Goal: Task Accomplishment & Management: Complete application form

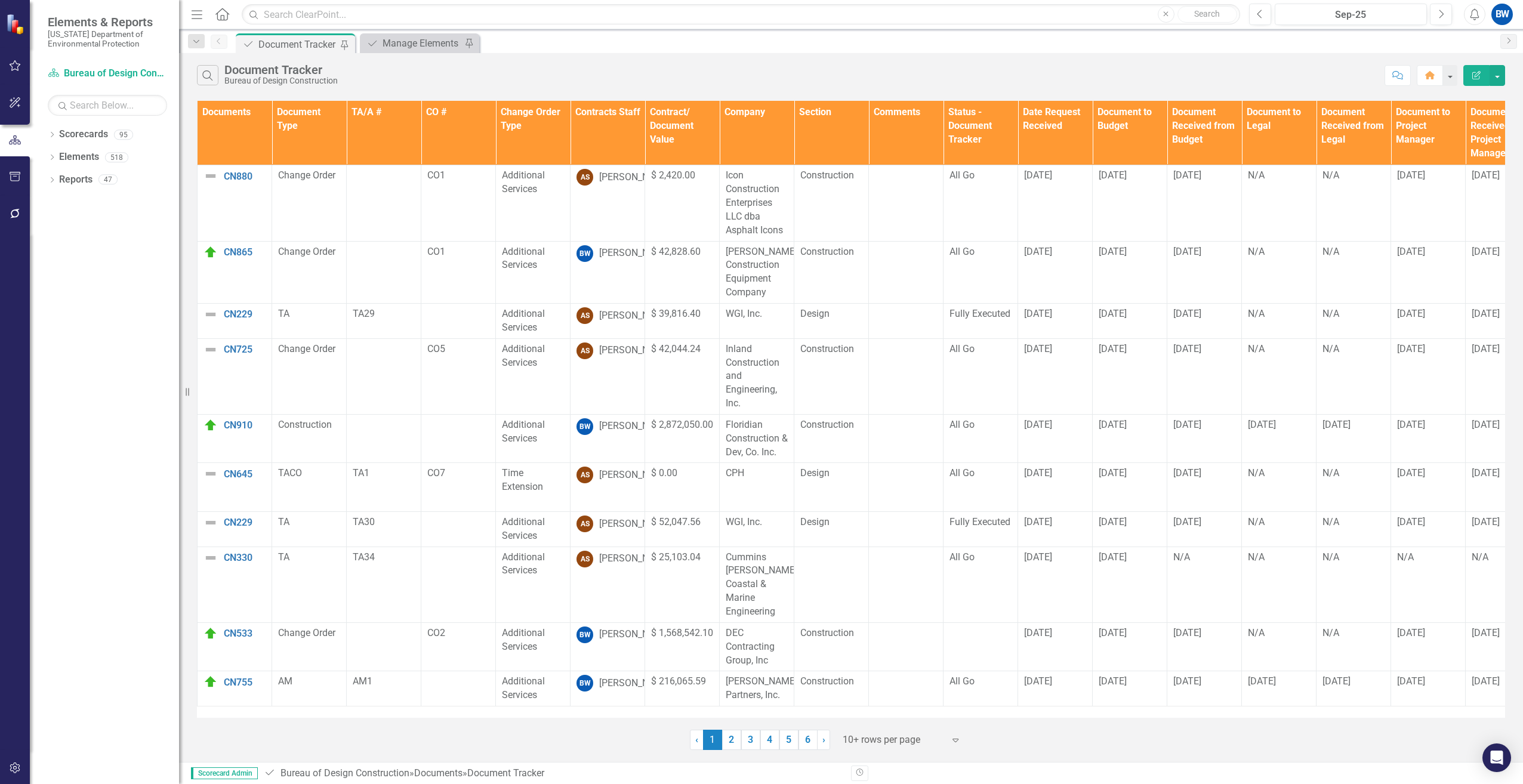
click at [860, 742] on div at bounding box center [894, 740] width 102 height 16
click at [863, 696] on div "100+ rows per page" at bounding box center [904, 699] width 113 height 14
click at [579, 117] on th "Contracts Staff" at bounding box center [608, 133] width 75 height 64
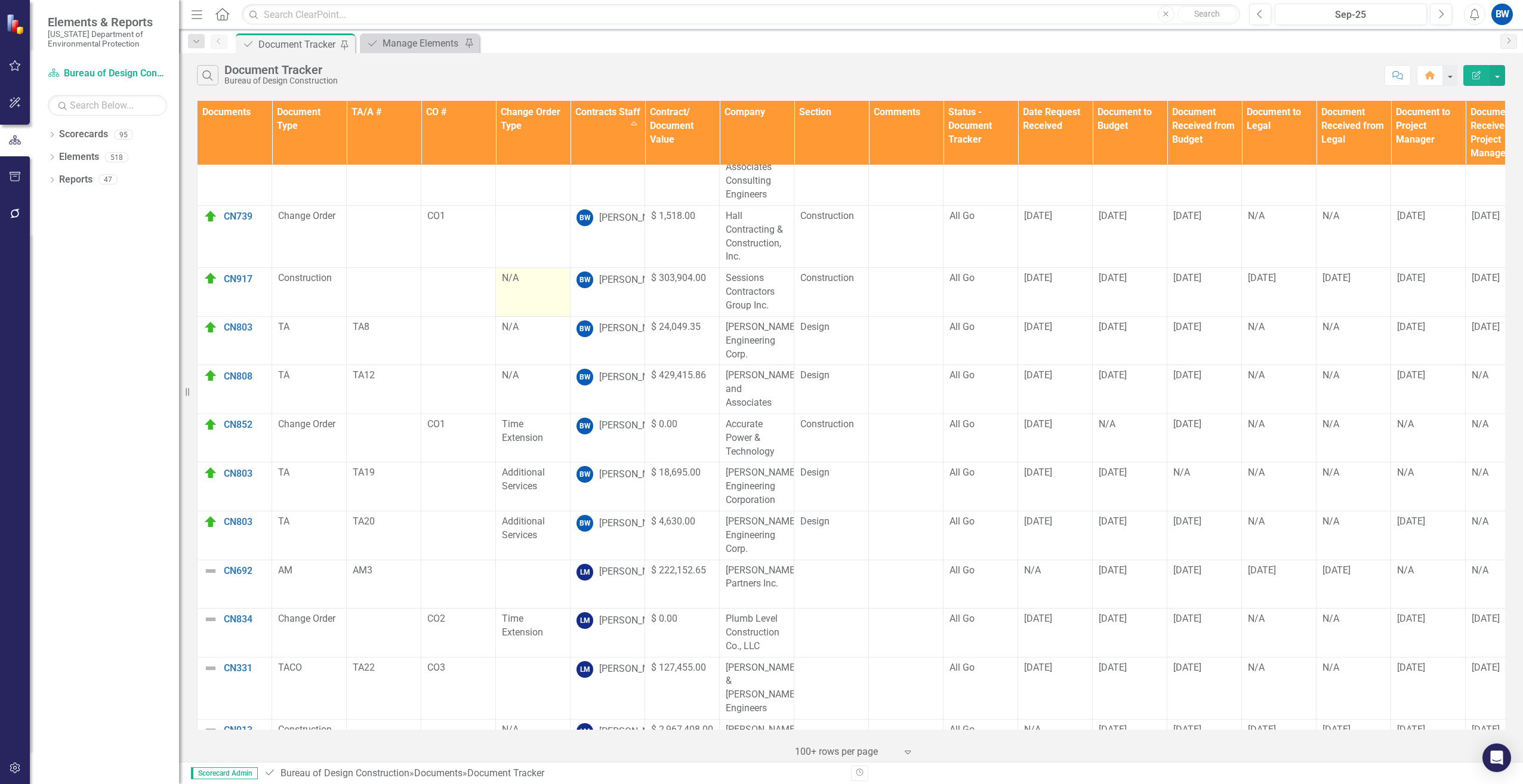
scroll to position [358, 0]
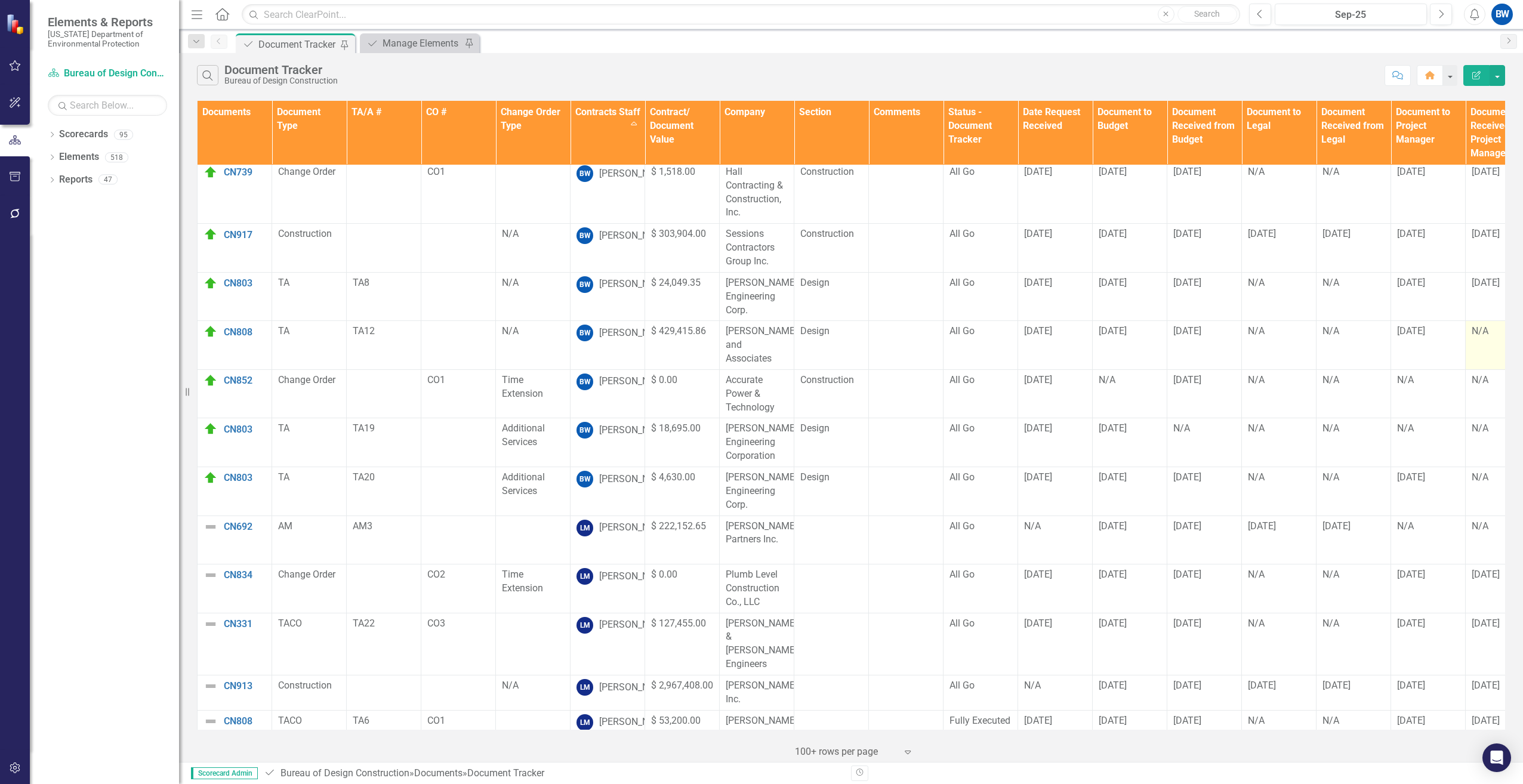
click at [1475, 325] on div "N/A" at bounding box center [1503, 331] width 62 height 14
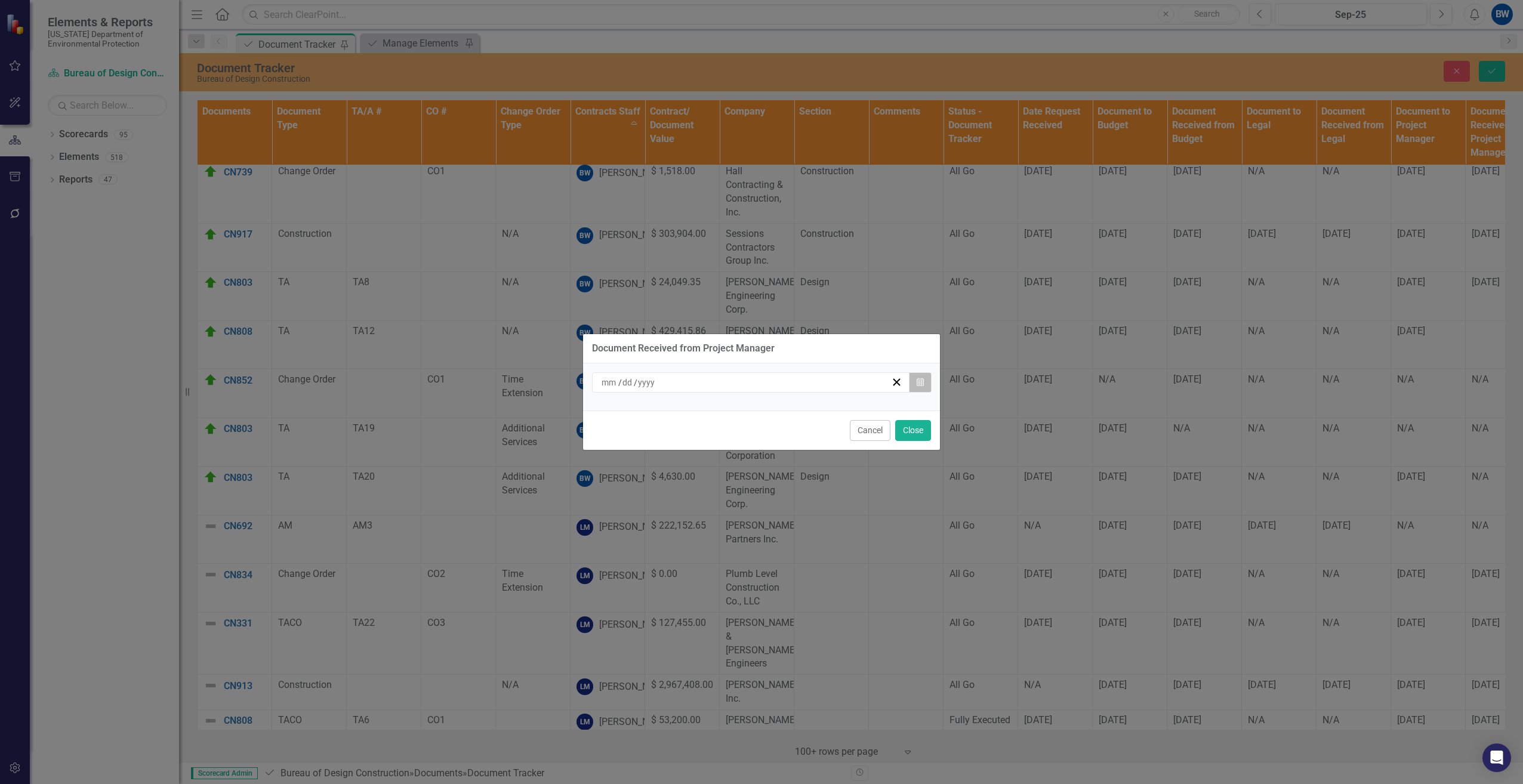
click at [926, 381] on button "Calendar" at bounding box center [920, 383] width 23 height 20
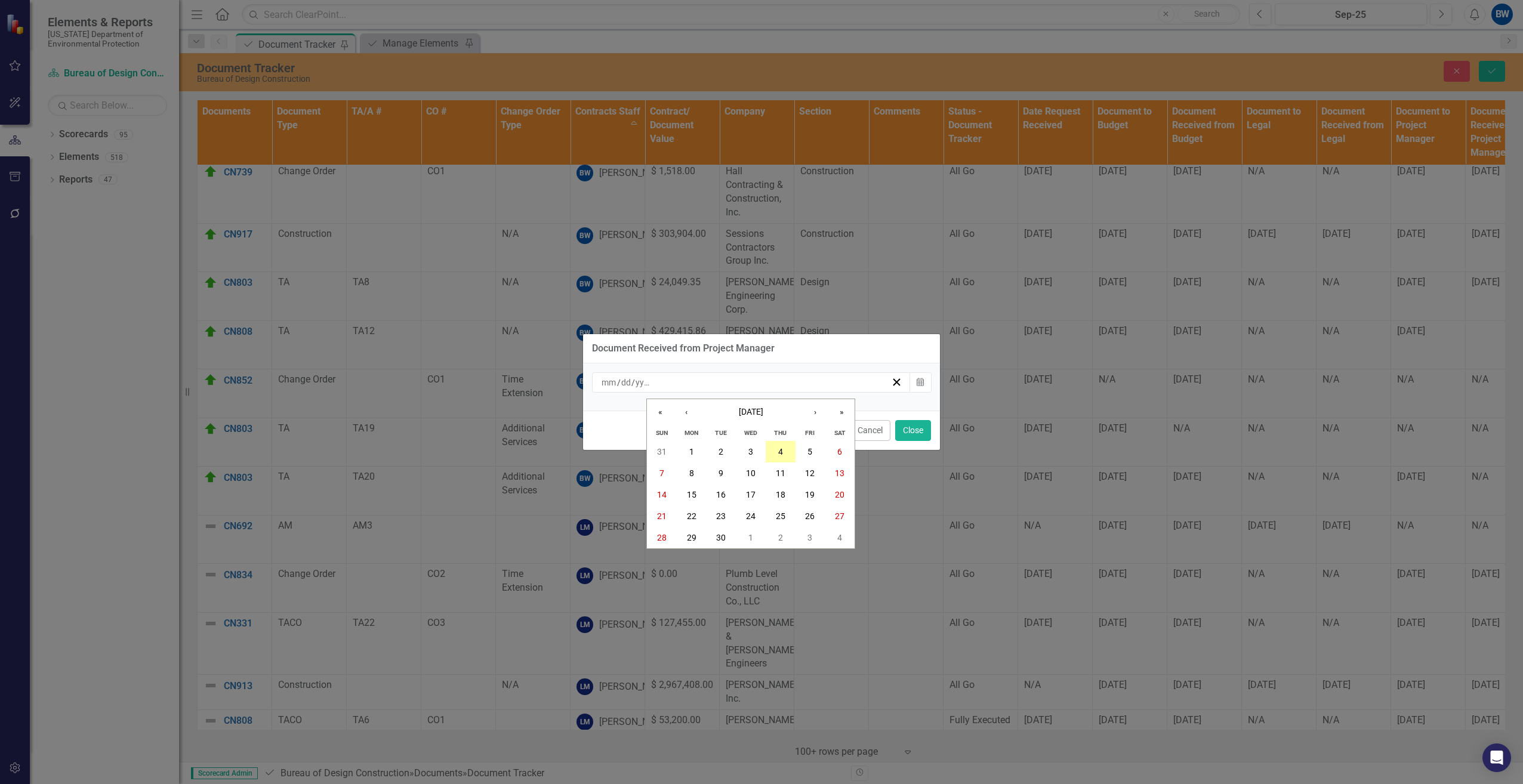
click at [787, 448] on button "4" at bounding box center [781, 451] width 30 height 21
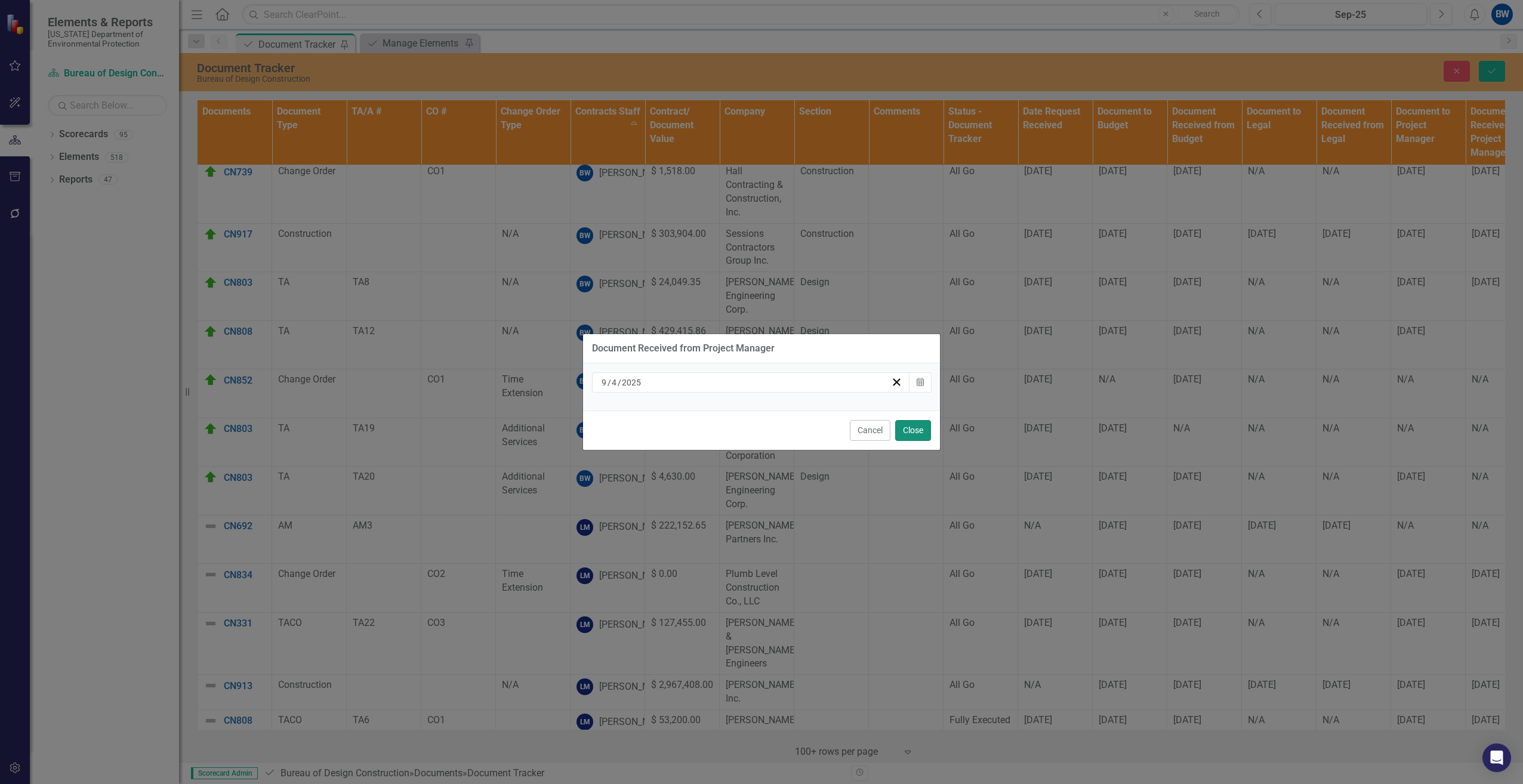
click at [909, 426] on button "Close" at bounding box center [913, 430] width 36 height 21
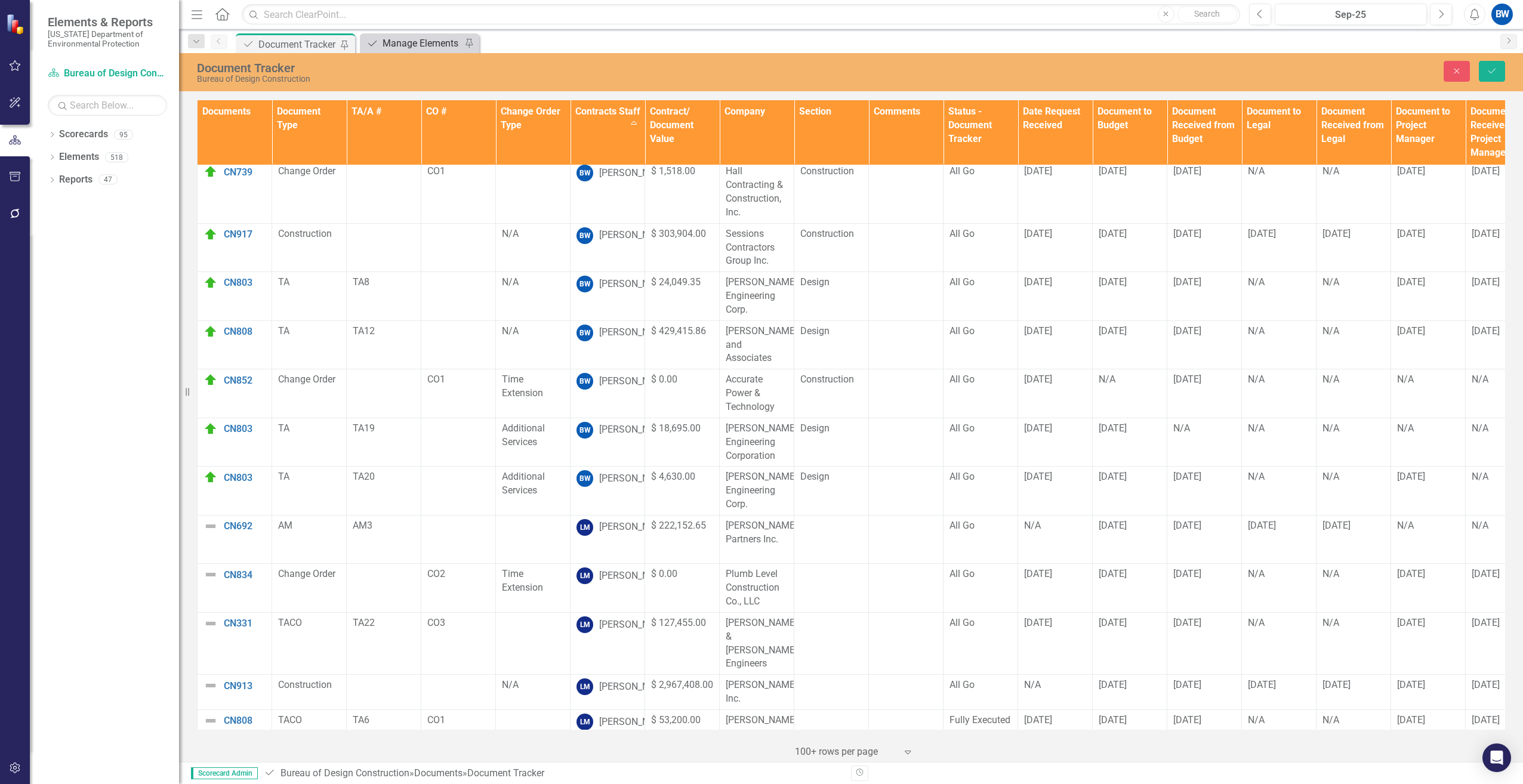
click at [388, 44] on div "Manage Elements" at bounding box center [422, 43] width 79 height 15
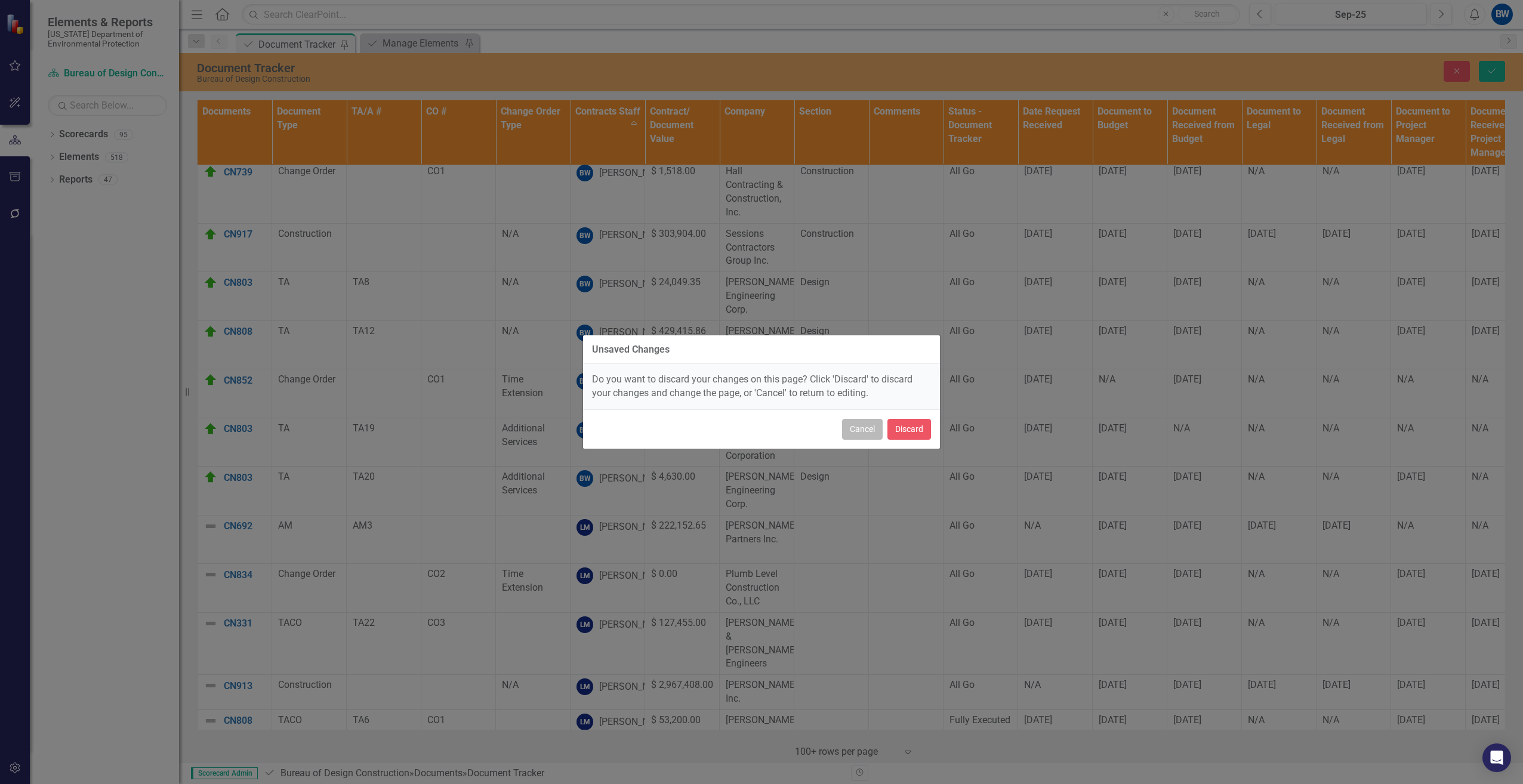
click at [857, 426] on button "Cancel" at bounding box center [862, 429] width 41 height 21
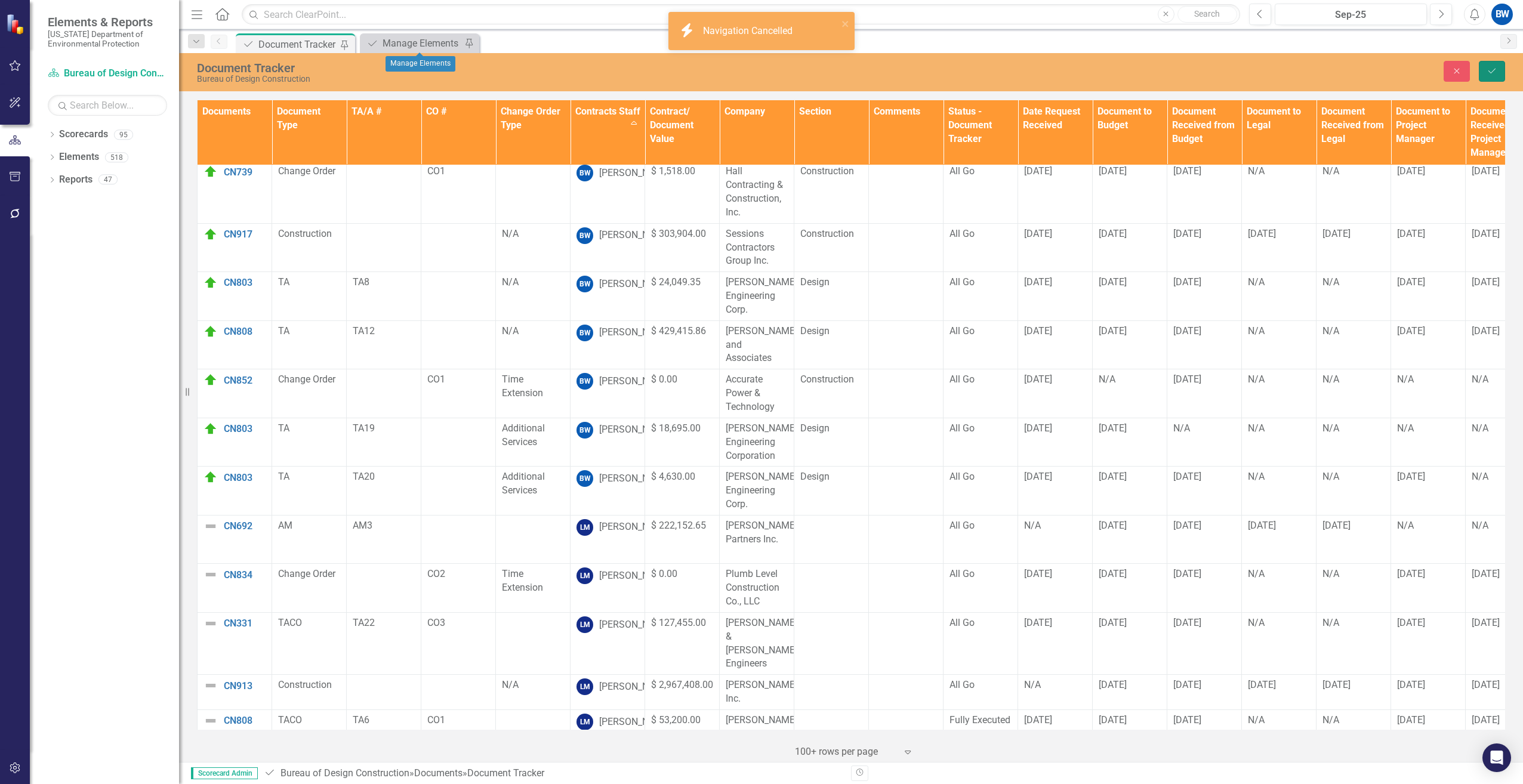
click at [1490, 76] on button "Save" at bounding box center [1492, 71] width 27 height 21
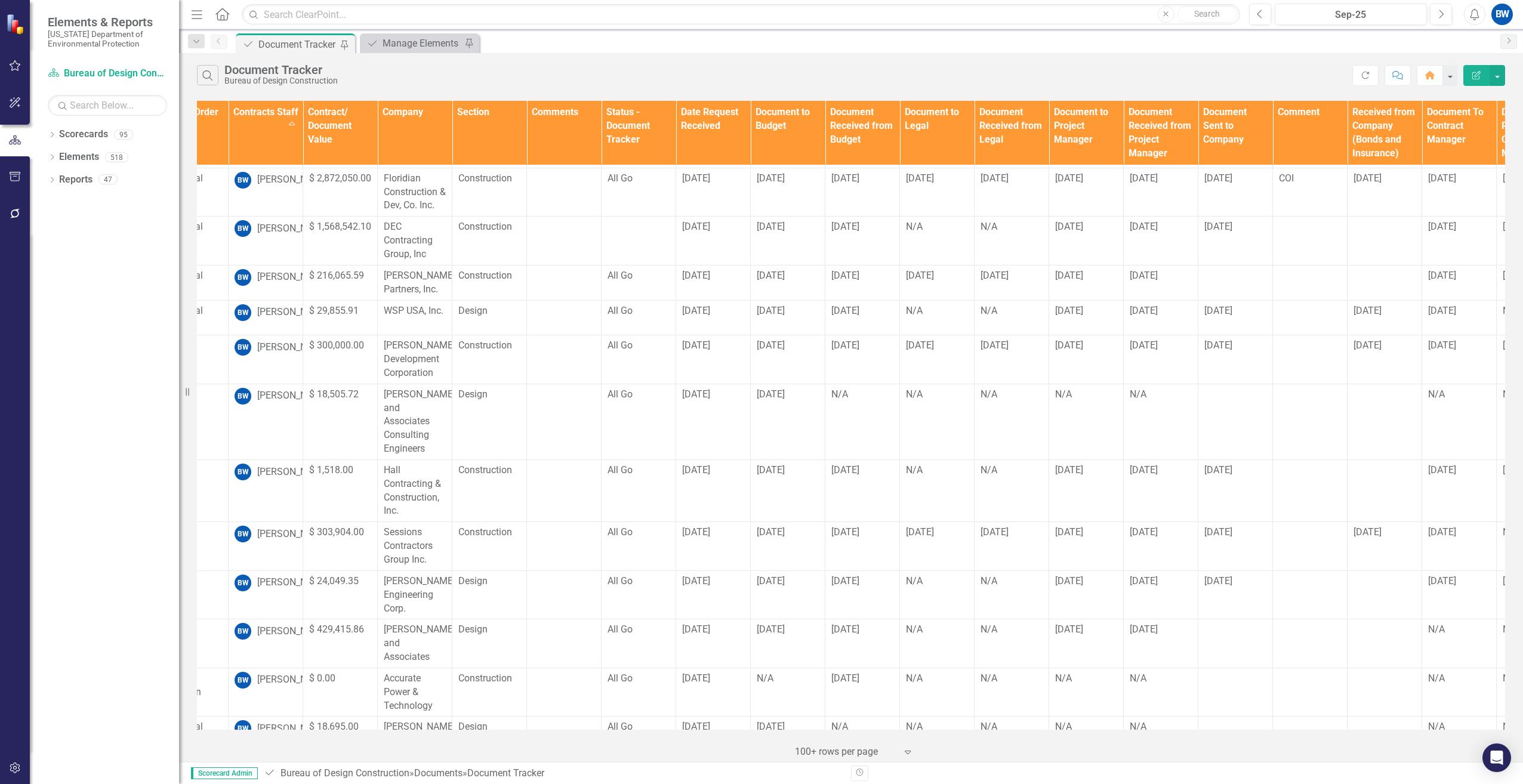
scroll to position [59, 355]
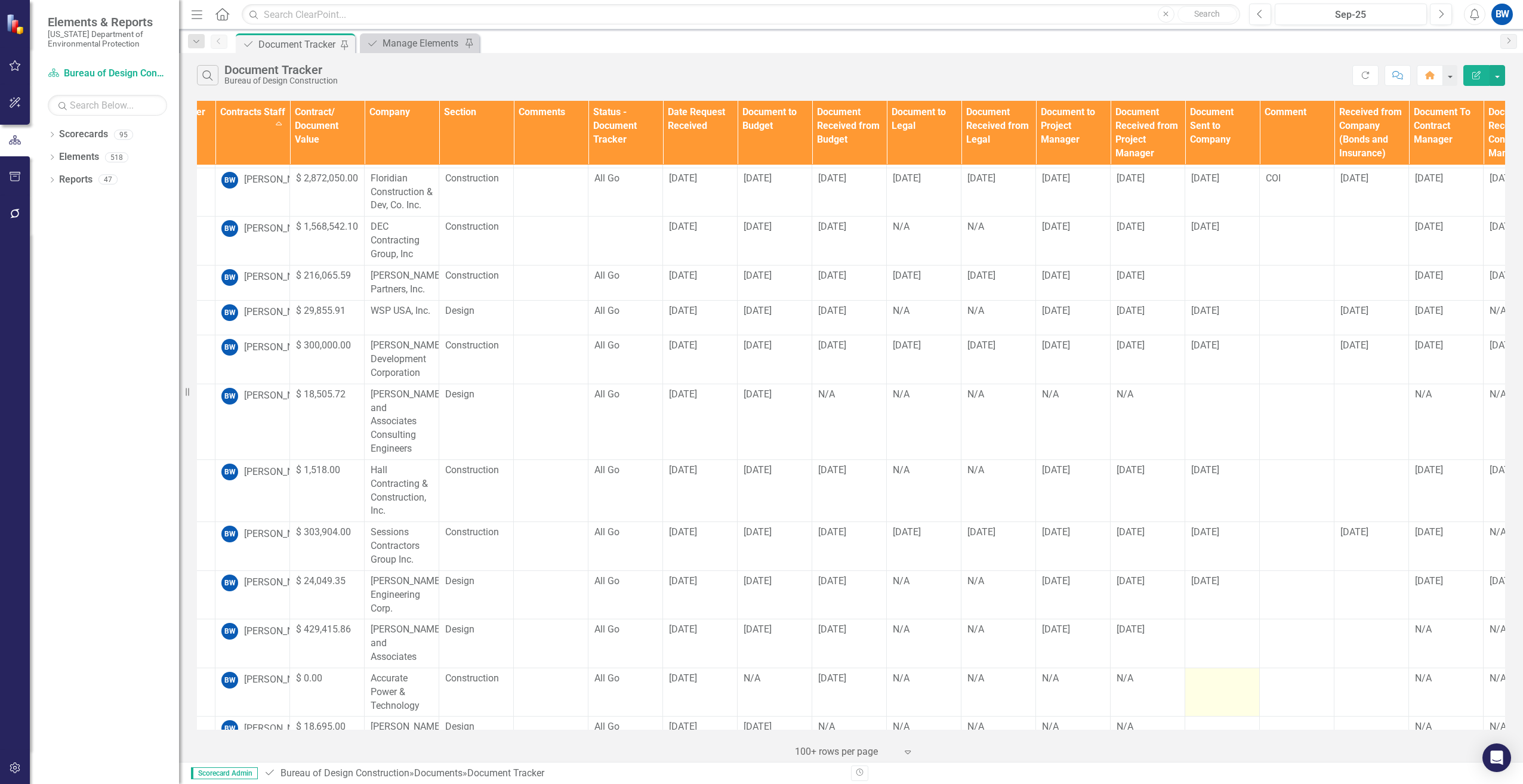
click at [1202, 672] on div at bounding box center [1222, 679] width 62 height 14
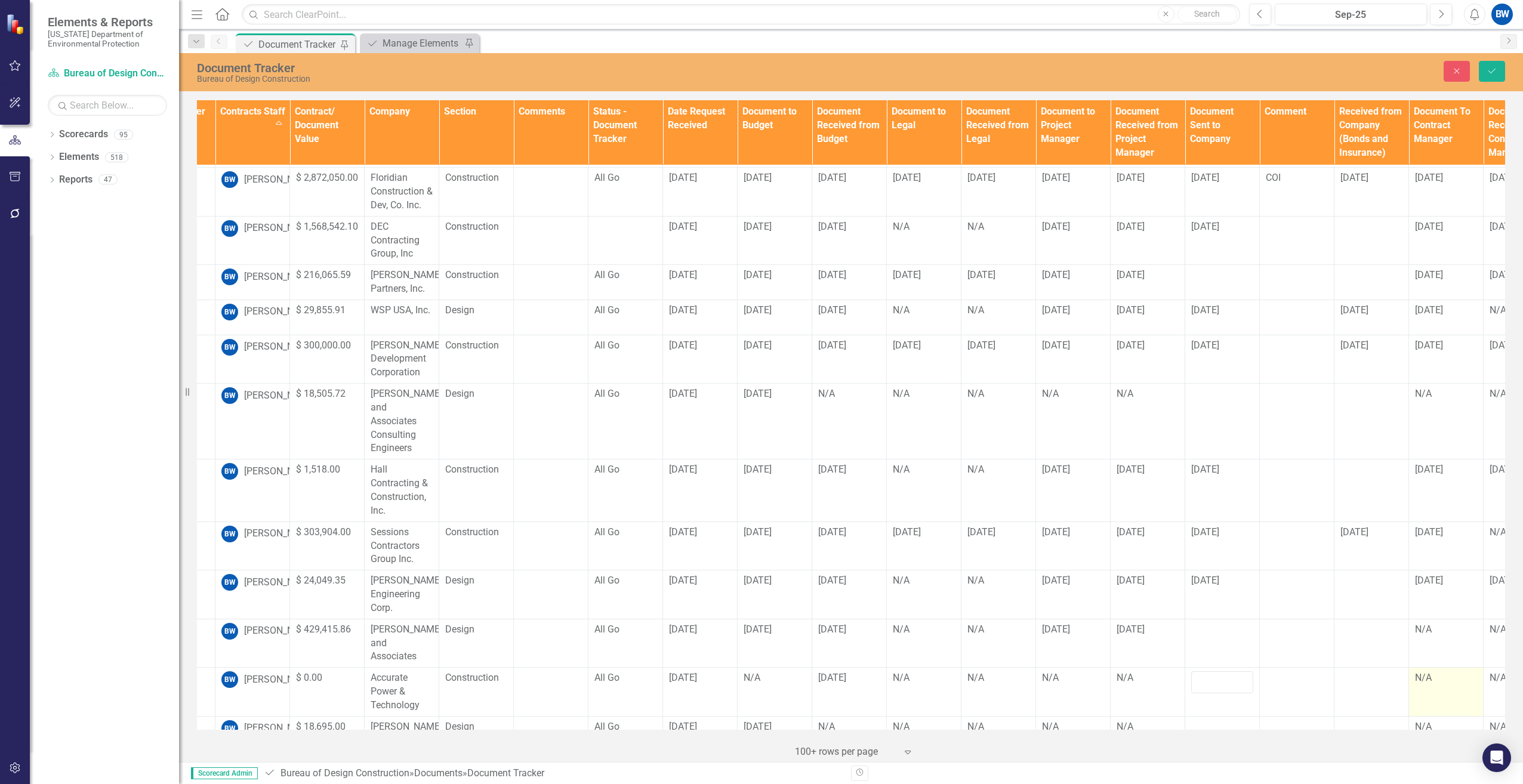
click at [1428, 671] on div "N/A" at bounding box center [1446, 678] width 62 height 14
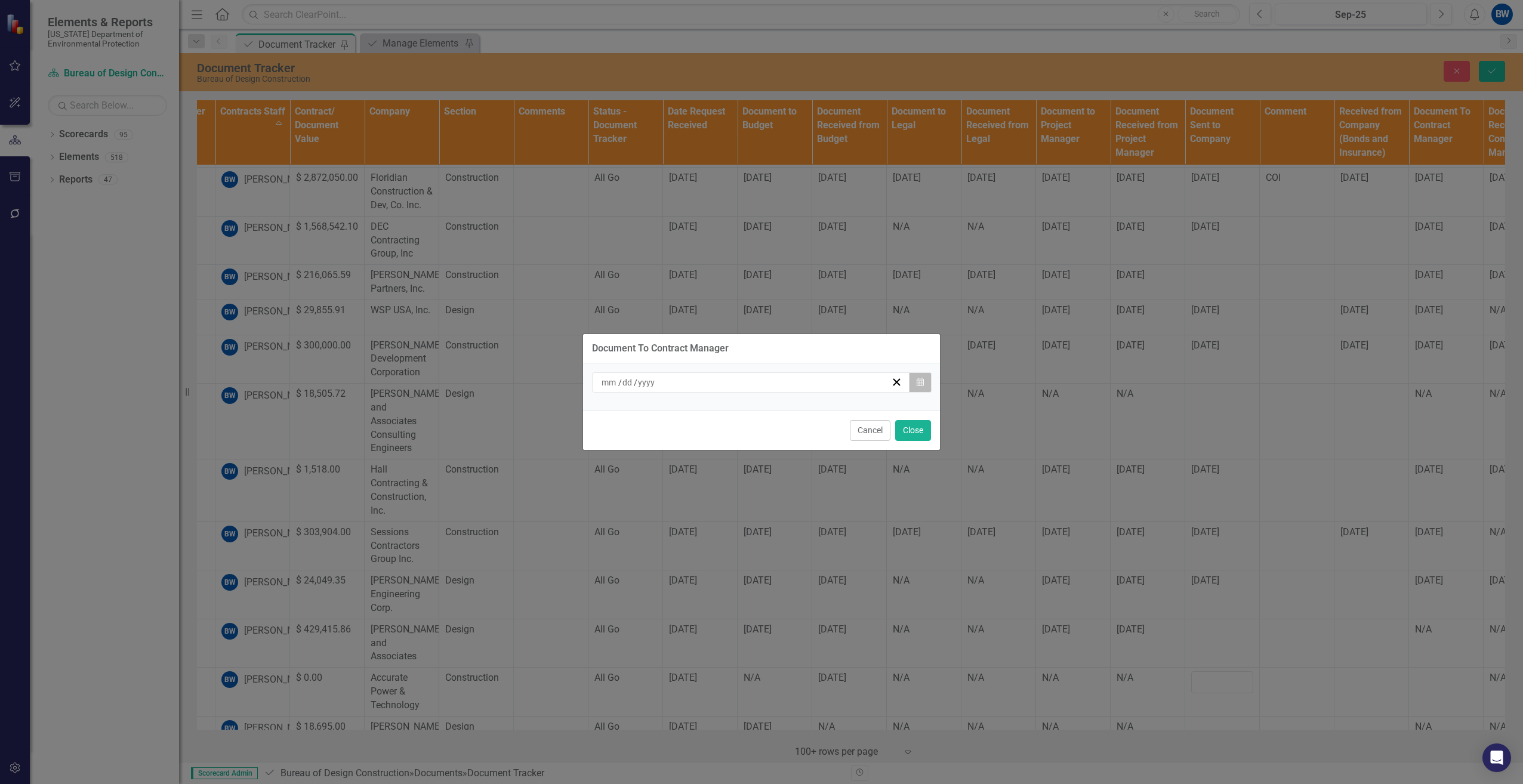
click at [922, 381] on icon "button" at bounding box center [920, 382] width 7 height 9
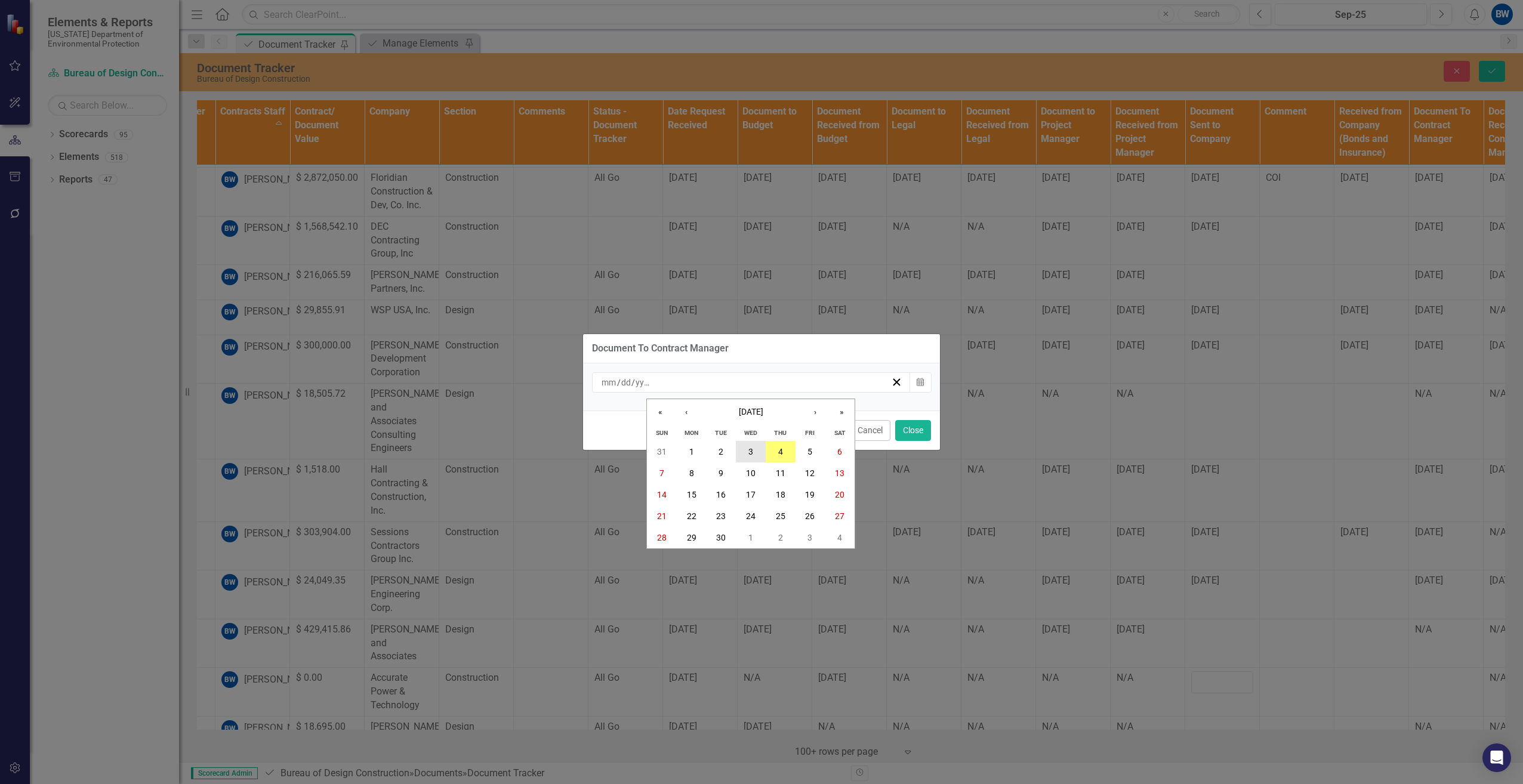
click at [749, 451] on abbr "3" at bounding box center [750, 451] width 5 height 9
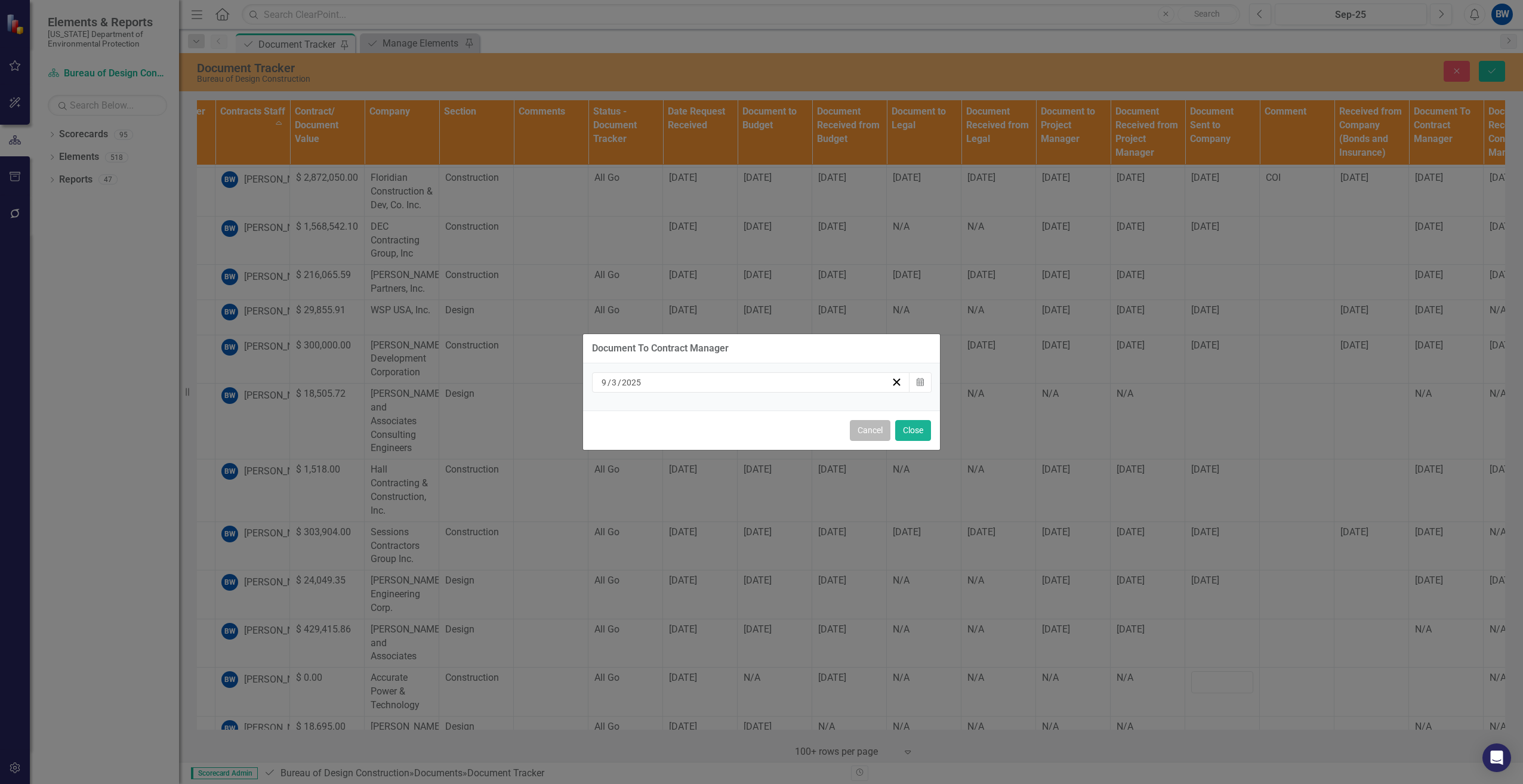
click at [865, 426] on button "Cancel" at bounding box center [870, 430] width 41 height 21
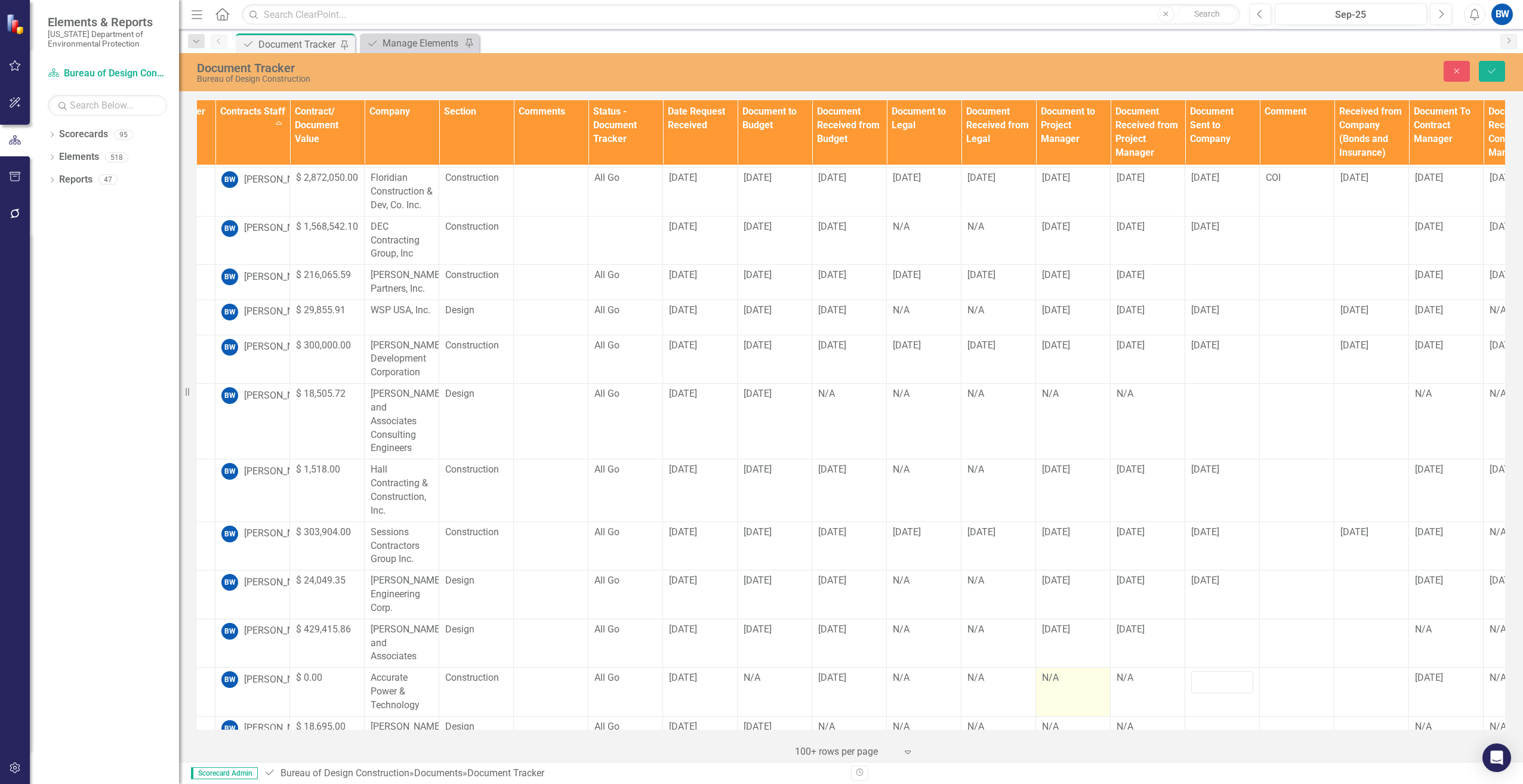
click at [1076, 671] on div "N/A" at bounding box center [1073, 678] width 62 height 14
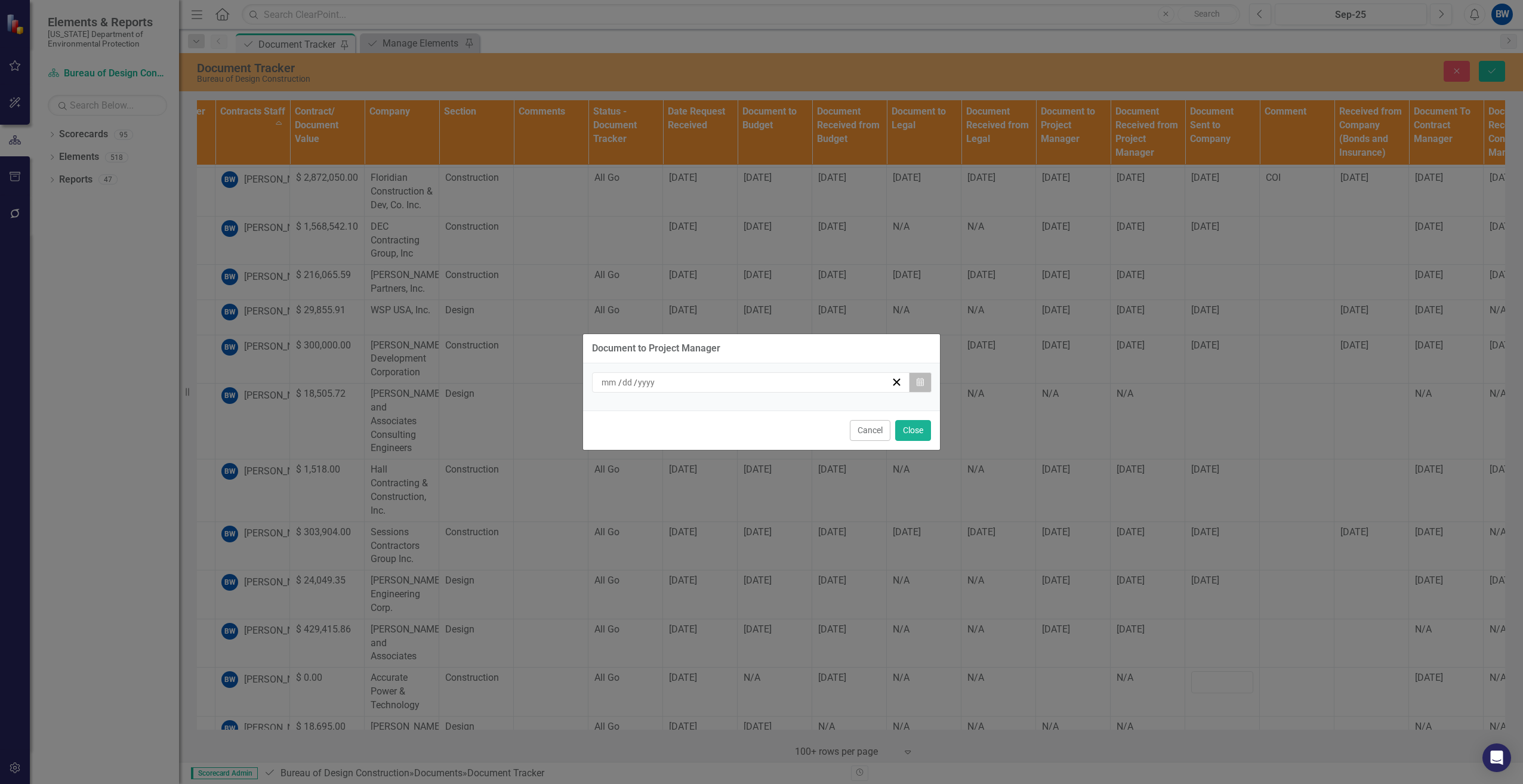
click at [920, 378] on icon "Calendar" at bounding box center [920, 383] width 7 height 9
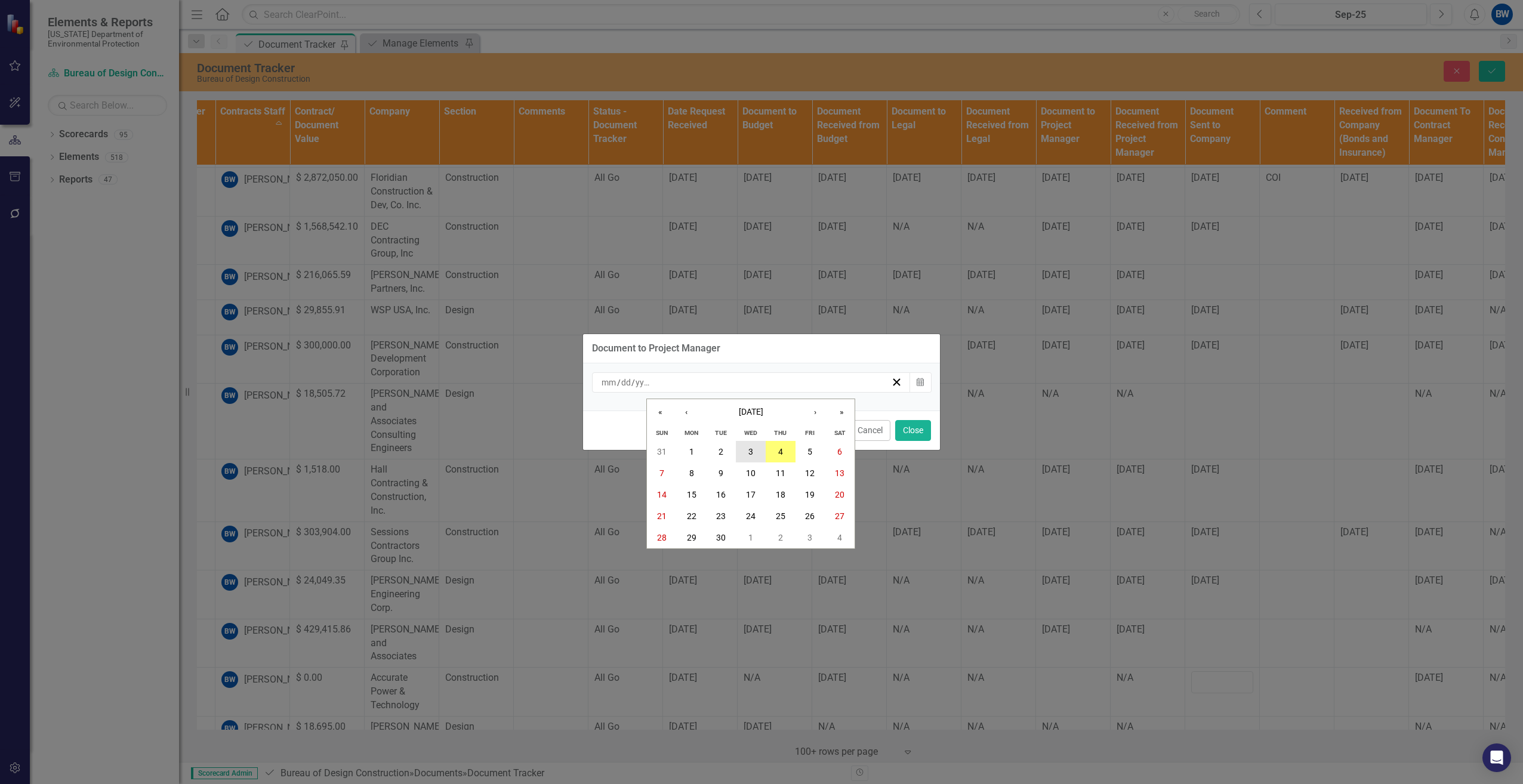
click at [752, 456] on abbr "3" at bounding box center [750, 451] width 5 height 9
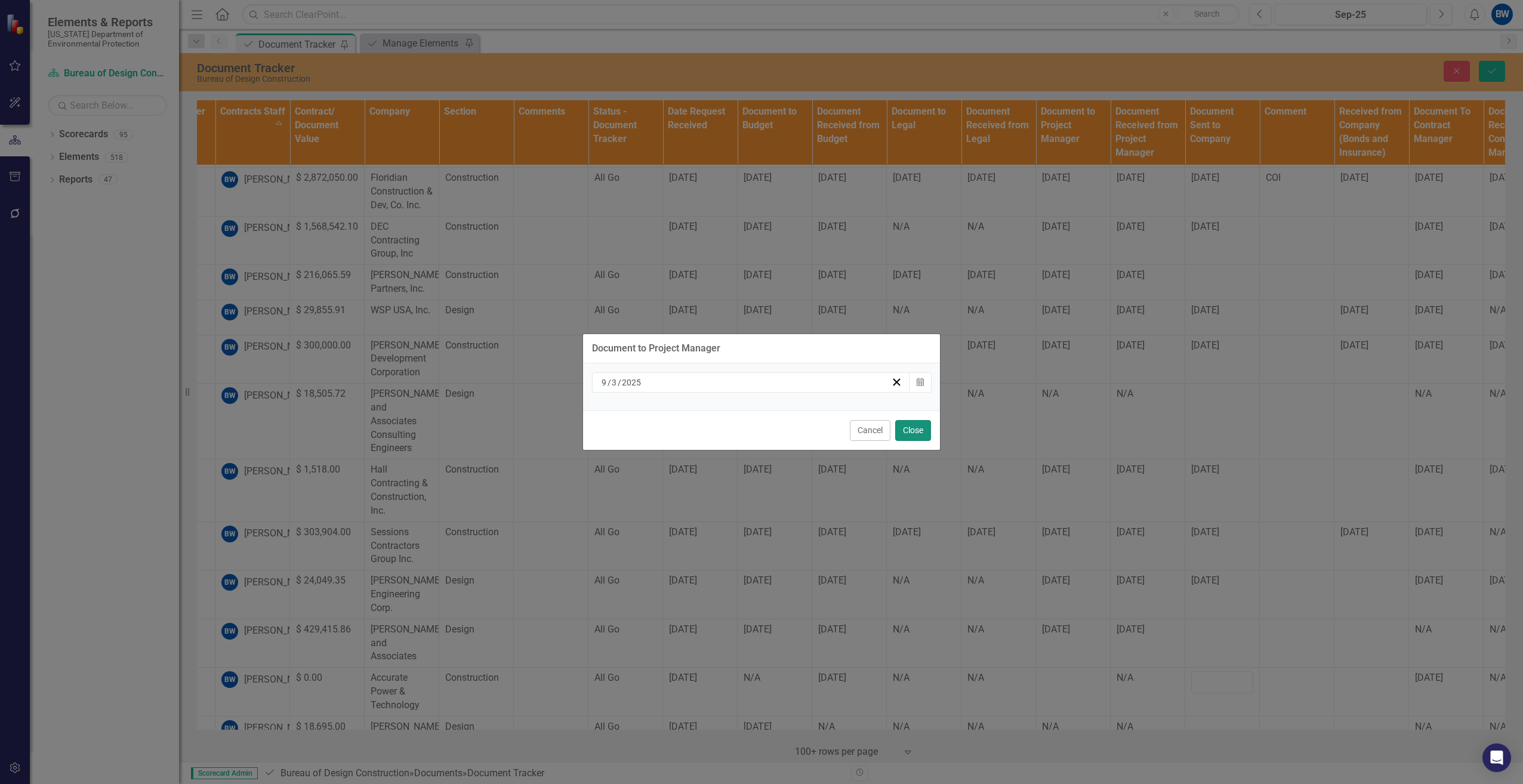
click at [910, 428] on button "Close" at bounding box center [913, 430] width 36 height 21
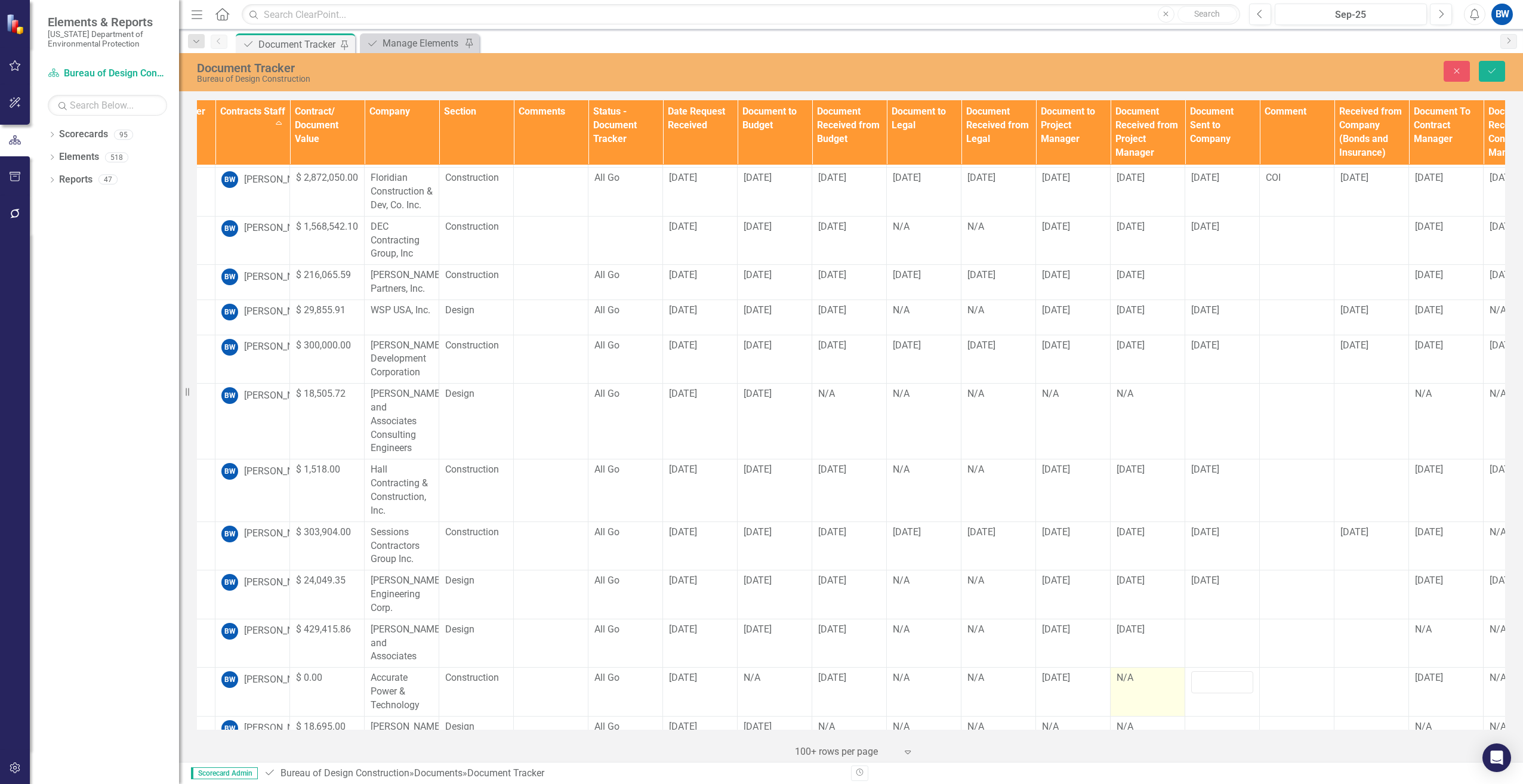
click at [1143, 668] on td "N/A" at bounding box center [1148, 692] width 75 height 49
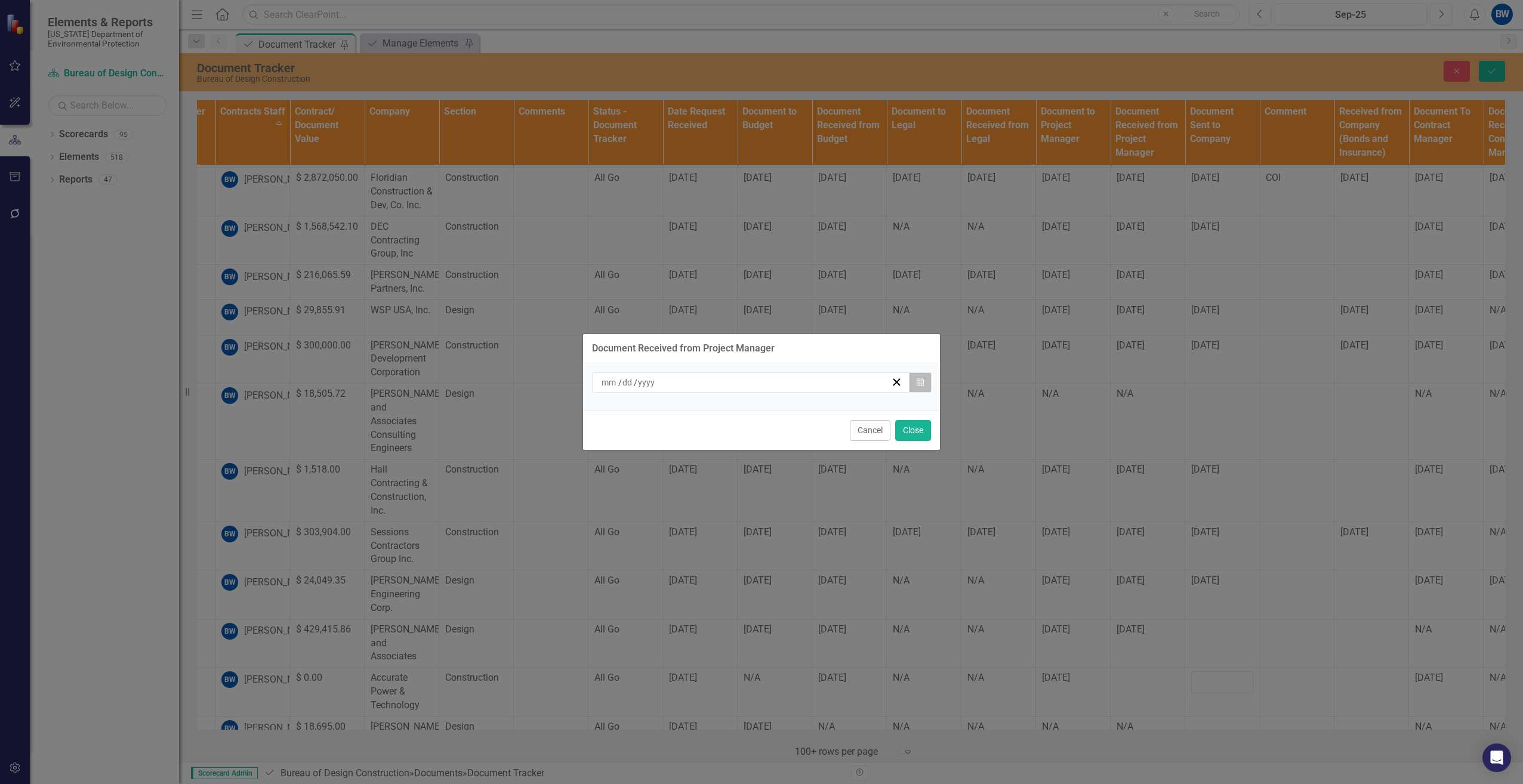
click at [915, 387] on button "Calendar" at bounding box center [920, 383] width 23 height 20
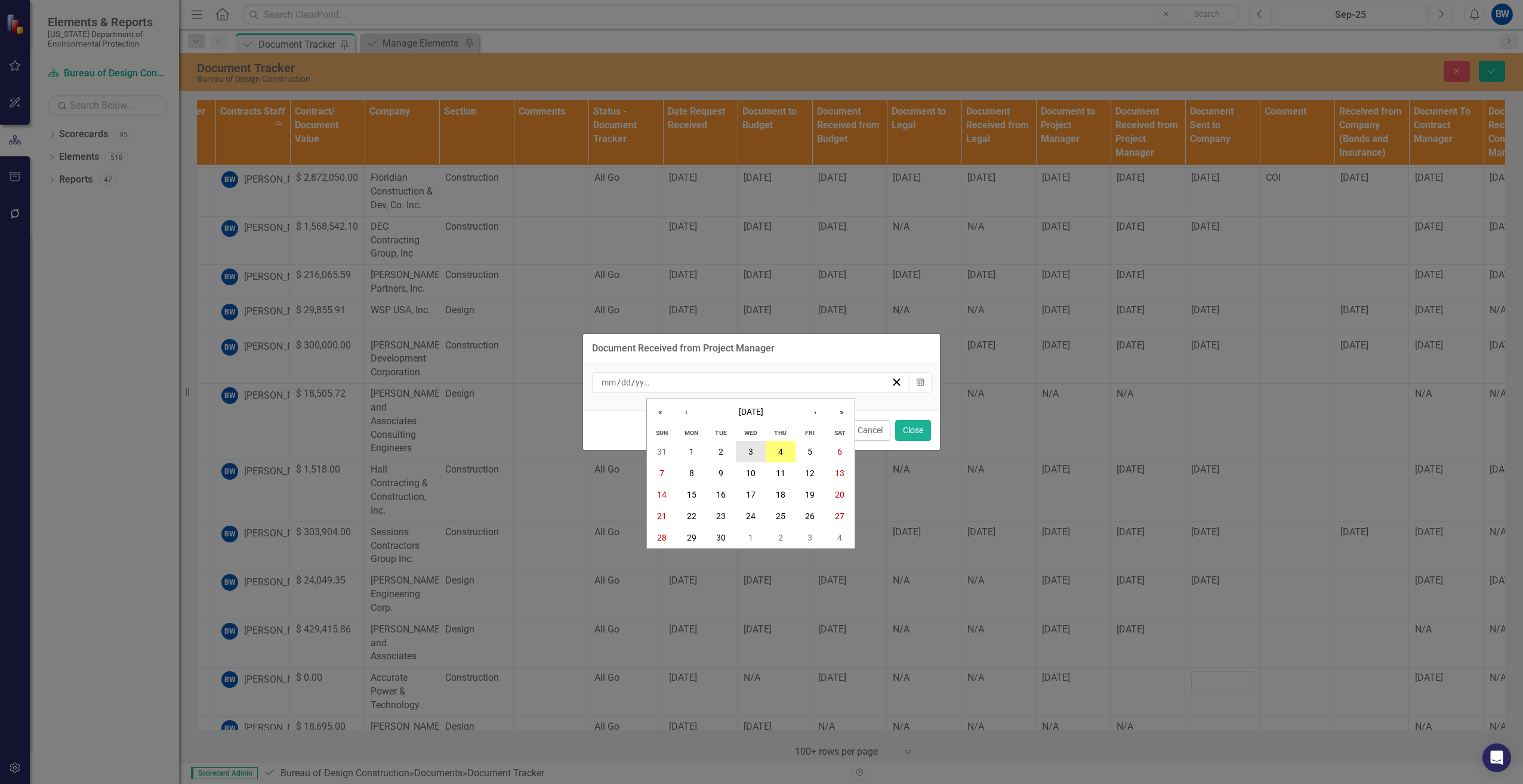
click at [750, 446] on button "3" at bounding box center [751, 451] width 30 height 21
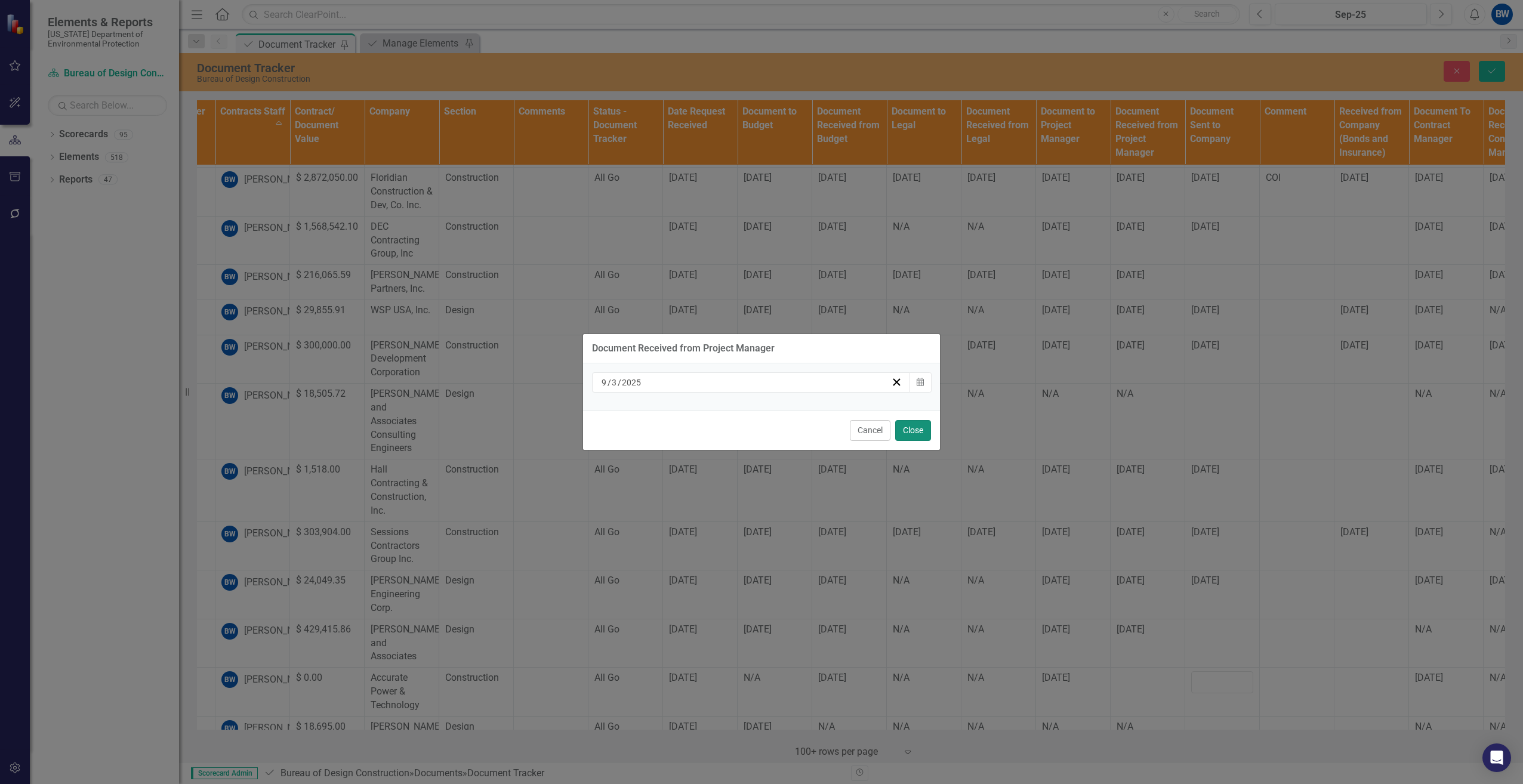
click at [905, 426] on button "Close" at bounding box center [913, 430] width 36 height 21
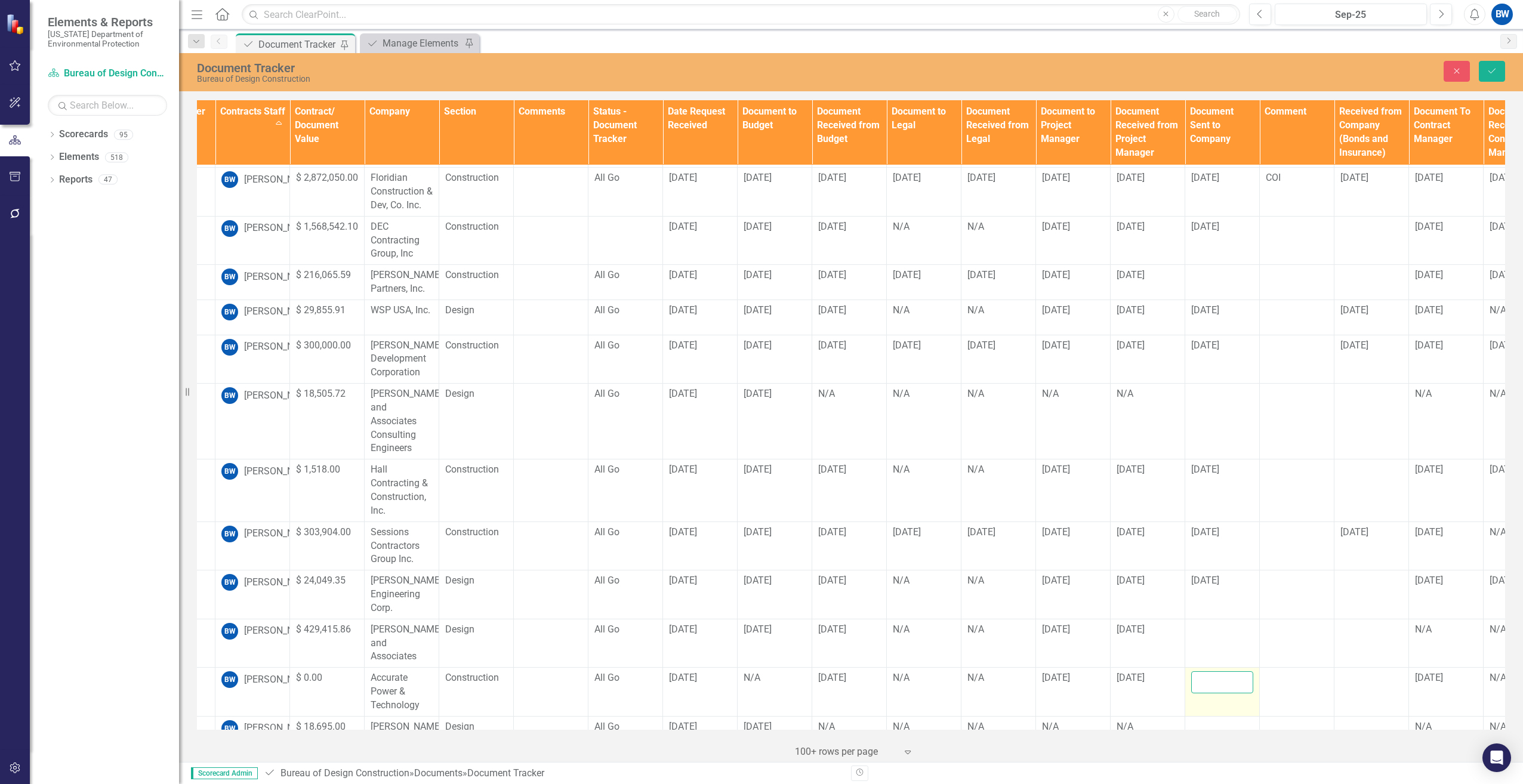
click at [1225, 671] on input "text" at bounding box center [1222, 682] width 62 height 22
type input "[DATE]"
click at [1498, 66] on button "Save" at bounding box center [1492, 71] width 27 height 21
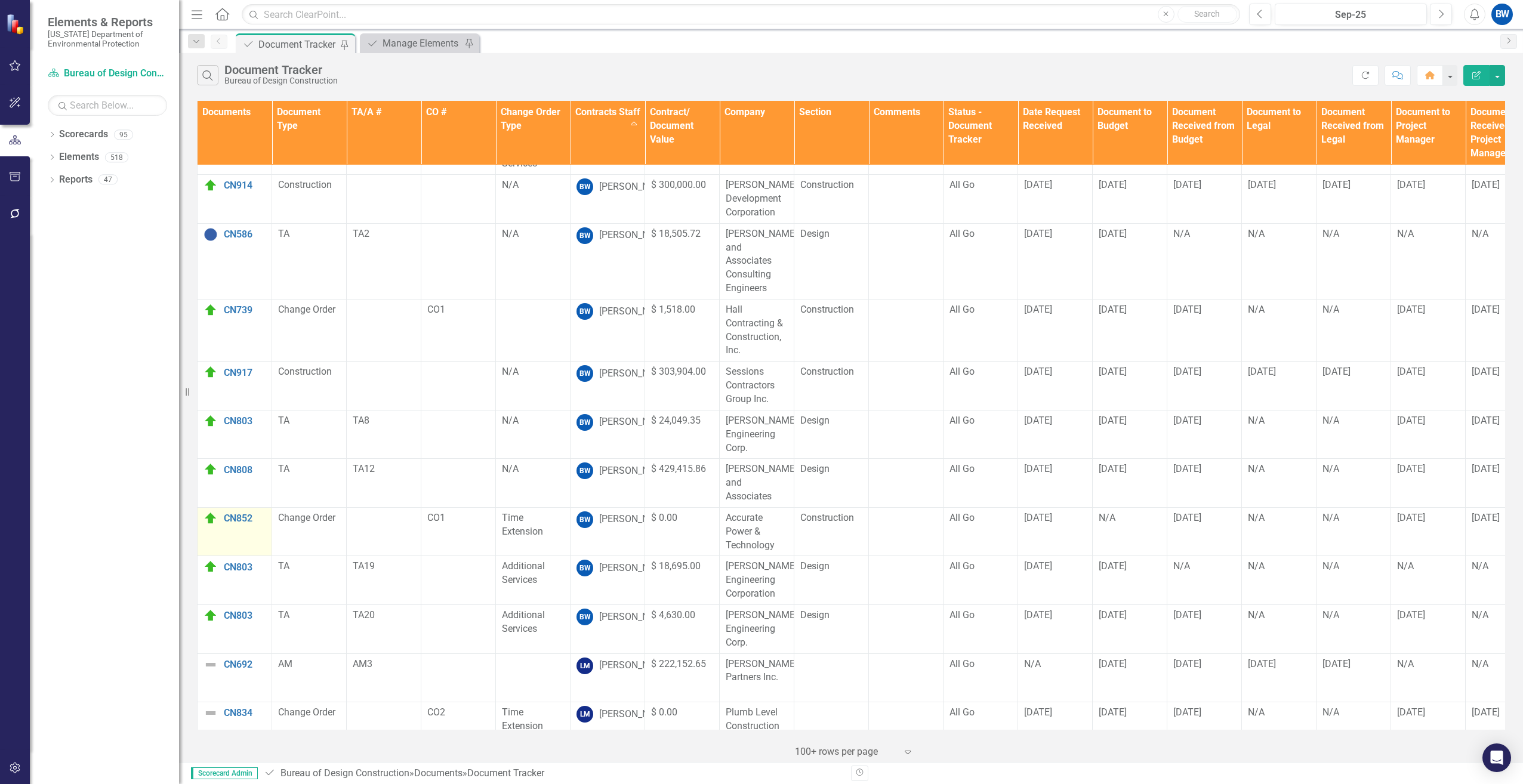
scroll to position [239, 0]
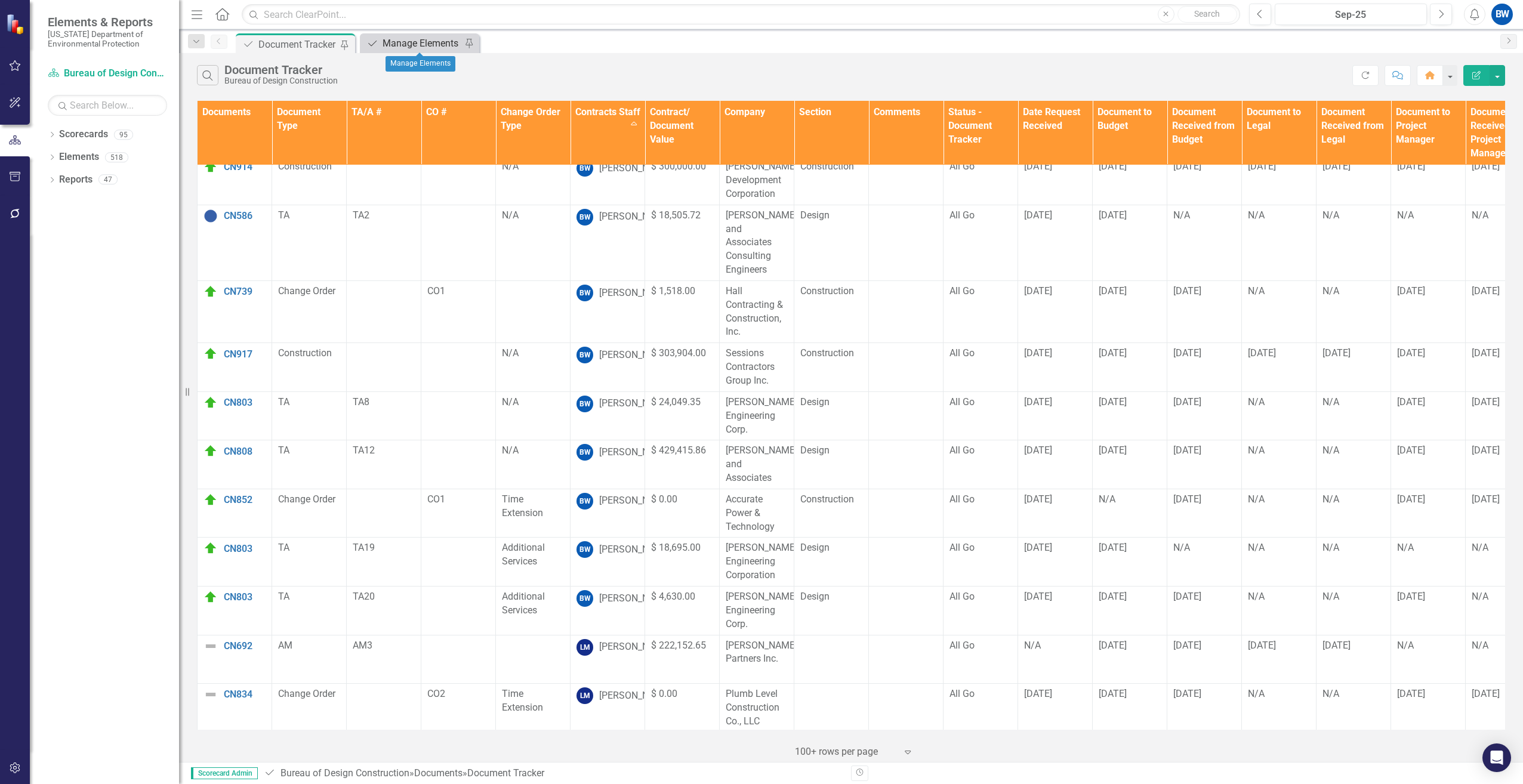
click at [424, 42] on div "Manage Elements" at bounding box center [422, 43] width 79 height 15
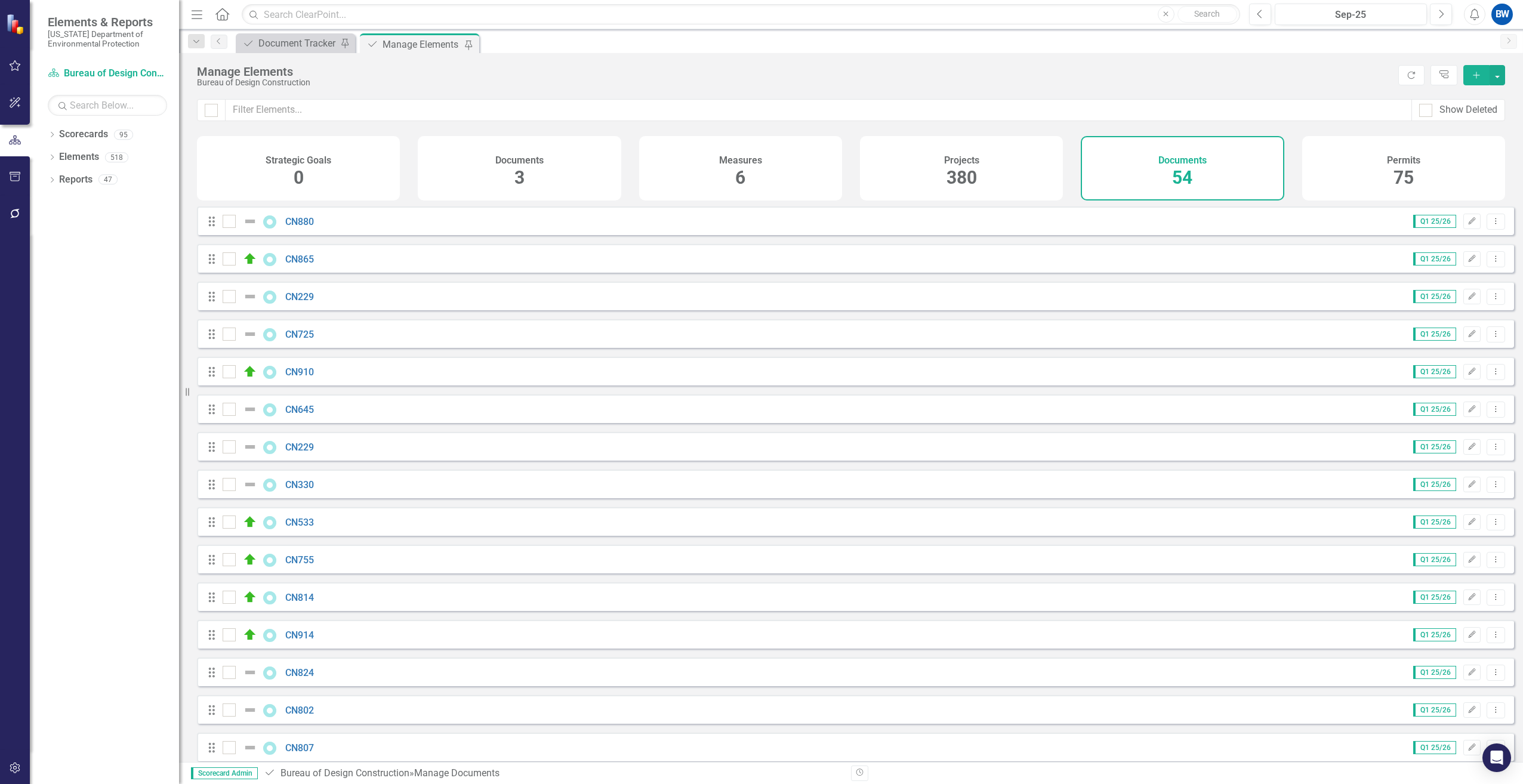
click at [1474, 74] on icon "Add" at bounding box center [1476, 75] width 11 height 9
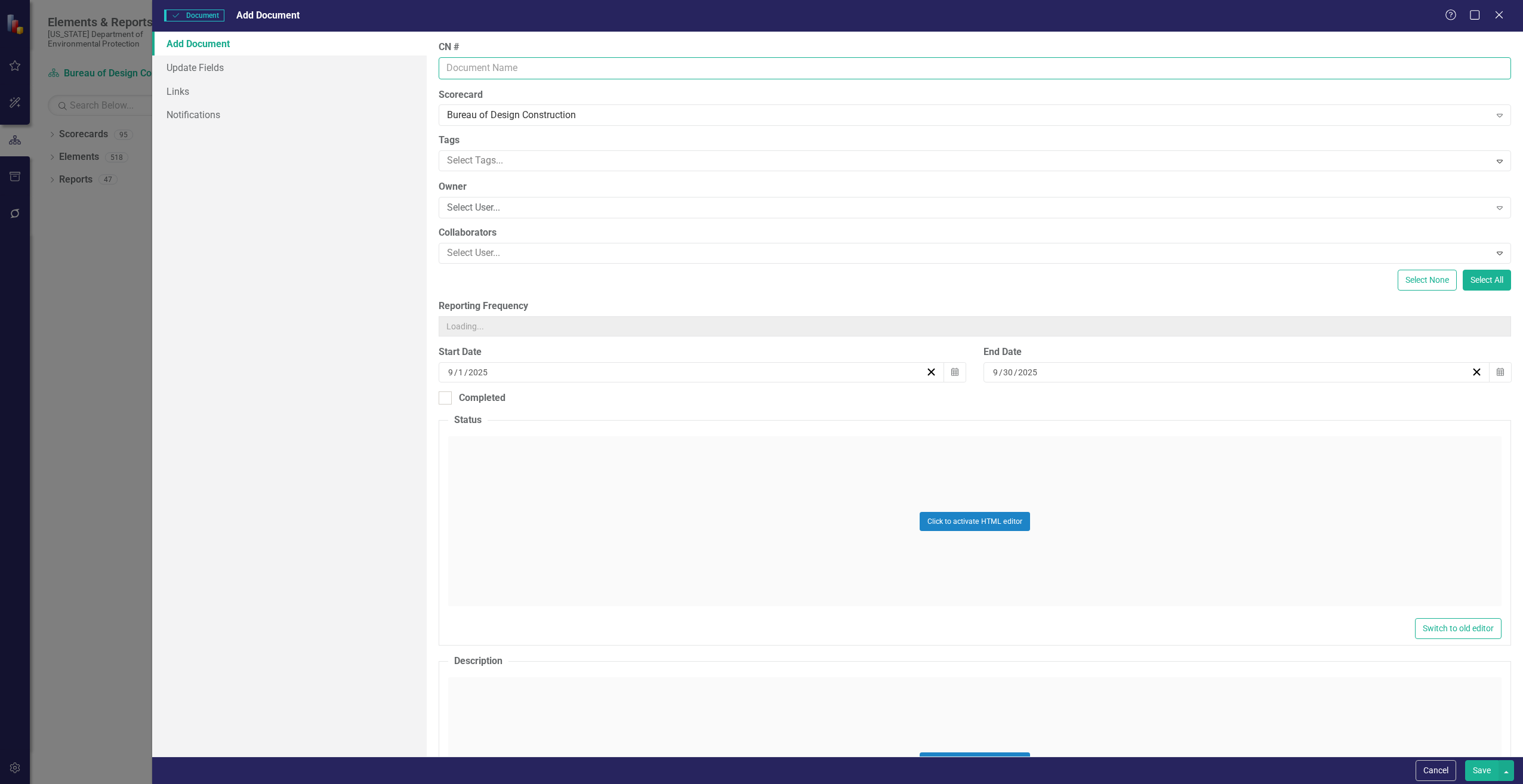
click at [454, 66] on input "CN #" at bounding box center [975, 68] width 1073 height 22
type input "CN803"
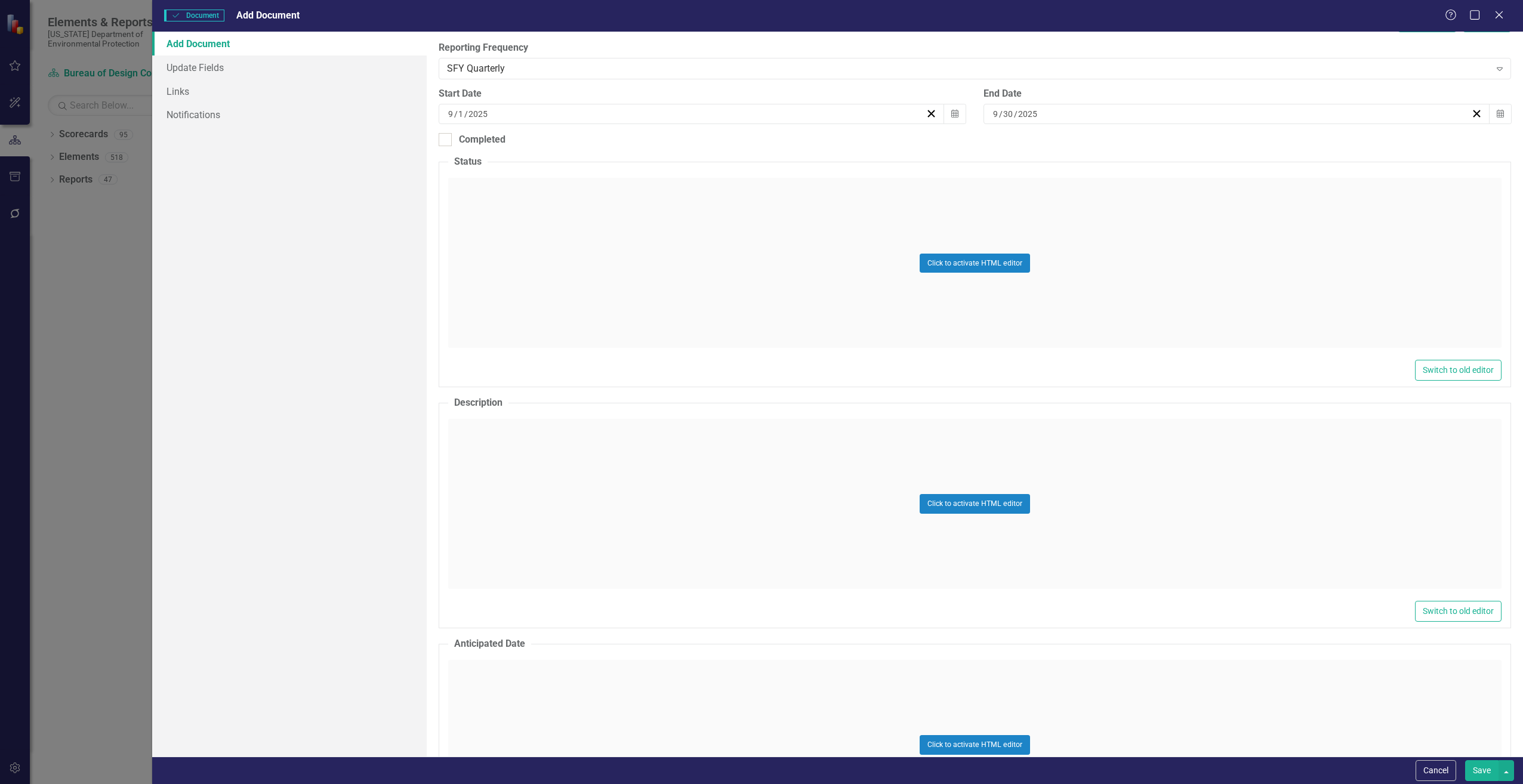
scroll to position [298, 0]
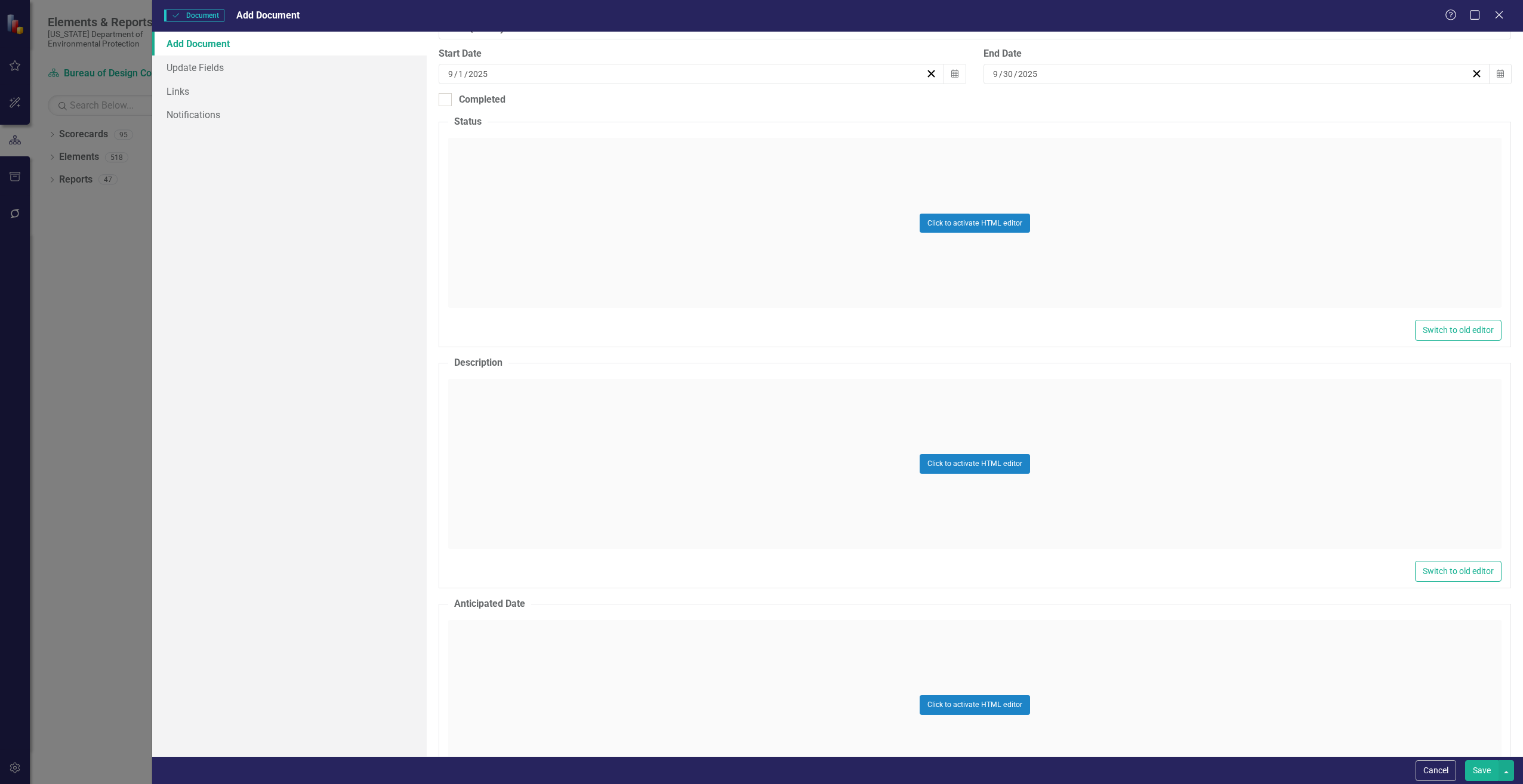
click at [562, 454] on div "Click to activate HTML editor" at bounding box center [975, 464] width 1054 height 170
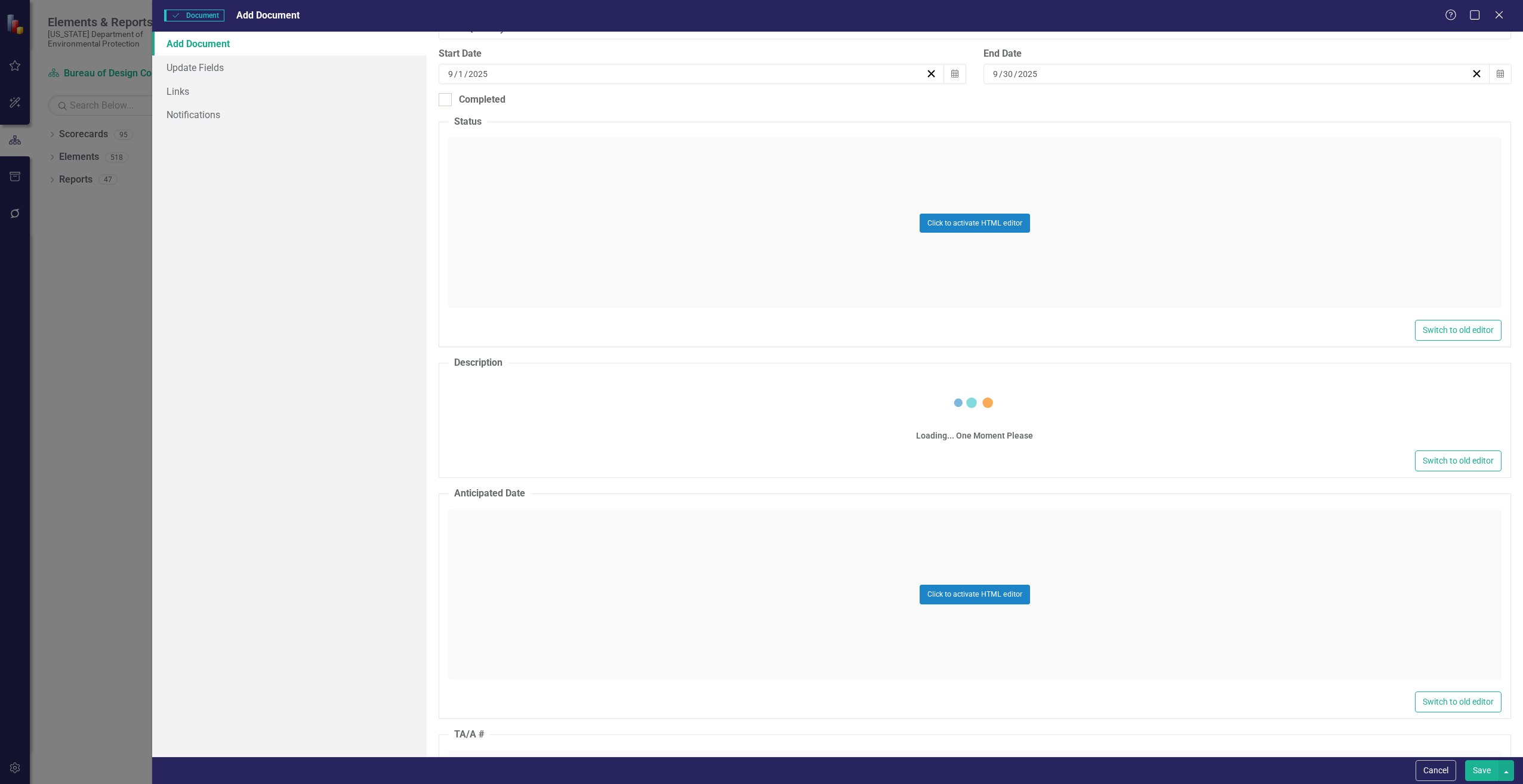
click at [509, 419] on div "Loading... One Moment Please" at bounding box center [975, 413] width 1054 height 69
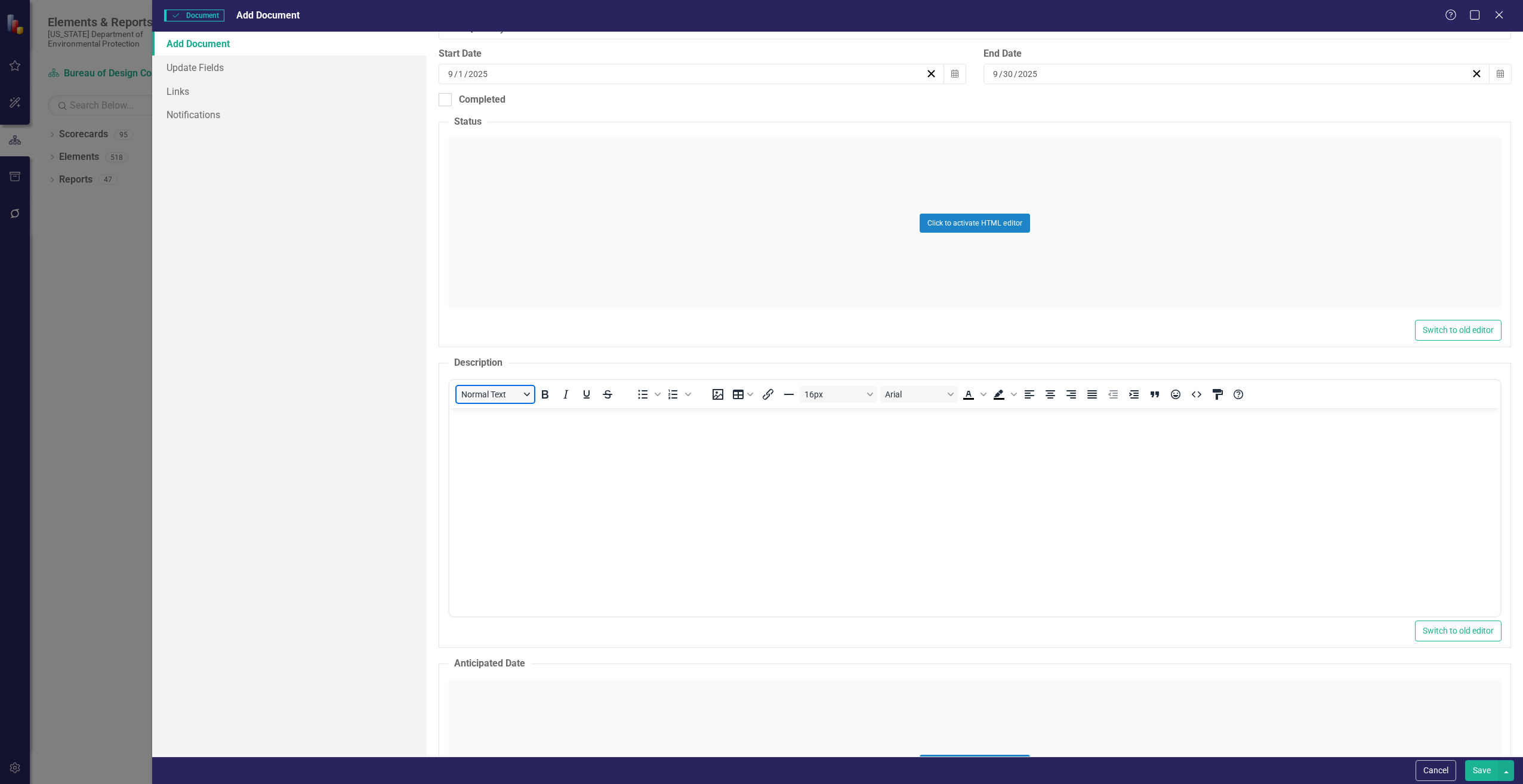
click at [491, 401] on button "Normal Text" at bounding box center [495, 394] width 77 height 16
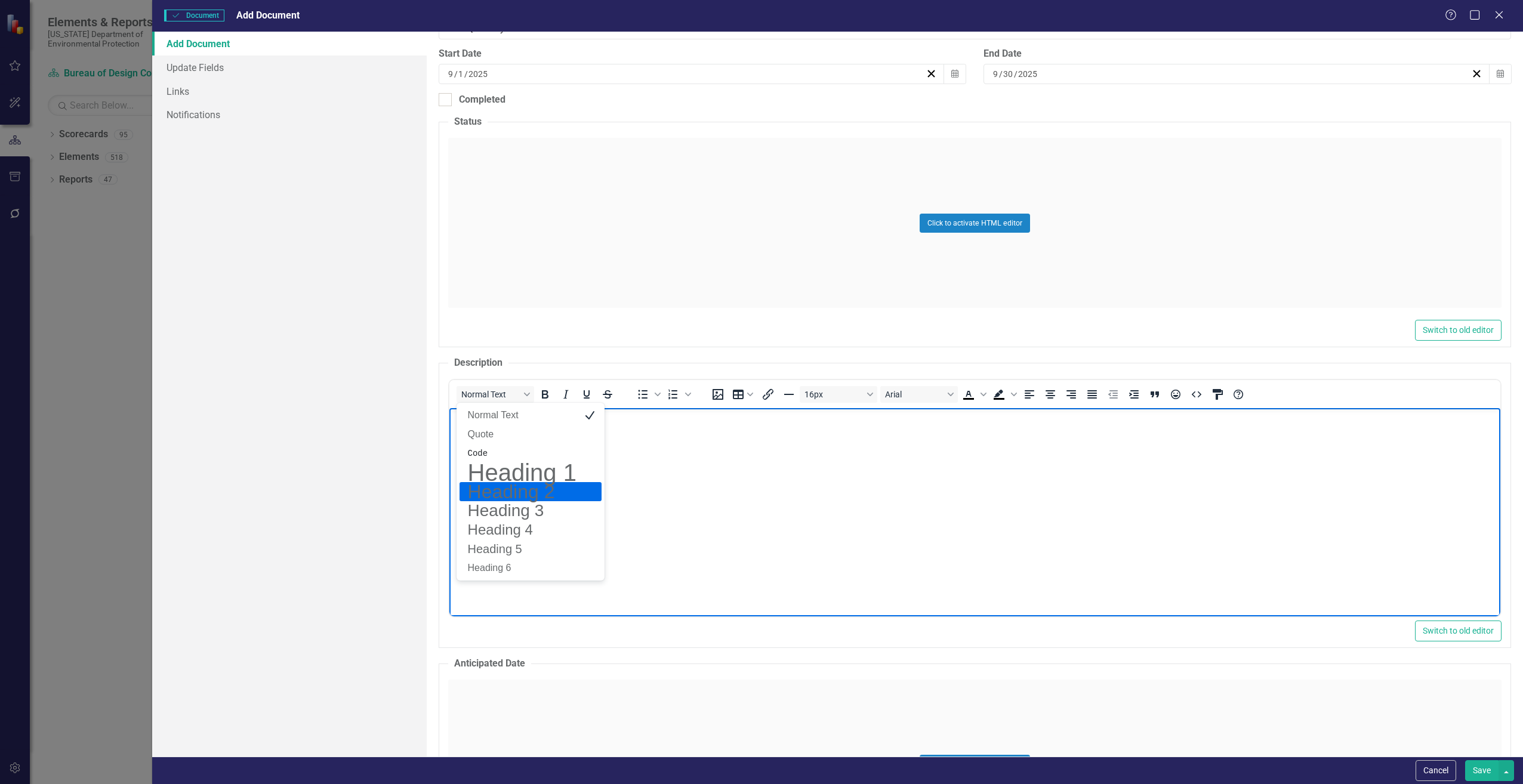
click at [644, 491] on body "Rich Text Area. Press ALT-0 for help." at bounding box center [974, 498] width 1051 height 179
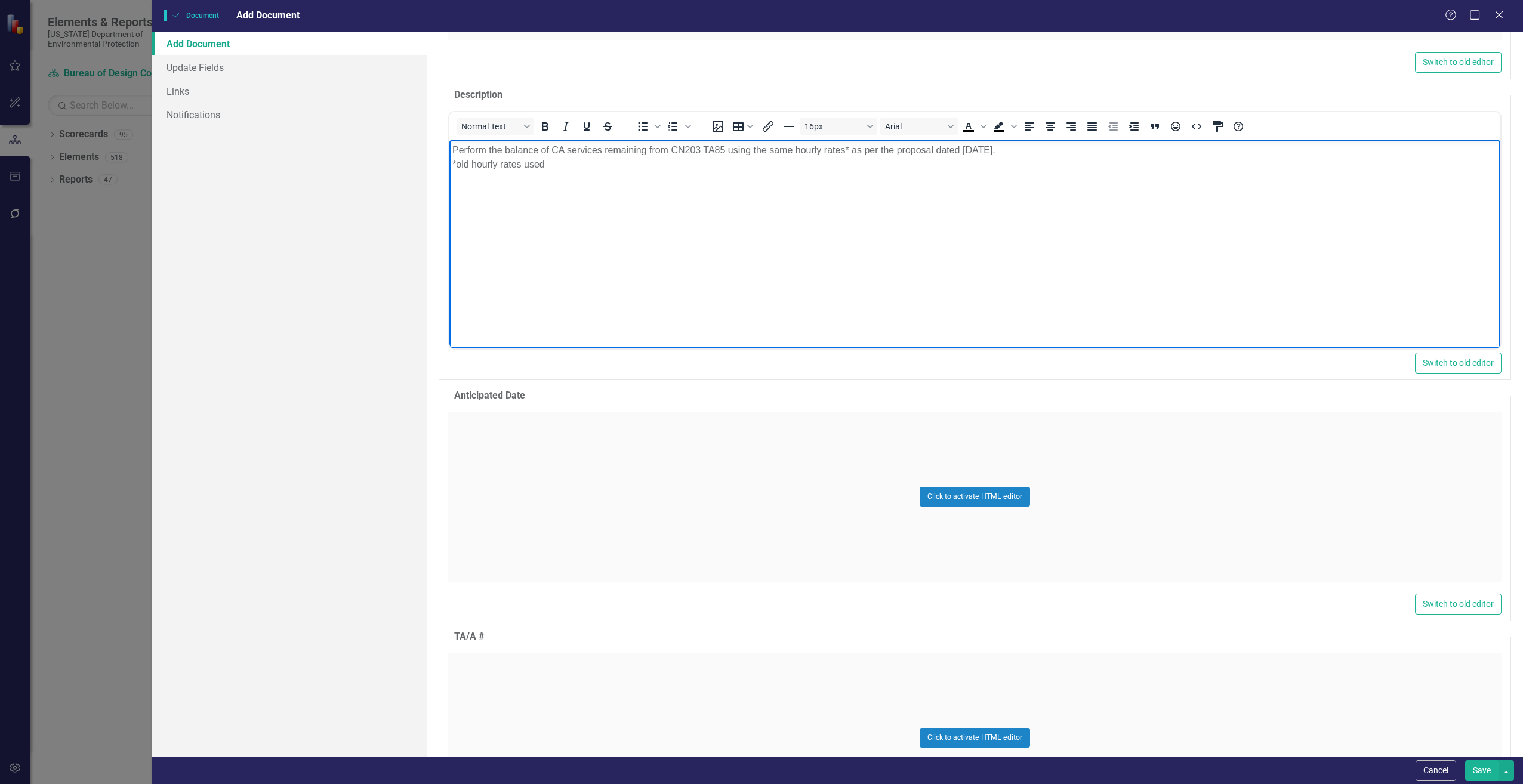
scroll to position [597, 0]
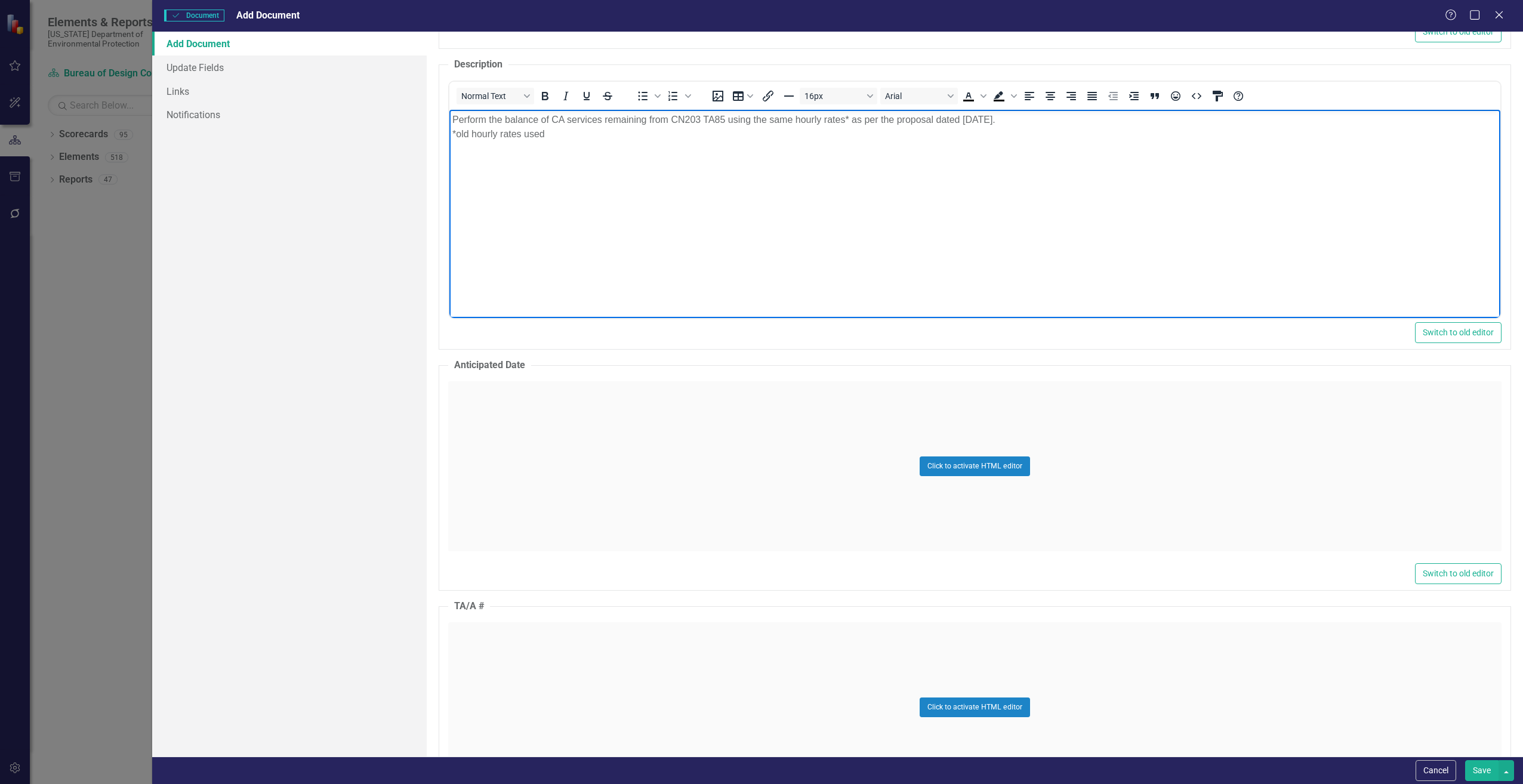
click at [467, 438] on div "Click to activate HTML editor" at bounding box center [975, 466] width 1054 height 170
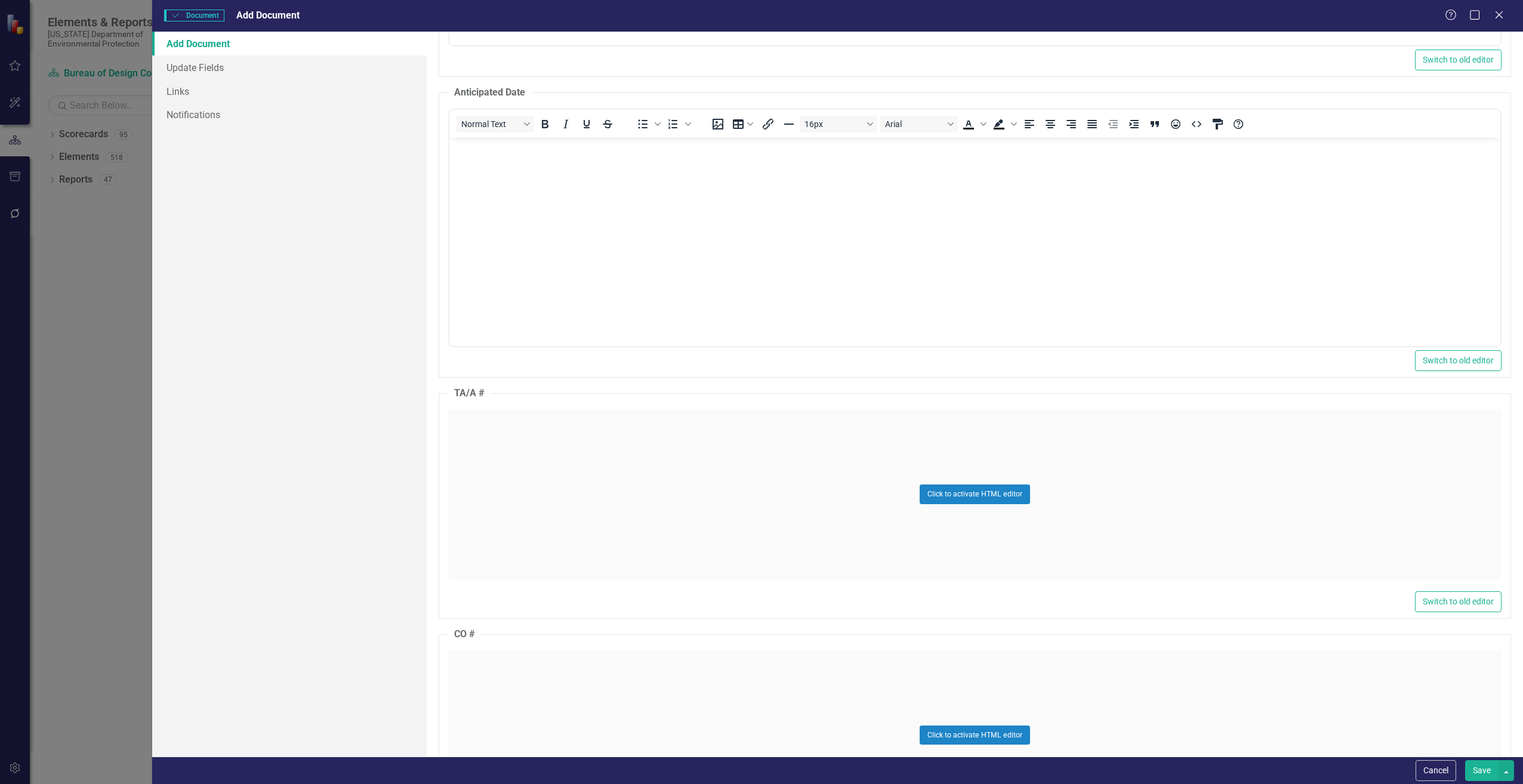
scroll to position [895, 0]
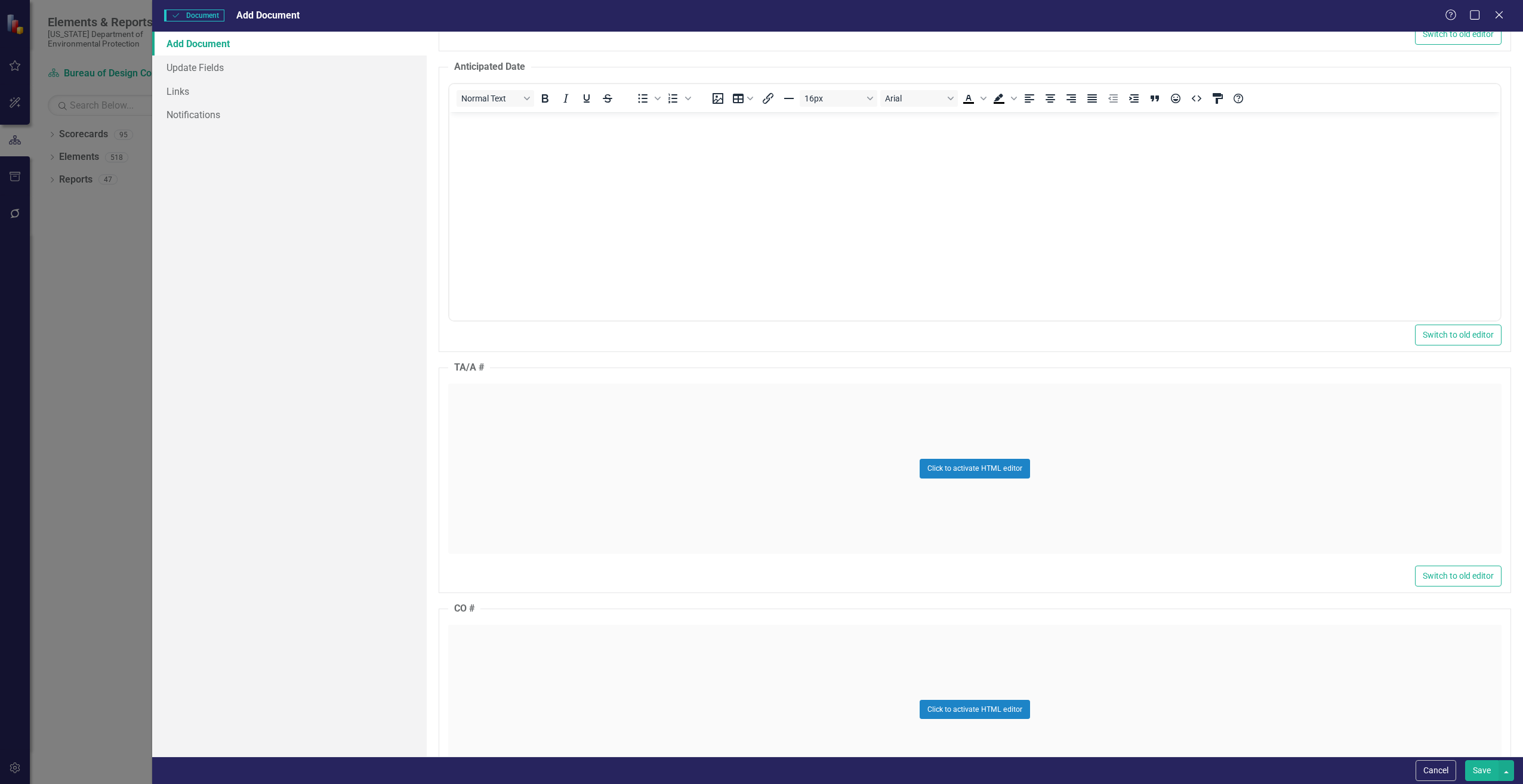
click at [481, 475] on div "Click to activate HTML editor" at bounding box center [975, 469] width 1054 height 170
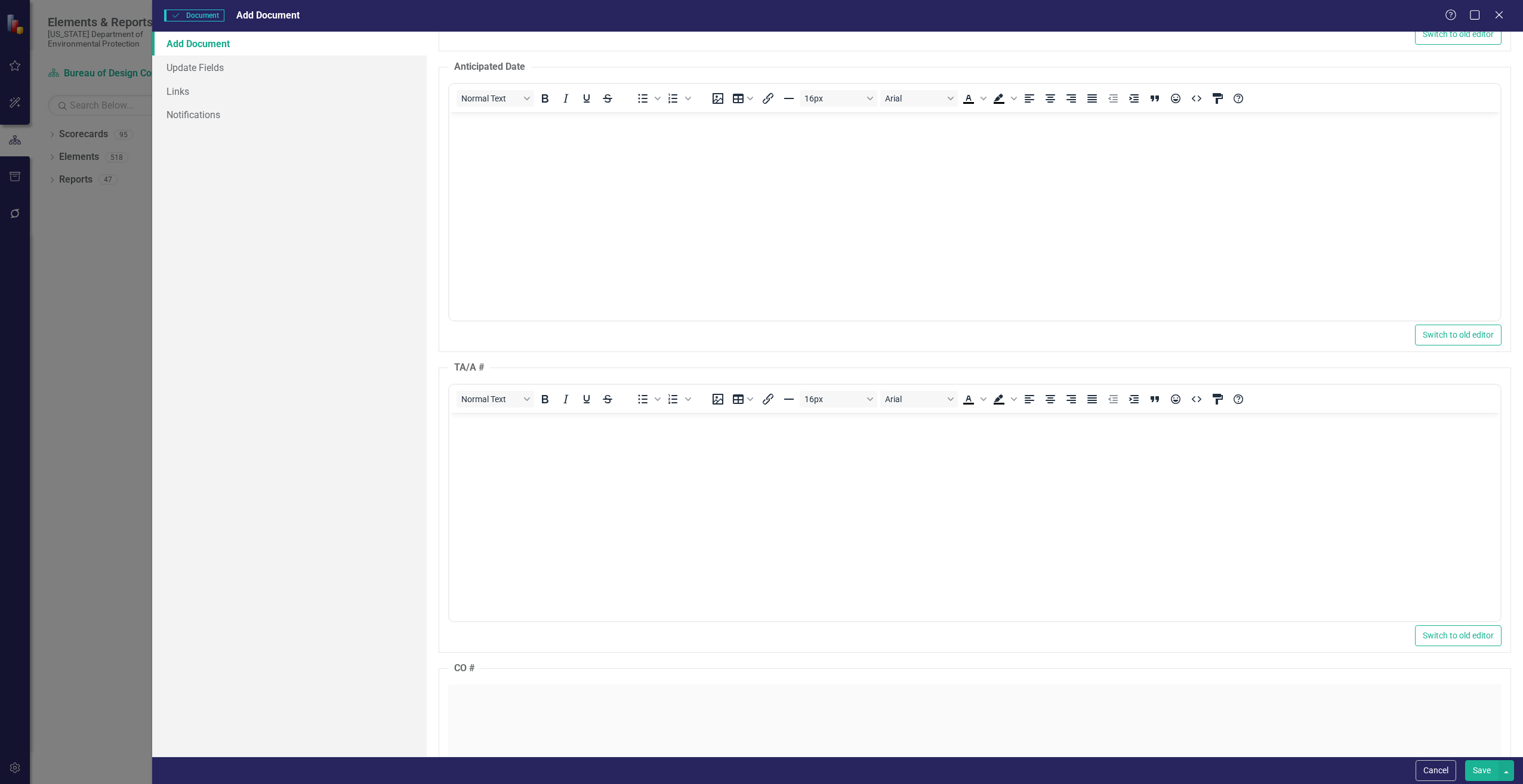
scroll to position [0, 0]
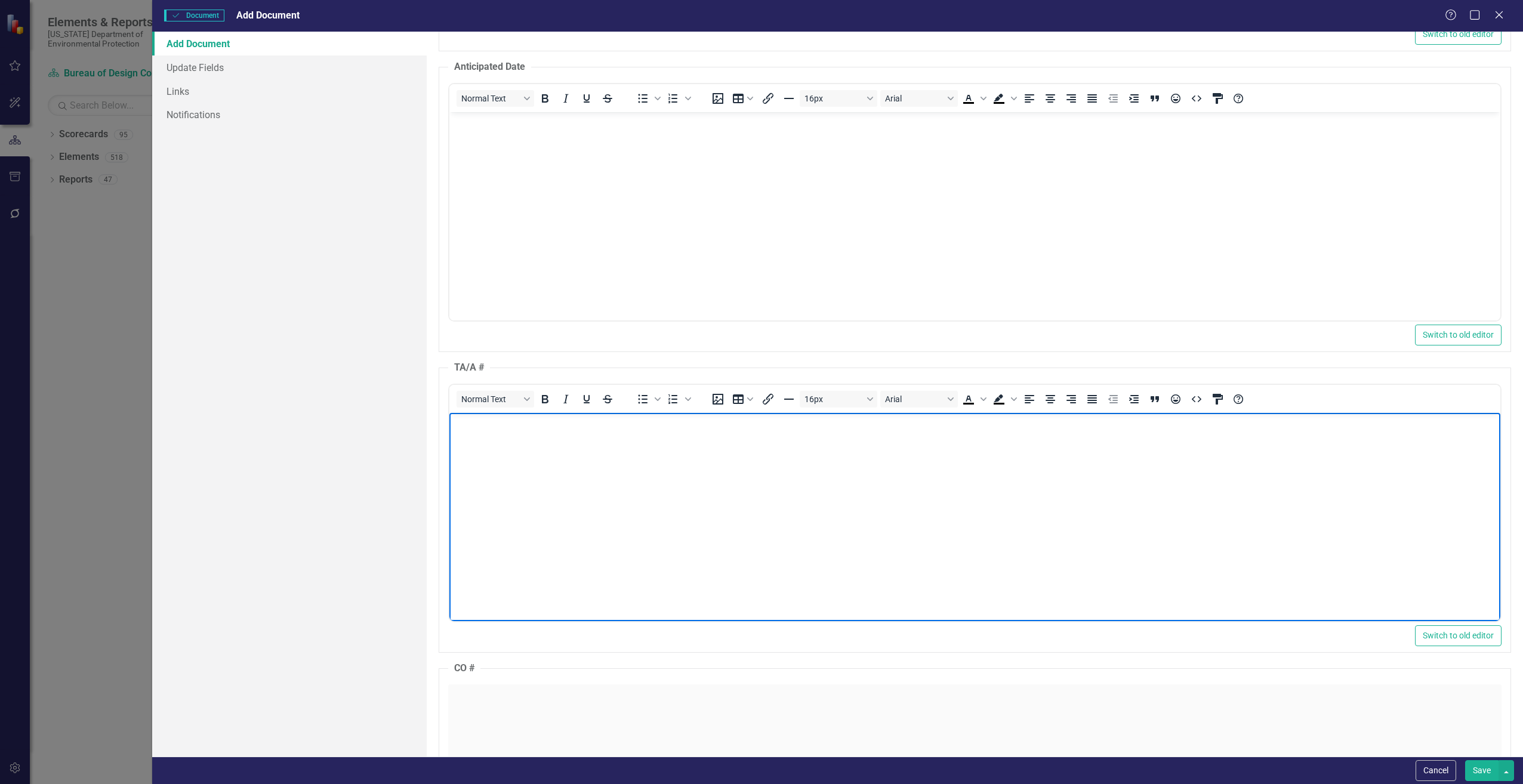
click at [482, 474] on body "Rich Text Area. Press ALT-0 for help." at bounding box center [974, 502] width 1051 height 179
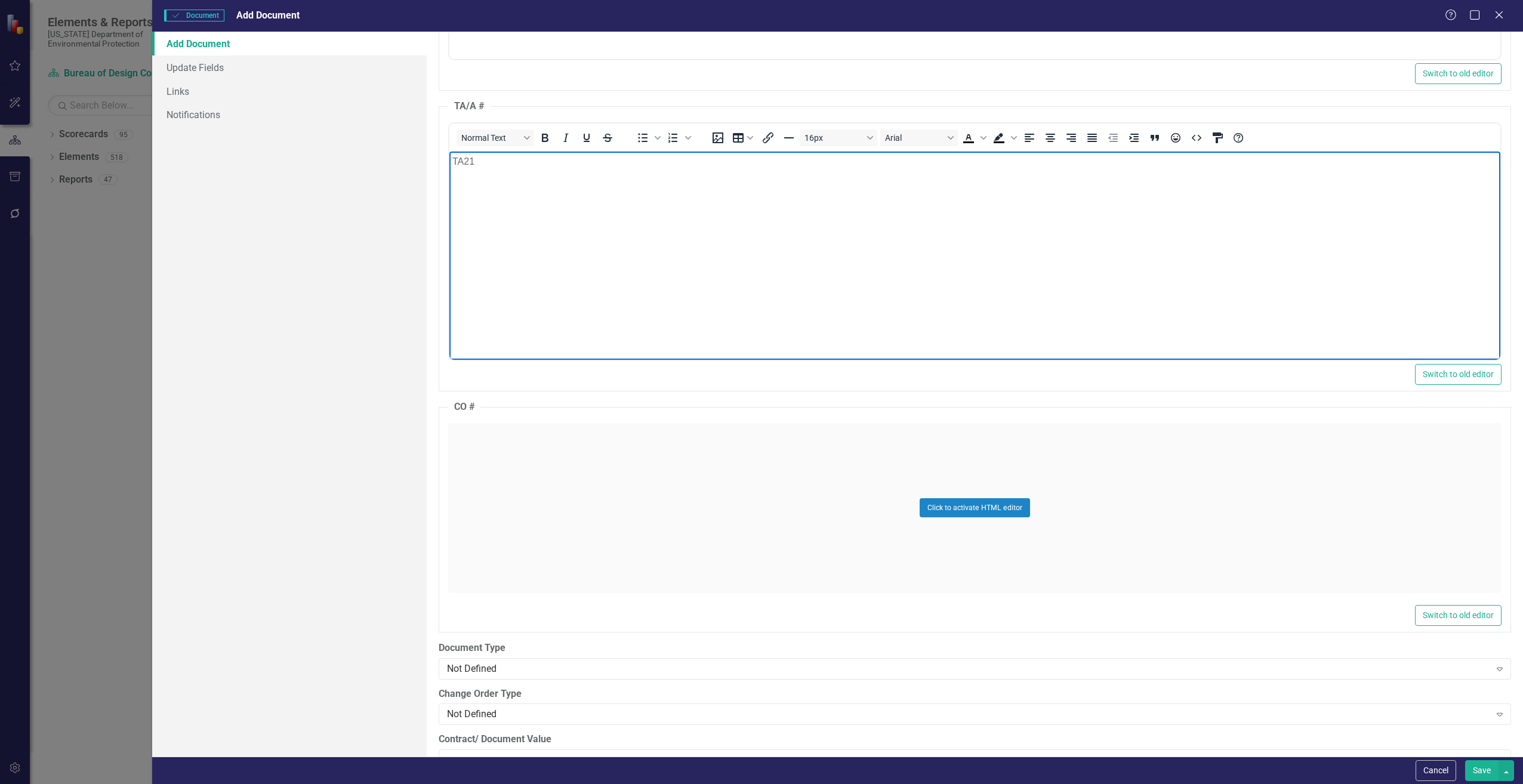
scroll to position [1433, 0]
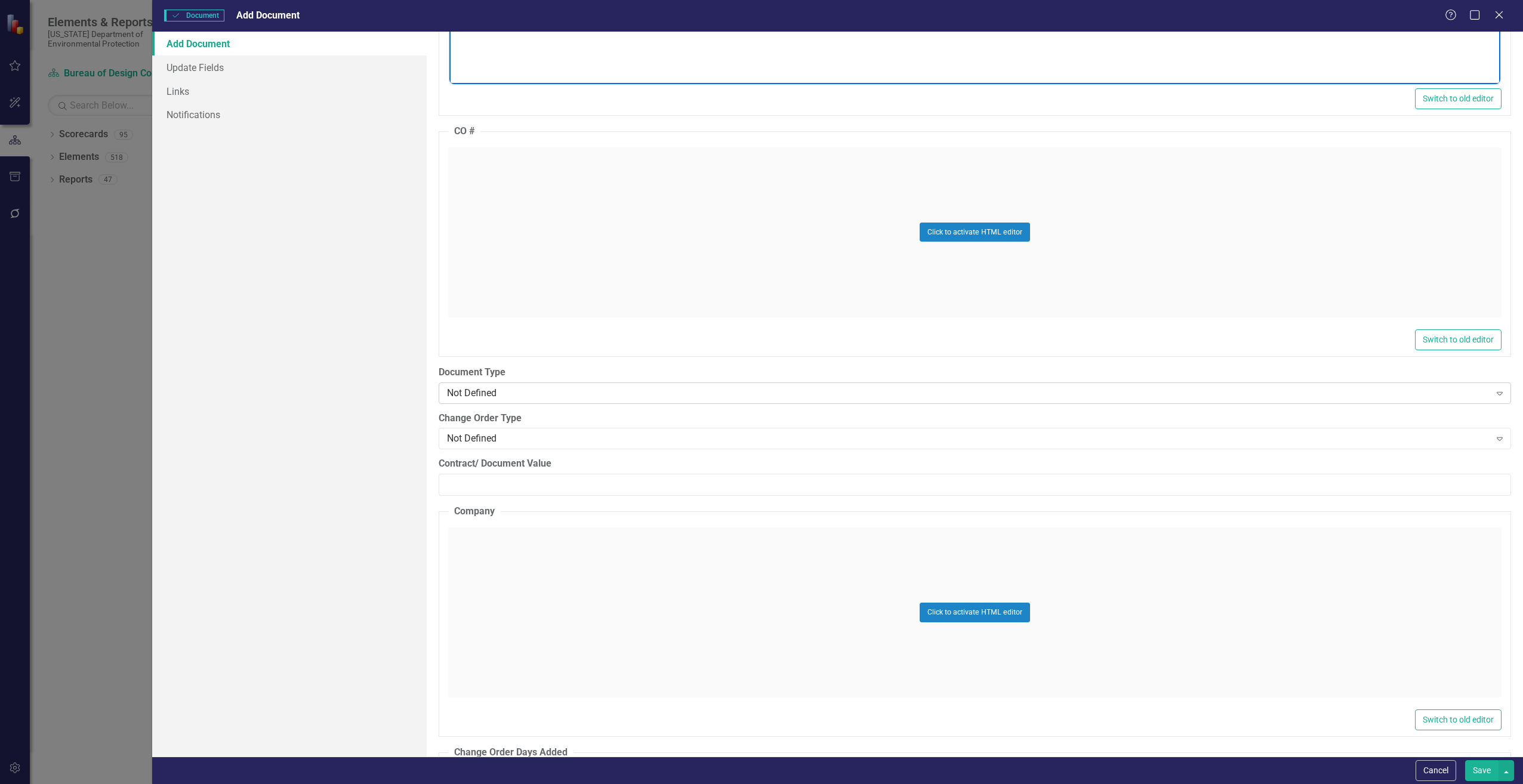
click at [482, 396] on div "Not Defined" at bounding box center [969, 393] width 1044 height 14
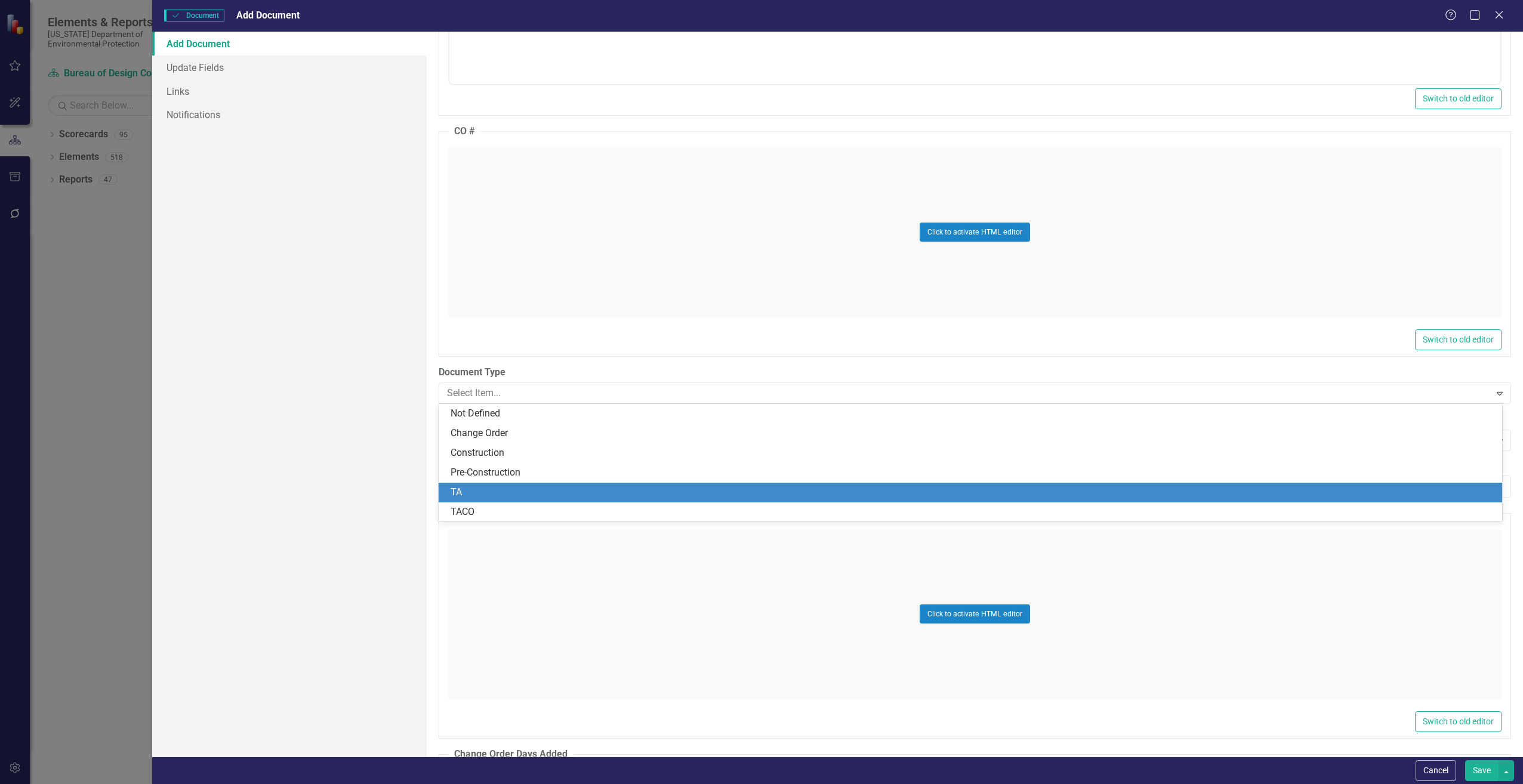
click at [474, 489] on div "TA" at bounding box center [973, 492] width 1044 height 14
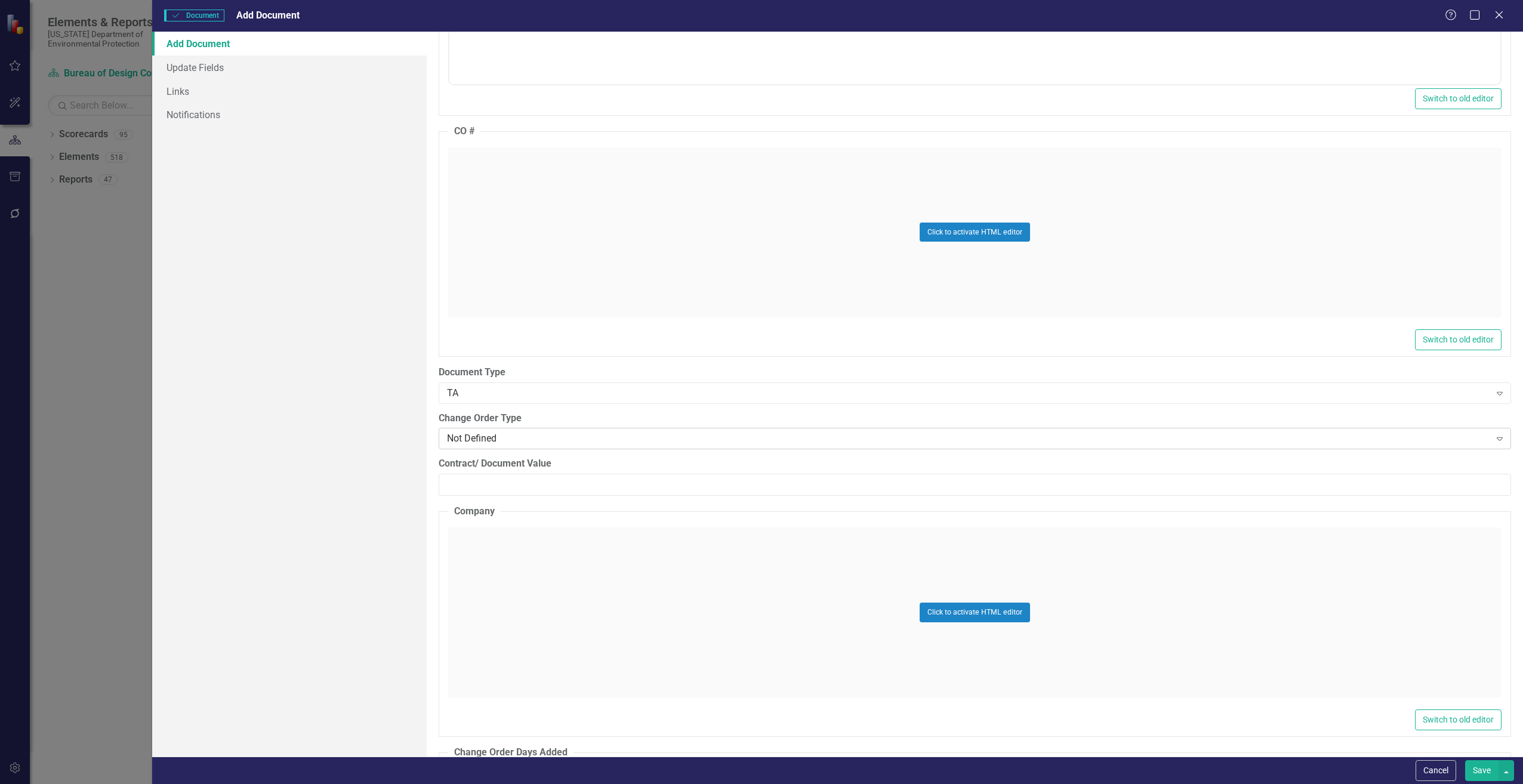
click at [477, 444] on div "Not Defined Expand" at bounding box center [975, 439] width 1073 height 21
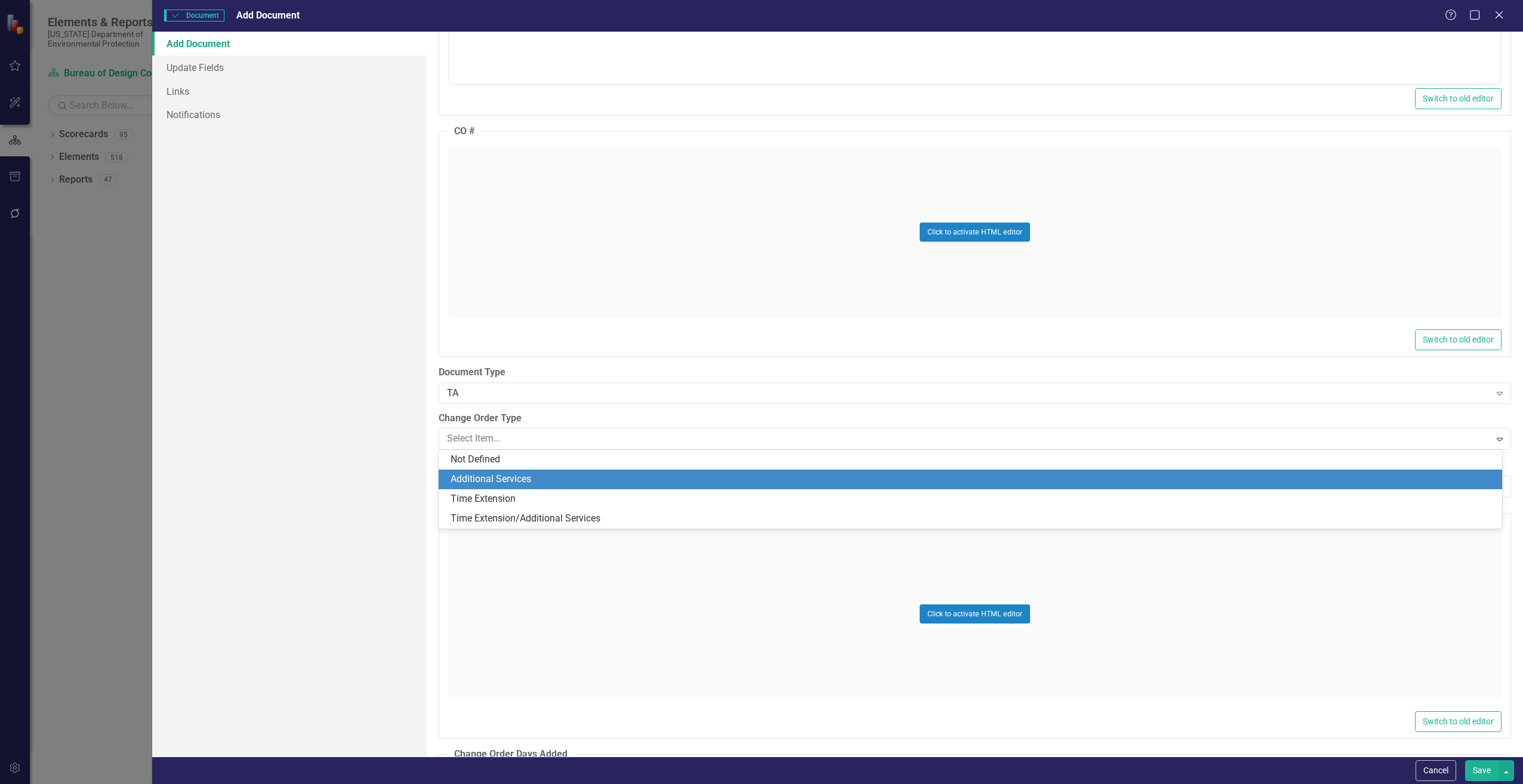
click at [482, 479] on div "Additional Services" at bounding box center [973, 479] width 1044 height 14
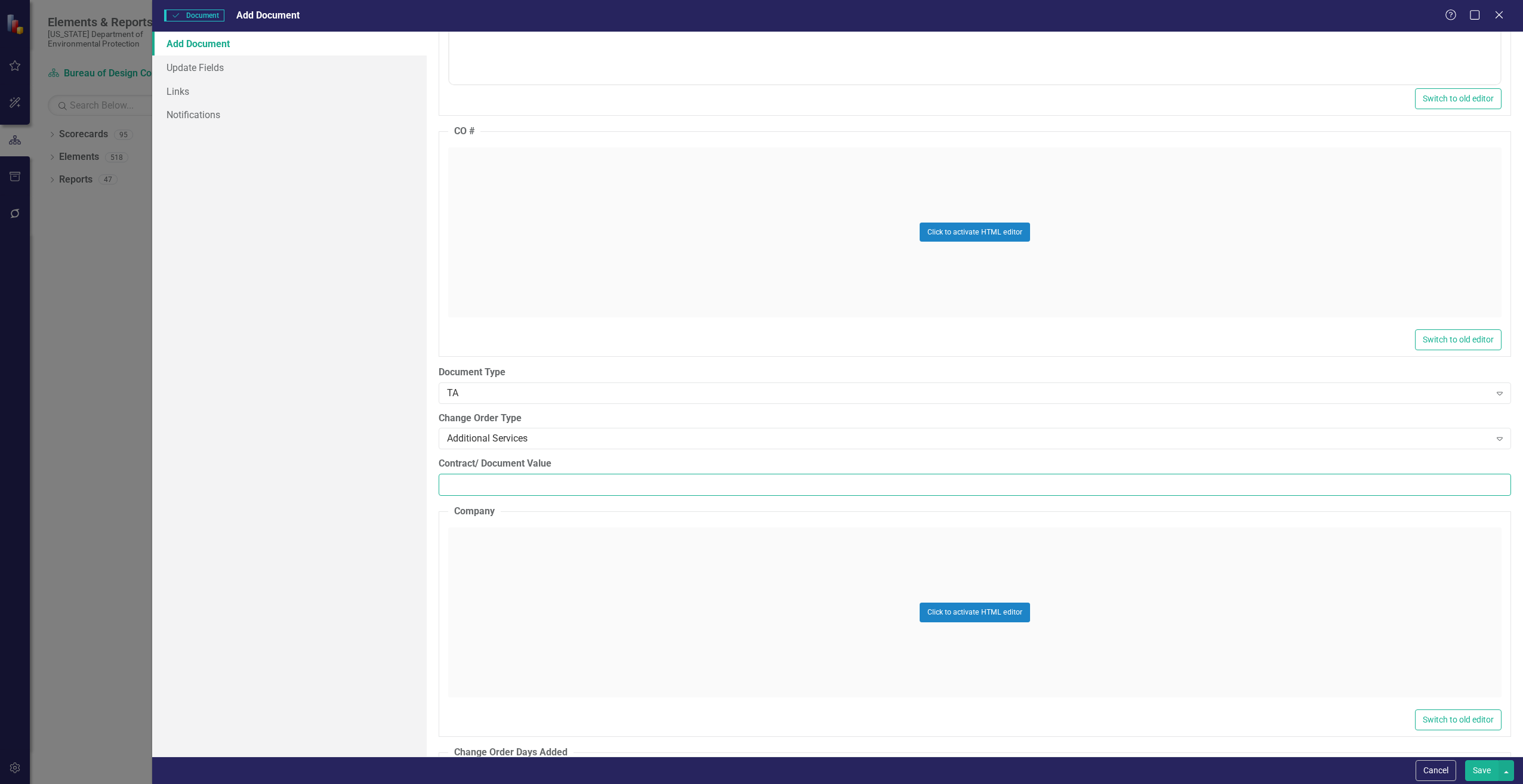
click at [477, 478] on input "Contract/ Document Value" at bounding box center [975, 484] width 1073 height 22
paste input "3090"
type input "3090"
click at [487, 545] on div "Click to activate HTML editor" at bounding box center [975, 612] width 1054 height 170
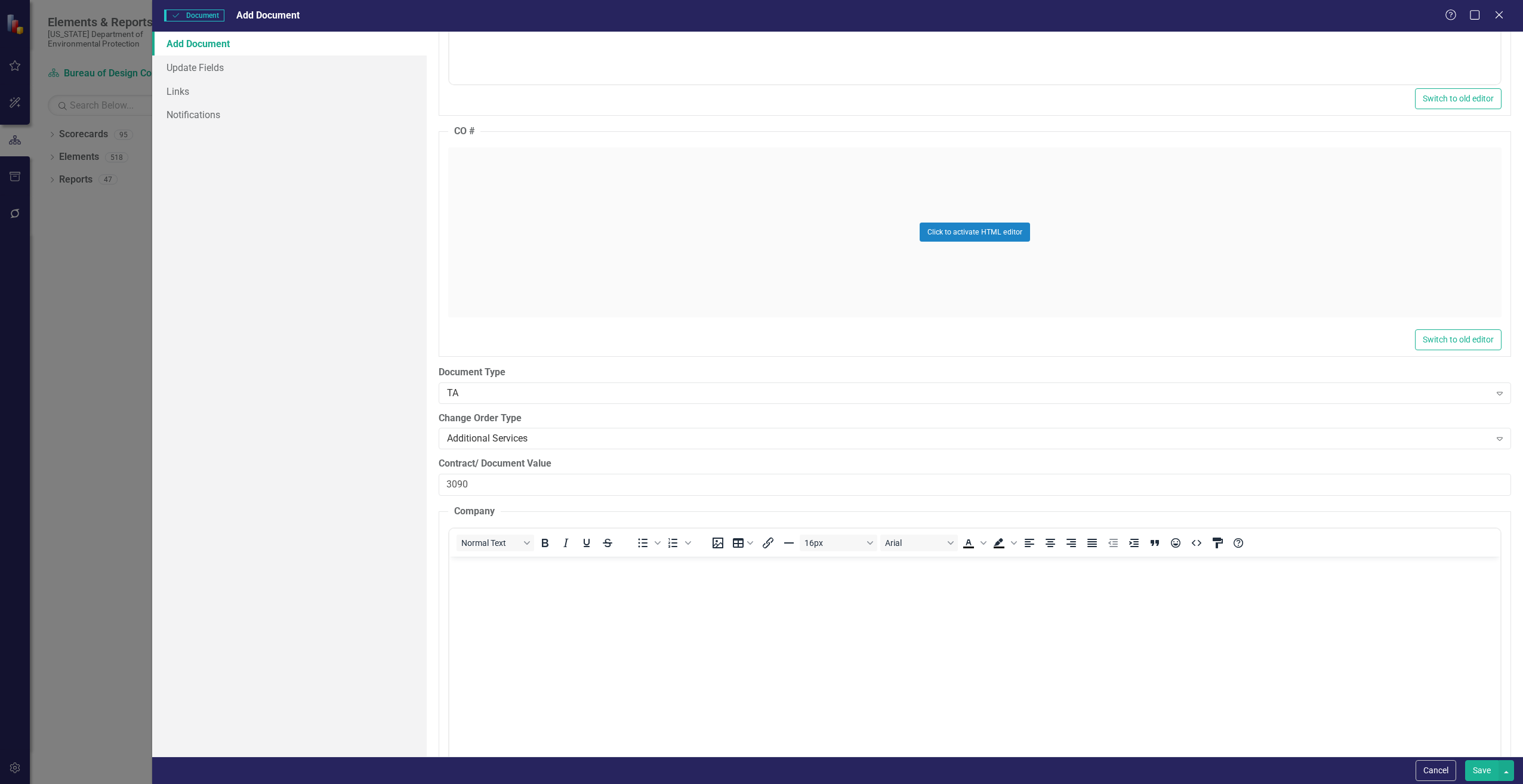
scroll to position [0, 0]
click at [528, 634] on body "Rich Text Area. Press ALT-0 for help." at bounding box center [974, 646] width 1051 height 179
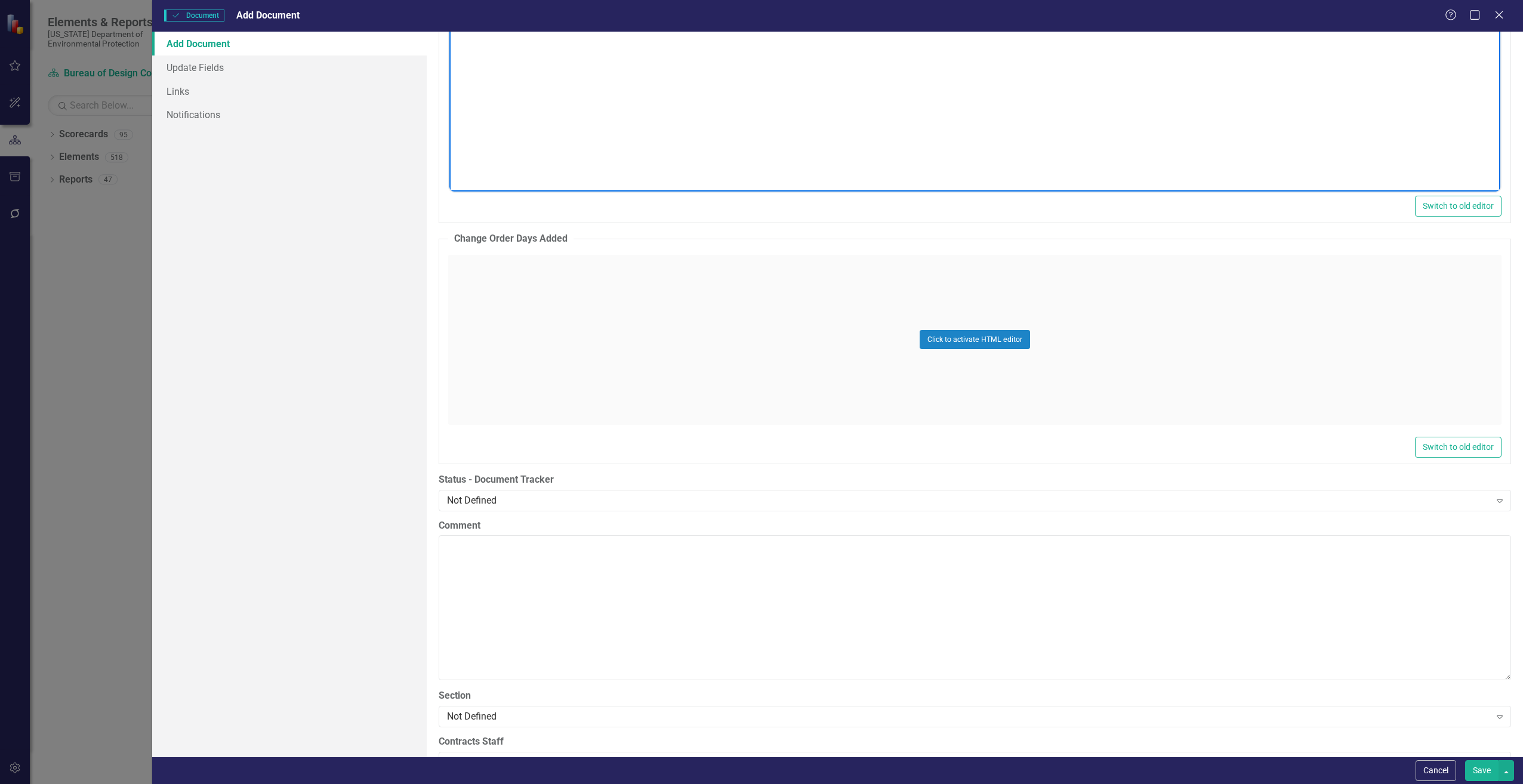
scroll to position [2148, 0]
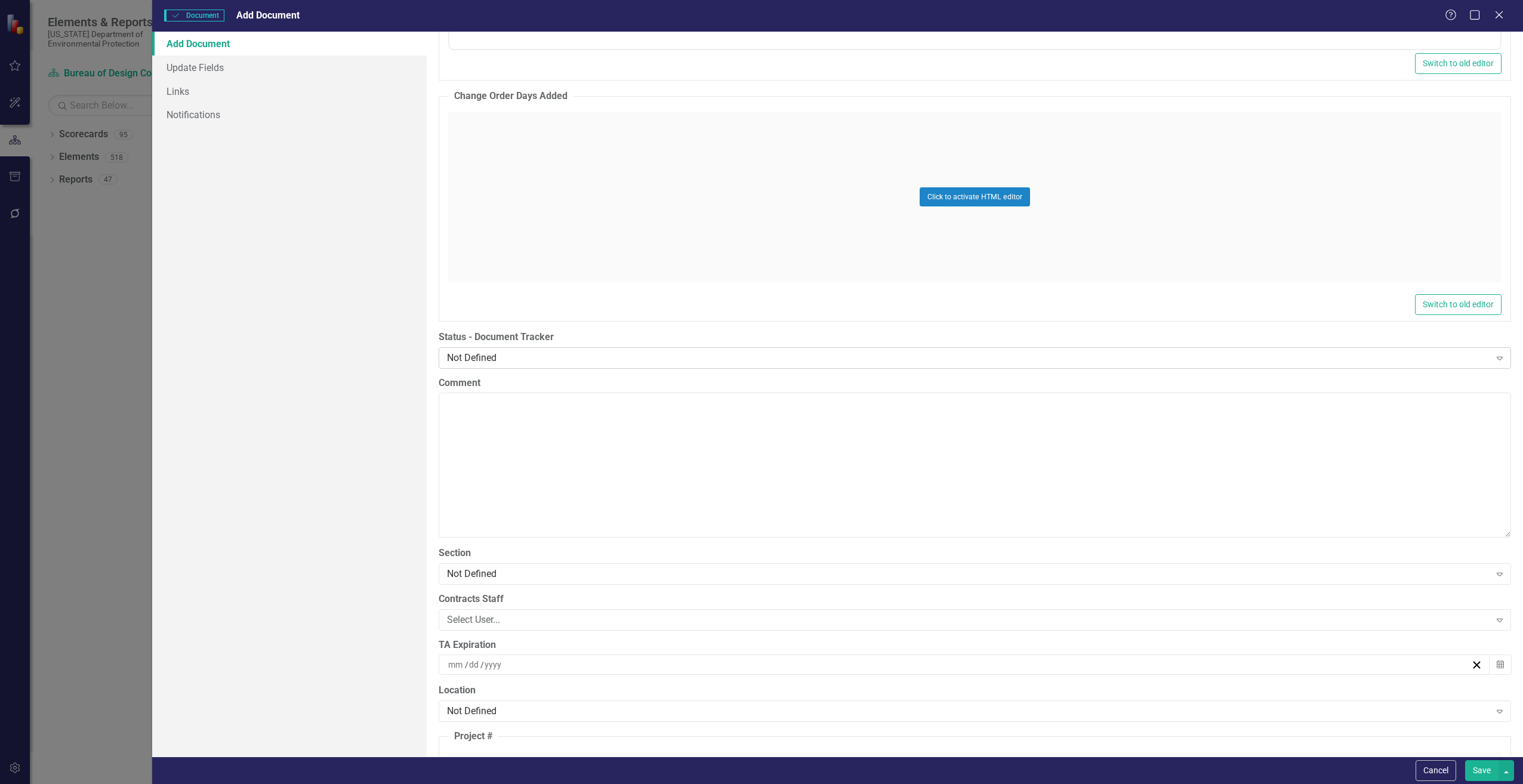
click at [462, 364] on div "Not Defined" at bounding box center [969, 358] width 1044 height 14
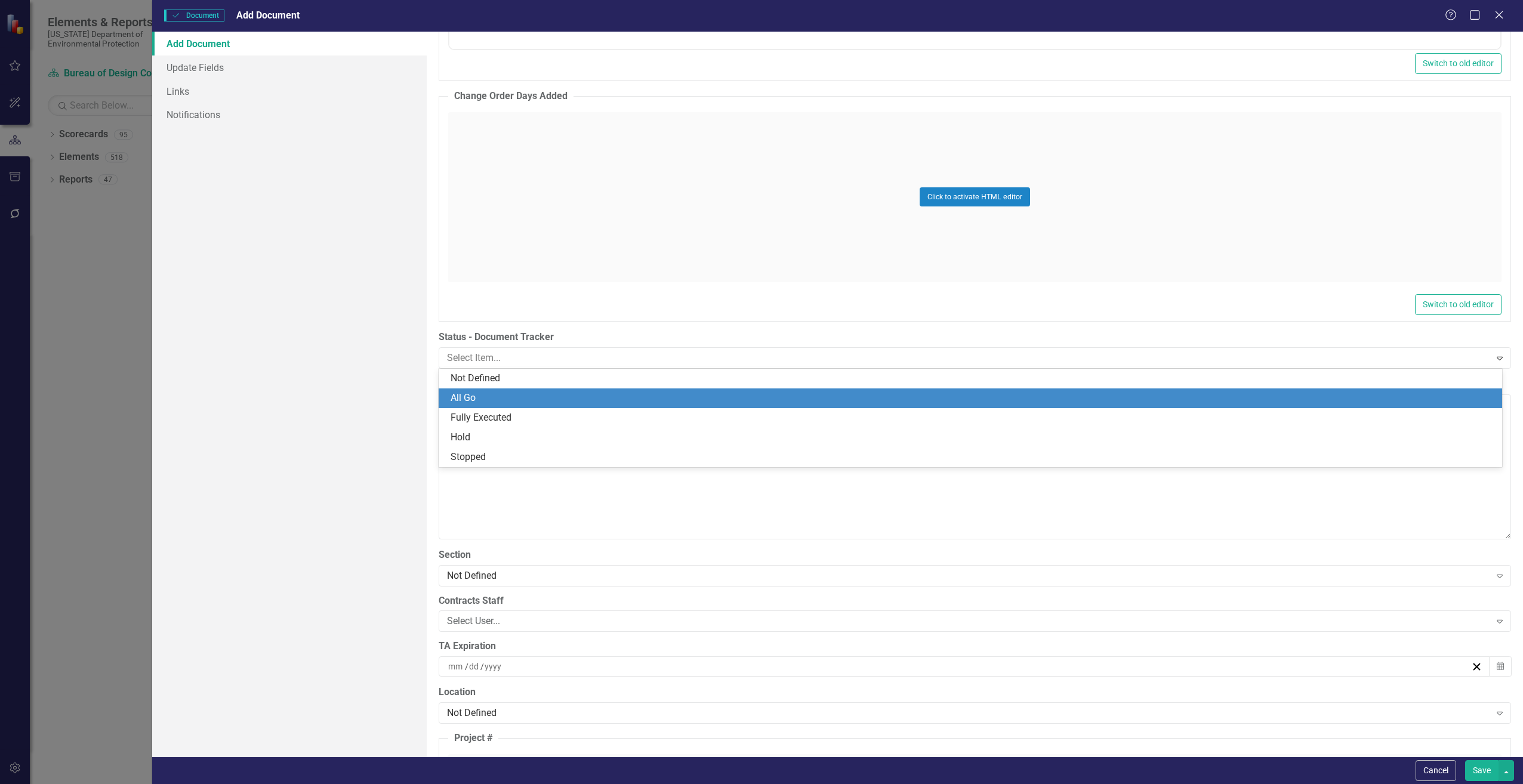
click at [464, 401] on div "All Go" at bounding box center [973, 398] width 1044 height 14
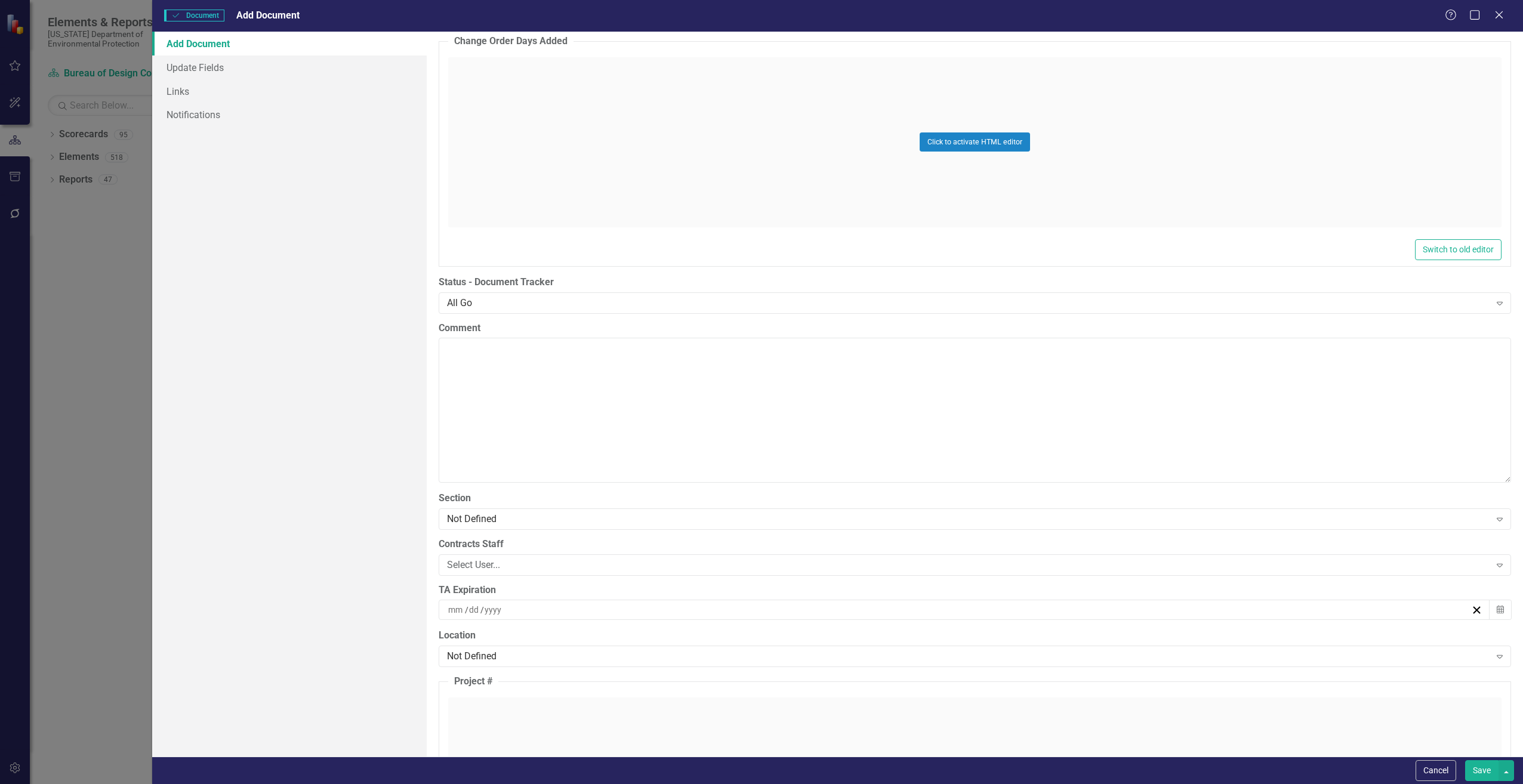
scroll to position [2328, 0]
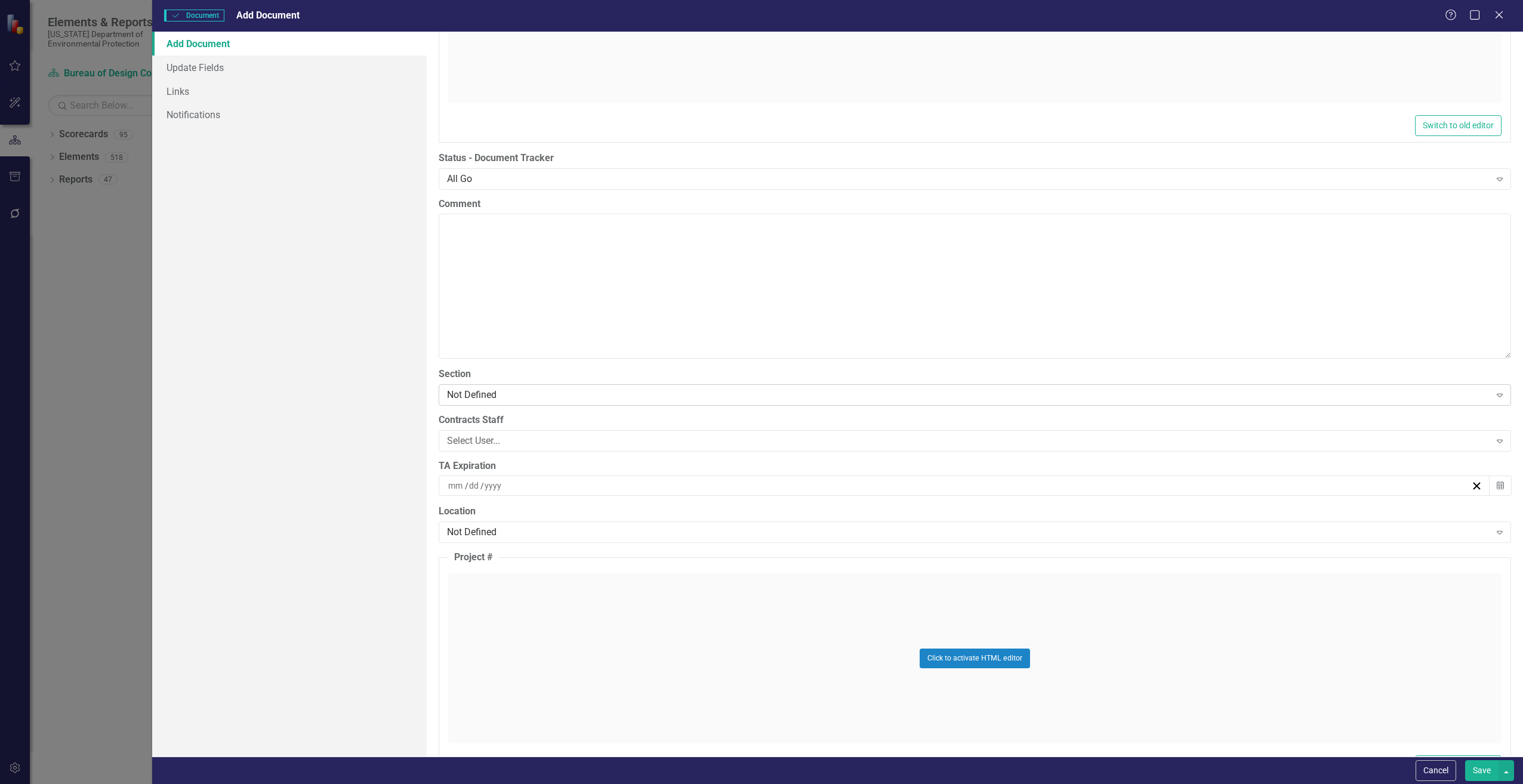
click at [455, 401] on div "Not Defined" at bounding box center [969, 394] width 1044 height 14
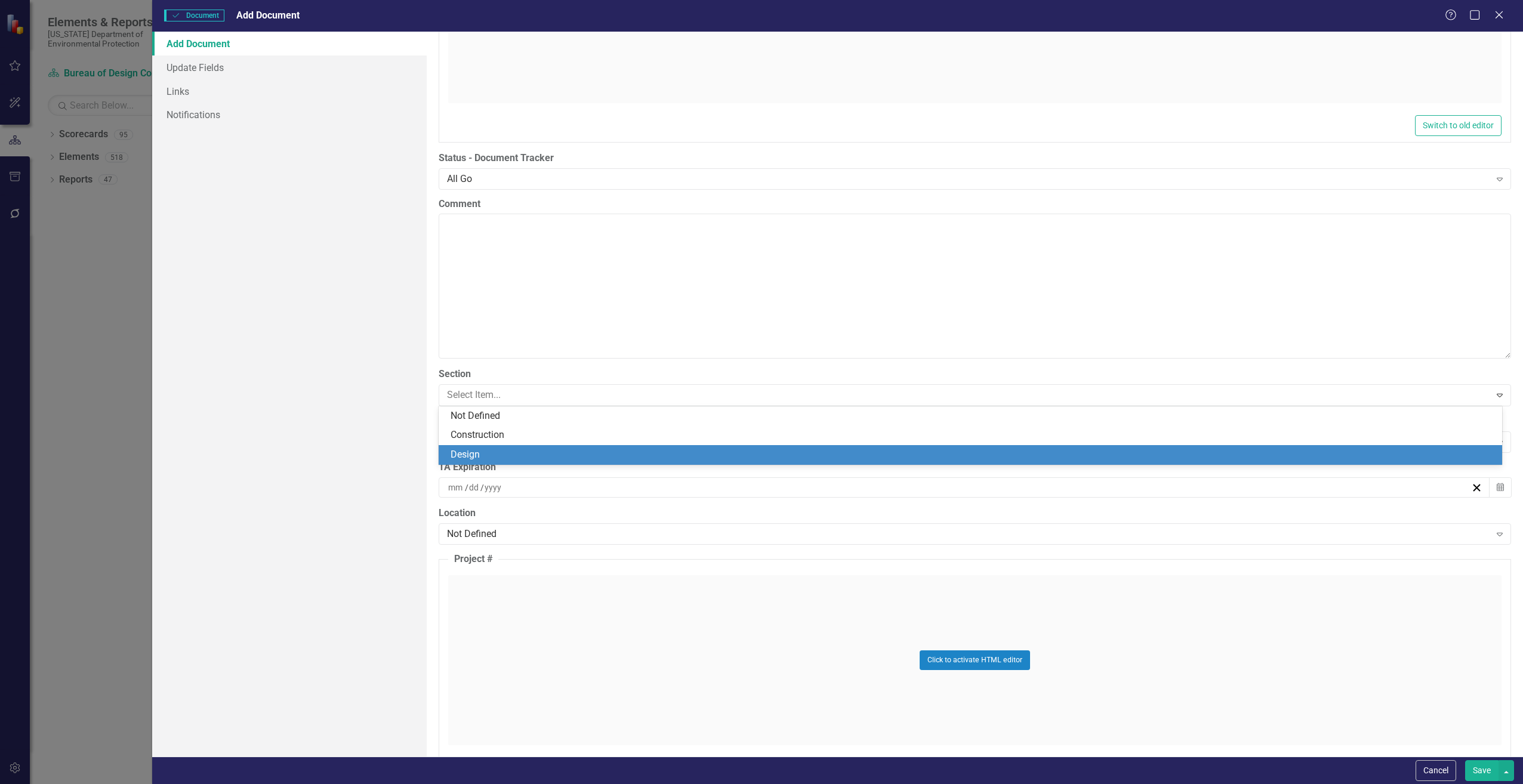
click at [457, 452] on div "Design" at bounding box center [973, 454] width 1044 height 14
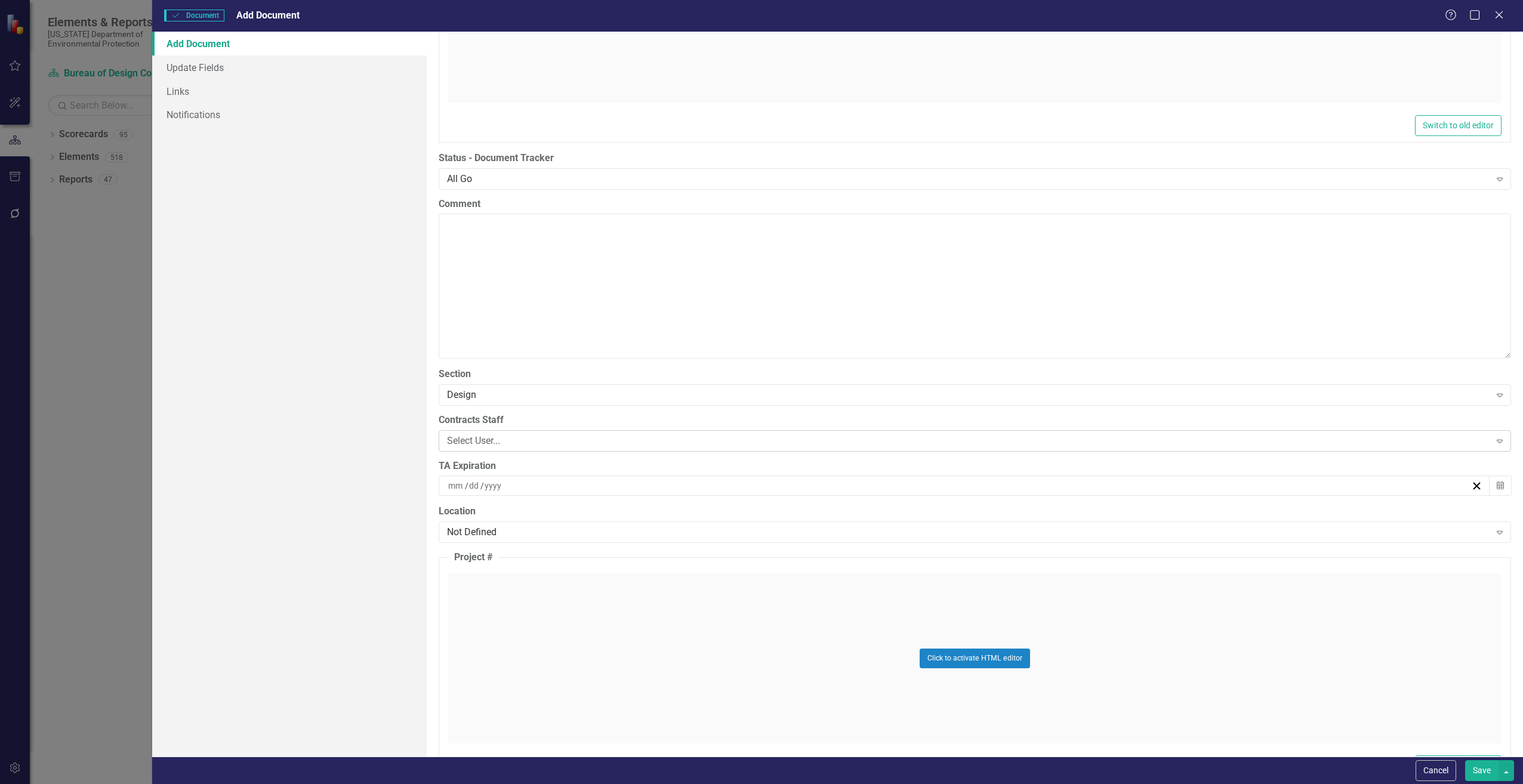
click at [459, 431] on div "Select User... Expand" at bounding box center [975, 441] width 1073 height 21
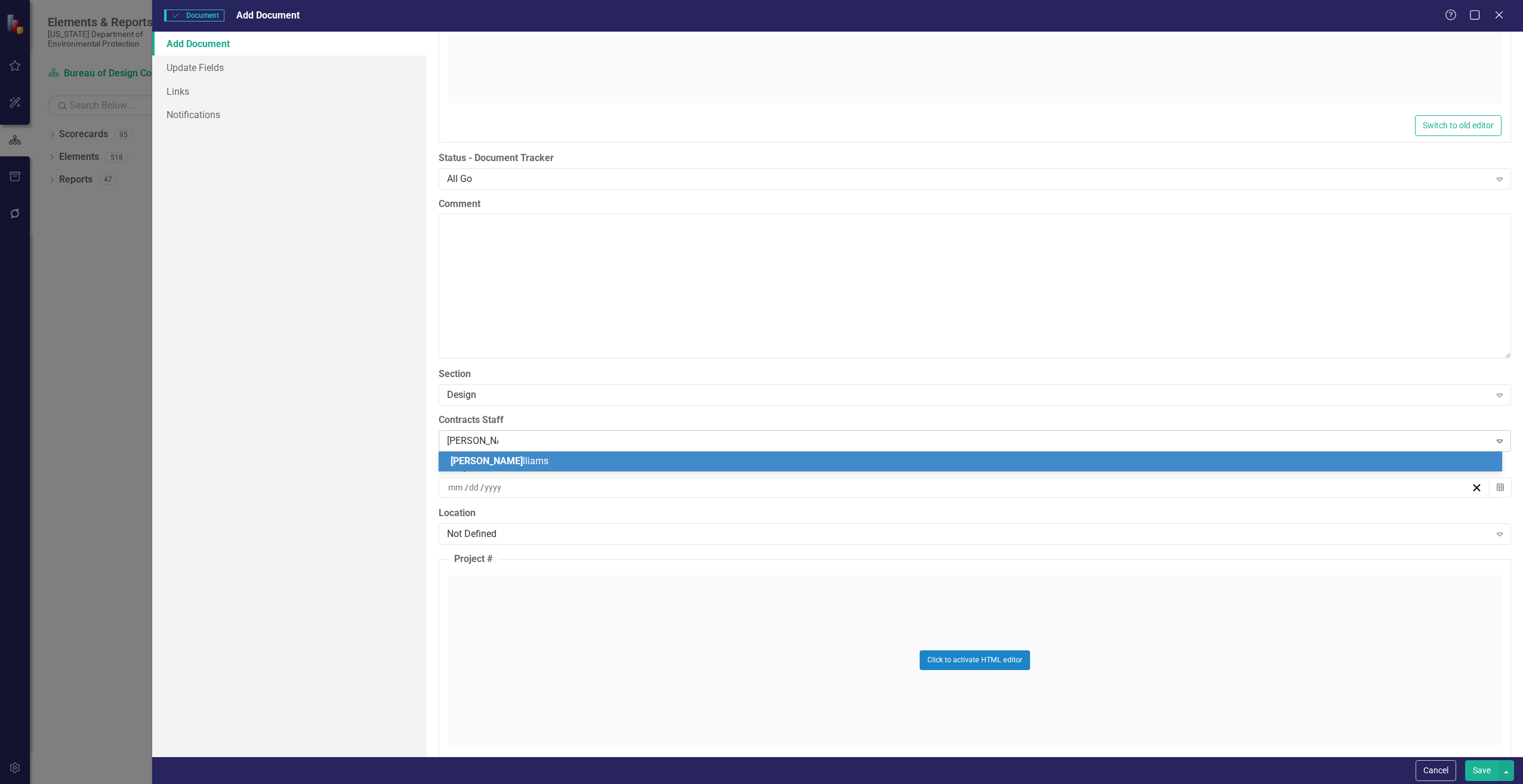
type input "[PERSON_NAME]"
click at [477, 459] on span "[PERSON_NAME]" at bounding box center [487, 461] width 72 height 11
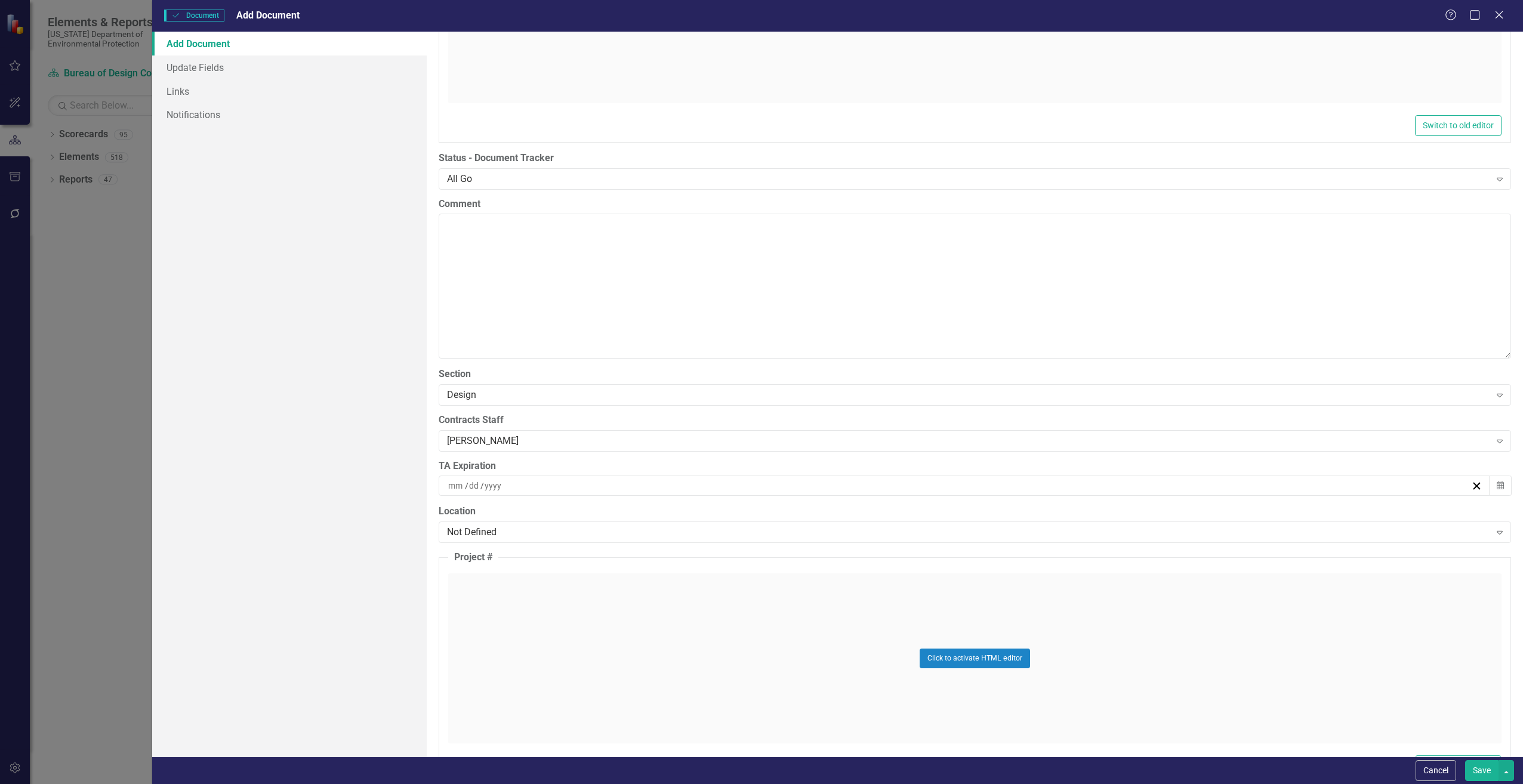
click at [469, 486] on input at bounding box center [474, 486] width 12 height 12
click at [456, 488] on input "number" at bounding box center [456, 486] width 16 height 12
type input "01"
type input "31"
type input "2026"
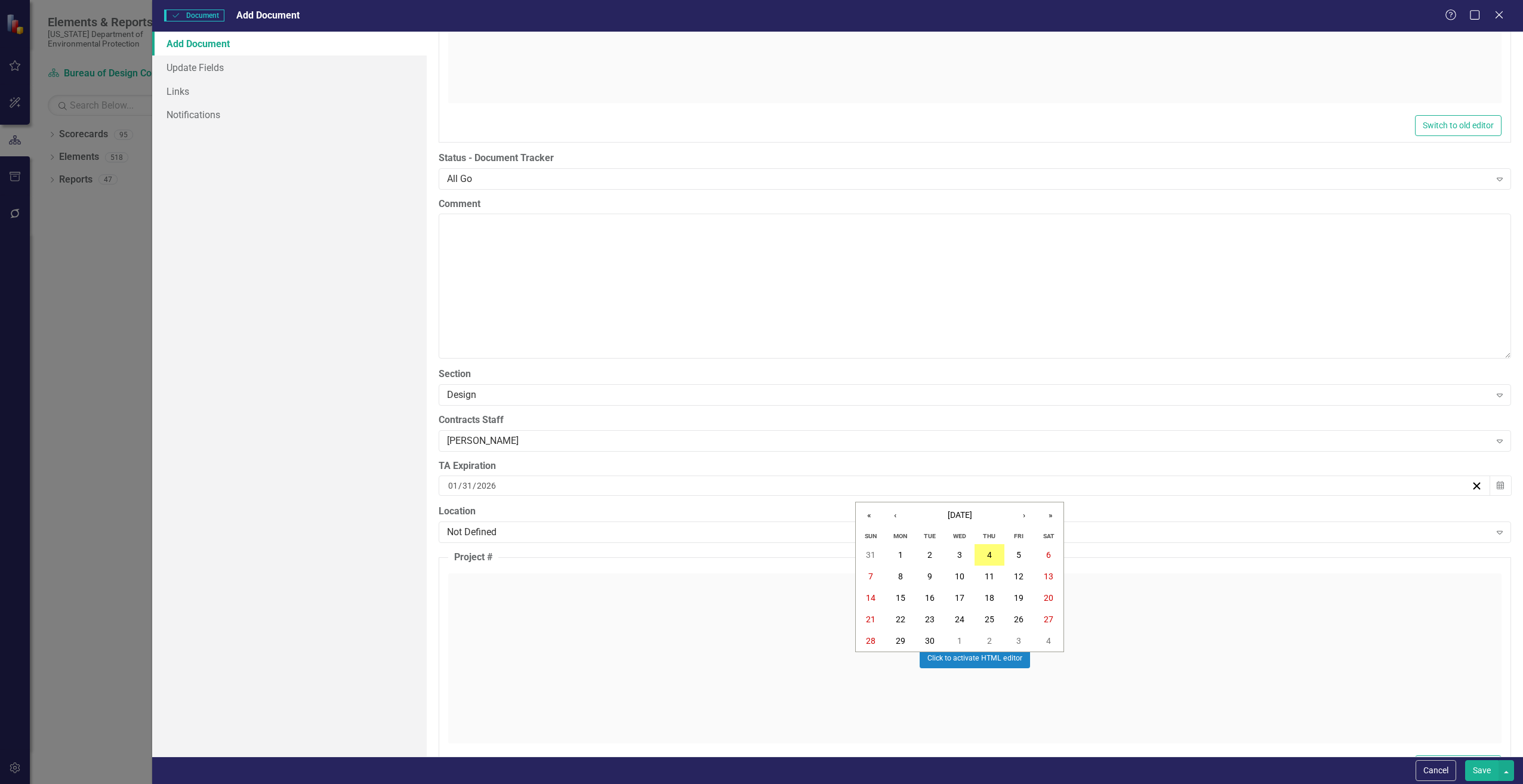
click at [437, 568] on div "ClearPoint Can Do More! How ClearPoint Can Help Close Enterprise plans can auto…" at bounding box center [975, 394] width 1097 height 725
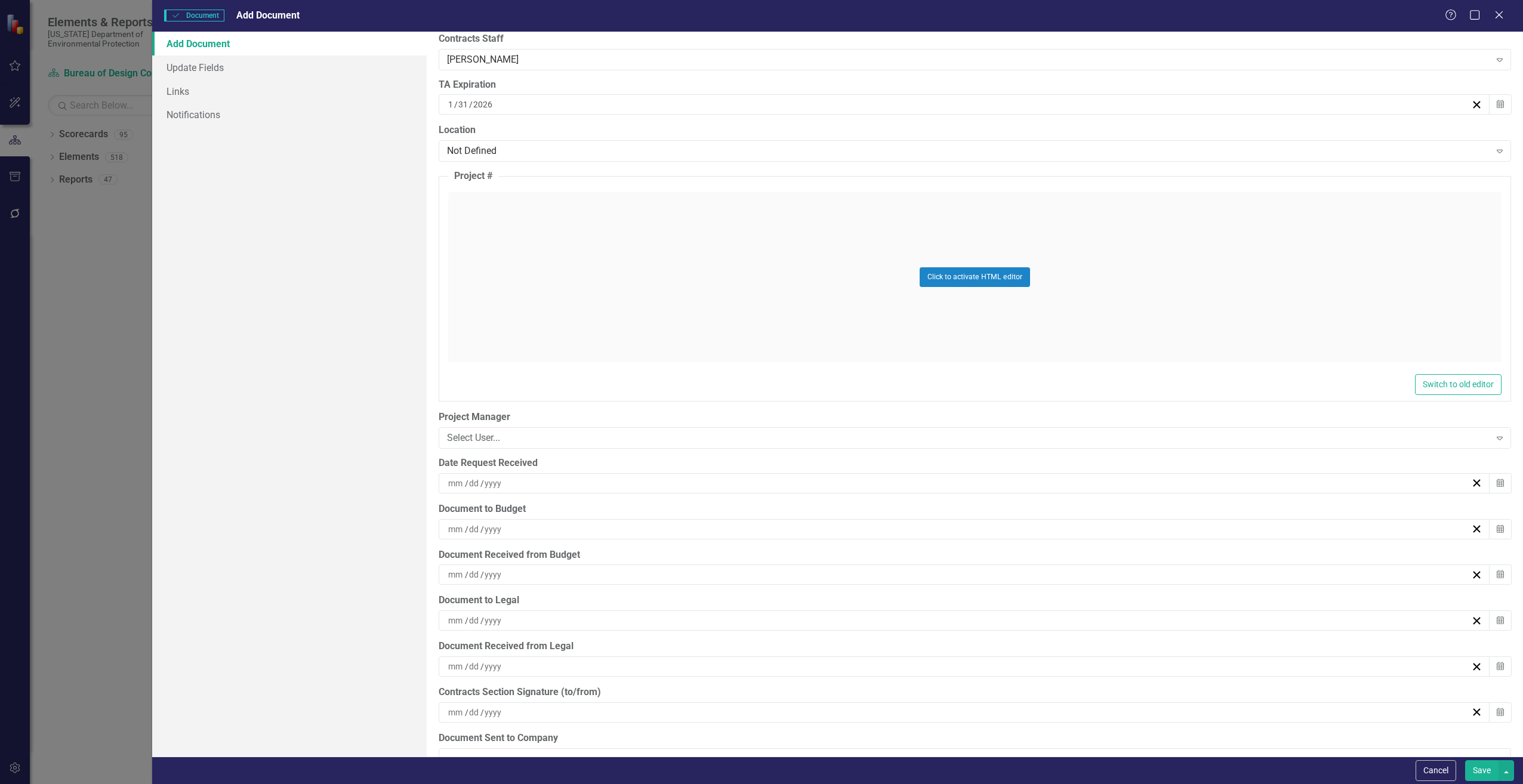
scroll to position [2745, 0]
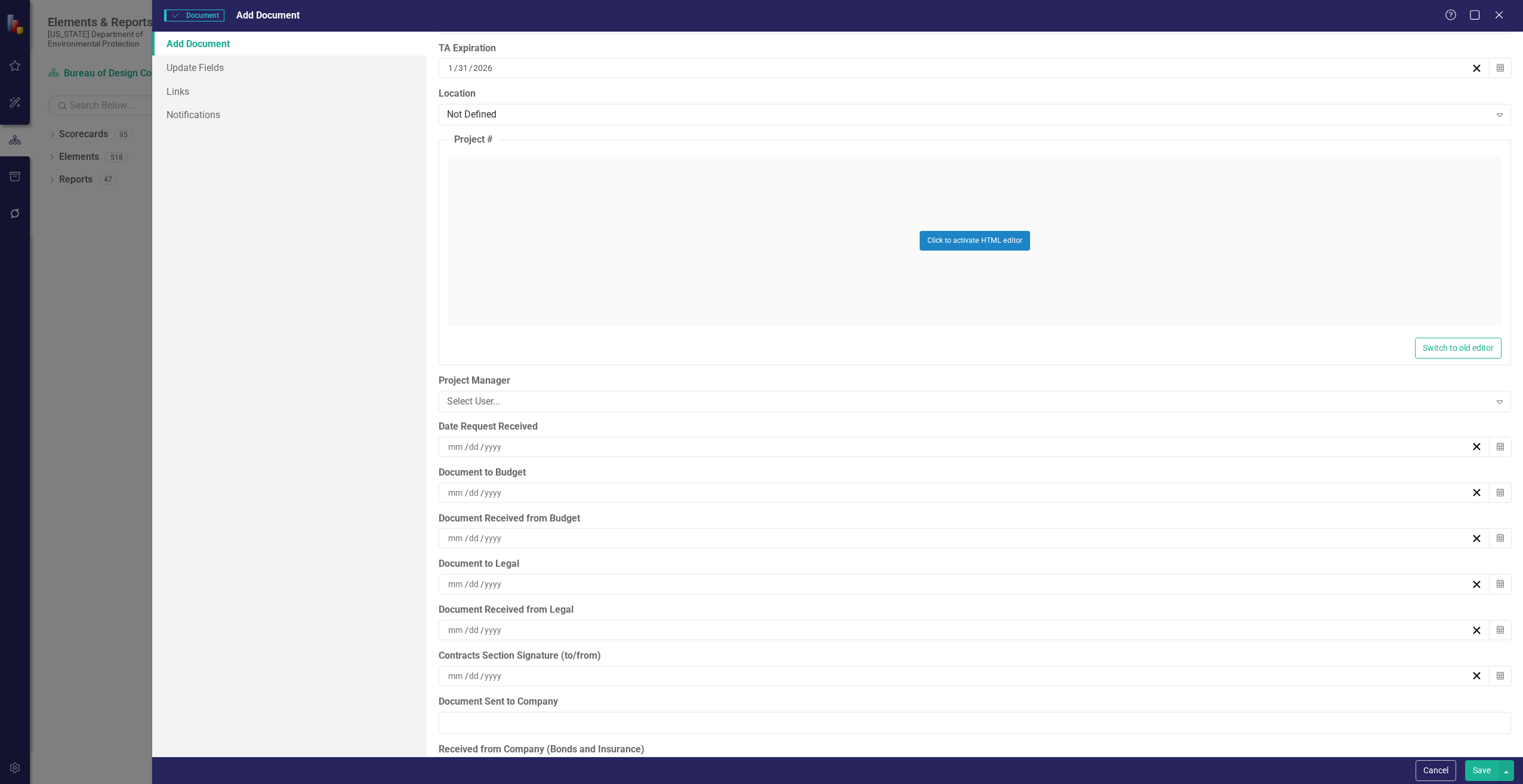
click at [448, 445] on input at bounding box center [457, 446] width 17 height 12
click at [968, 513] on button "3" at bounding box center [960, 516] width 30 height 21
click at [463, 497] on input at bounding box center [457, 493] width 17 height 12
click at [991, 558] on abbr "4" at bounding box center [989, 562] width 5 height 9
click at [1480, 771] on button "Save" at bounding box center [1482, 770] width 34 height 21
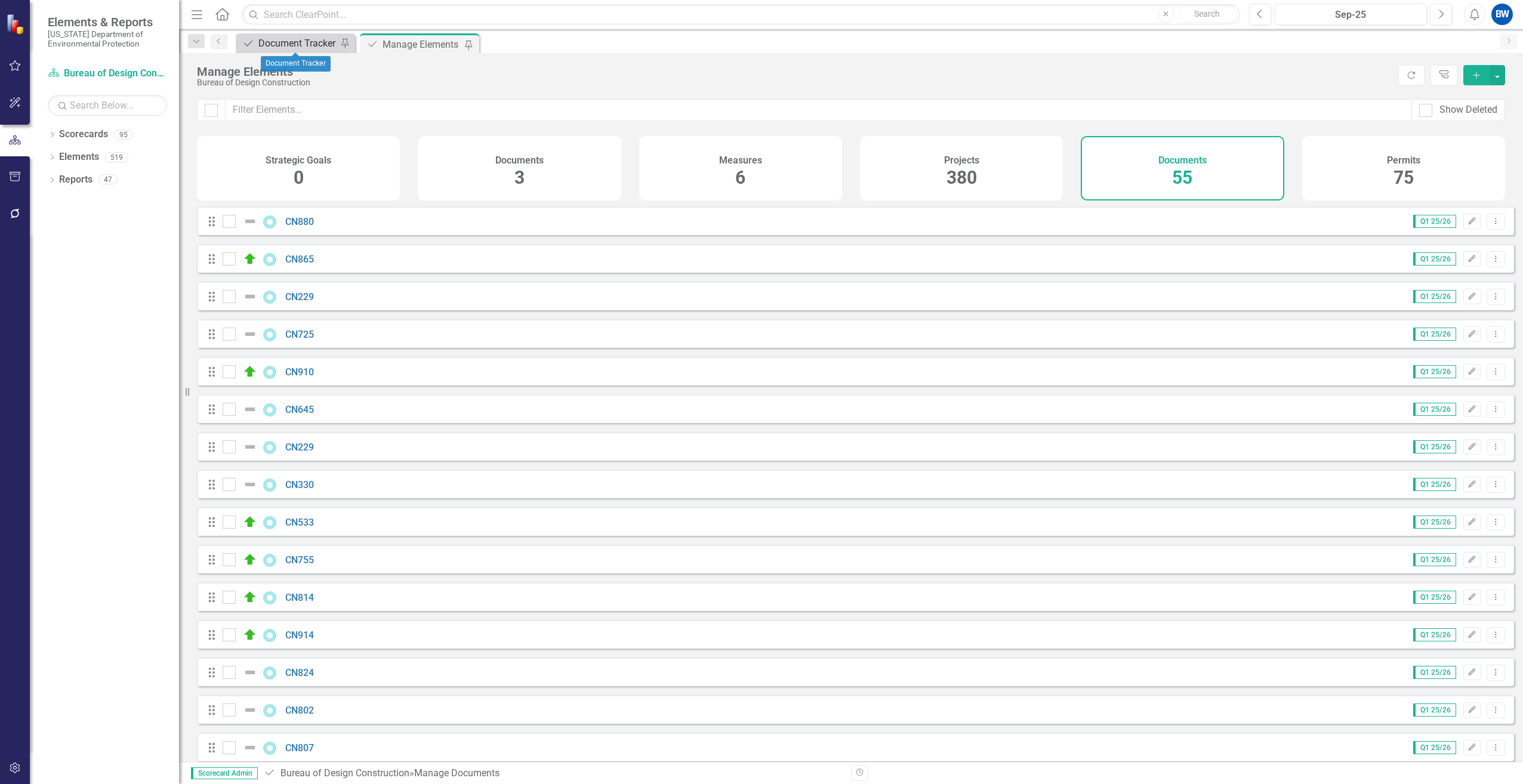
click at [282, 44] on div "Document Tracker" at bounding box center [298, 43] width 79 height 15
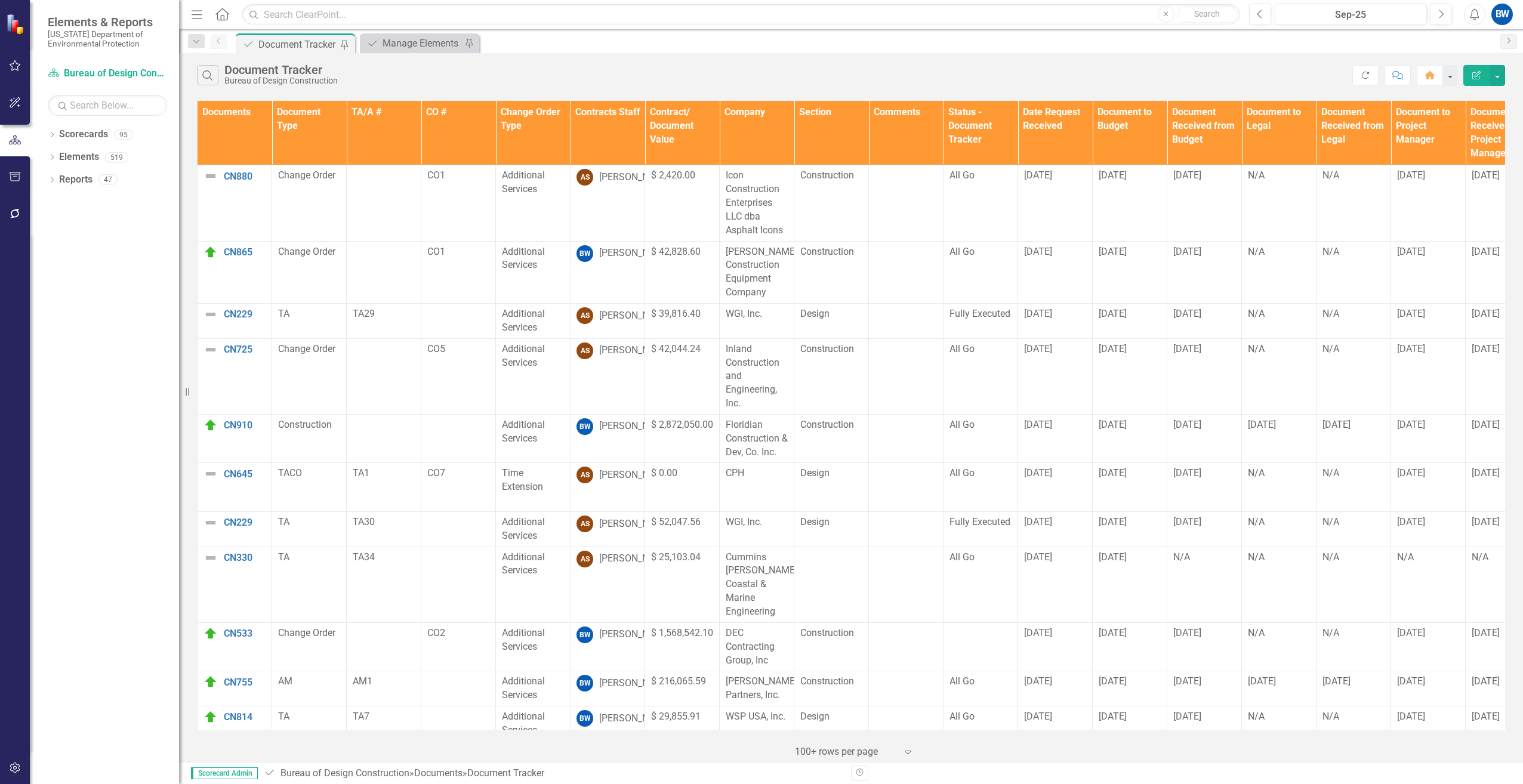
click at [609, 123] on th "Contracts Staff" at bounding box center [608, 133] width 75 height 64
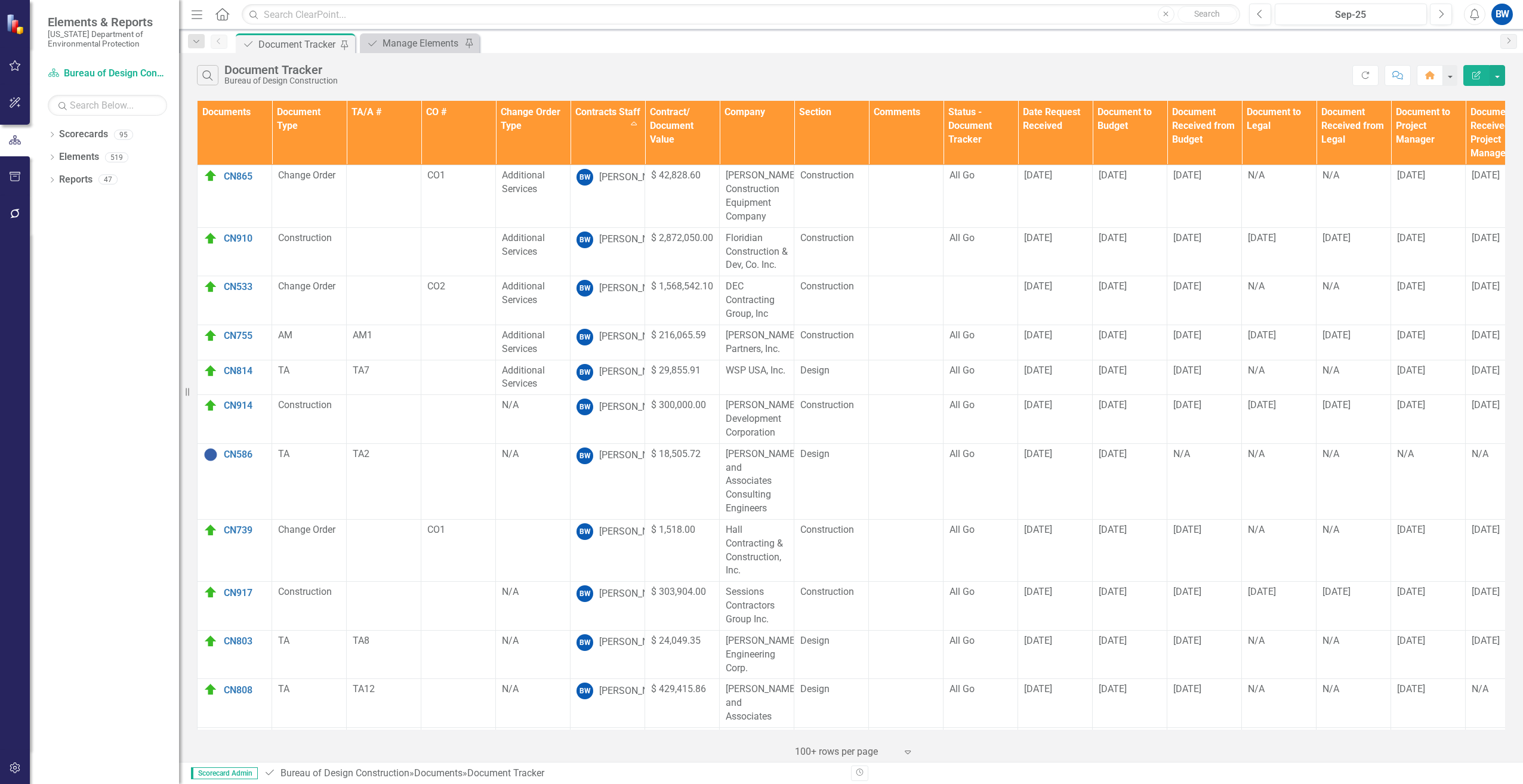
scroll to position [358, 0]
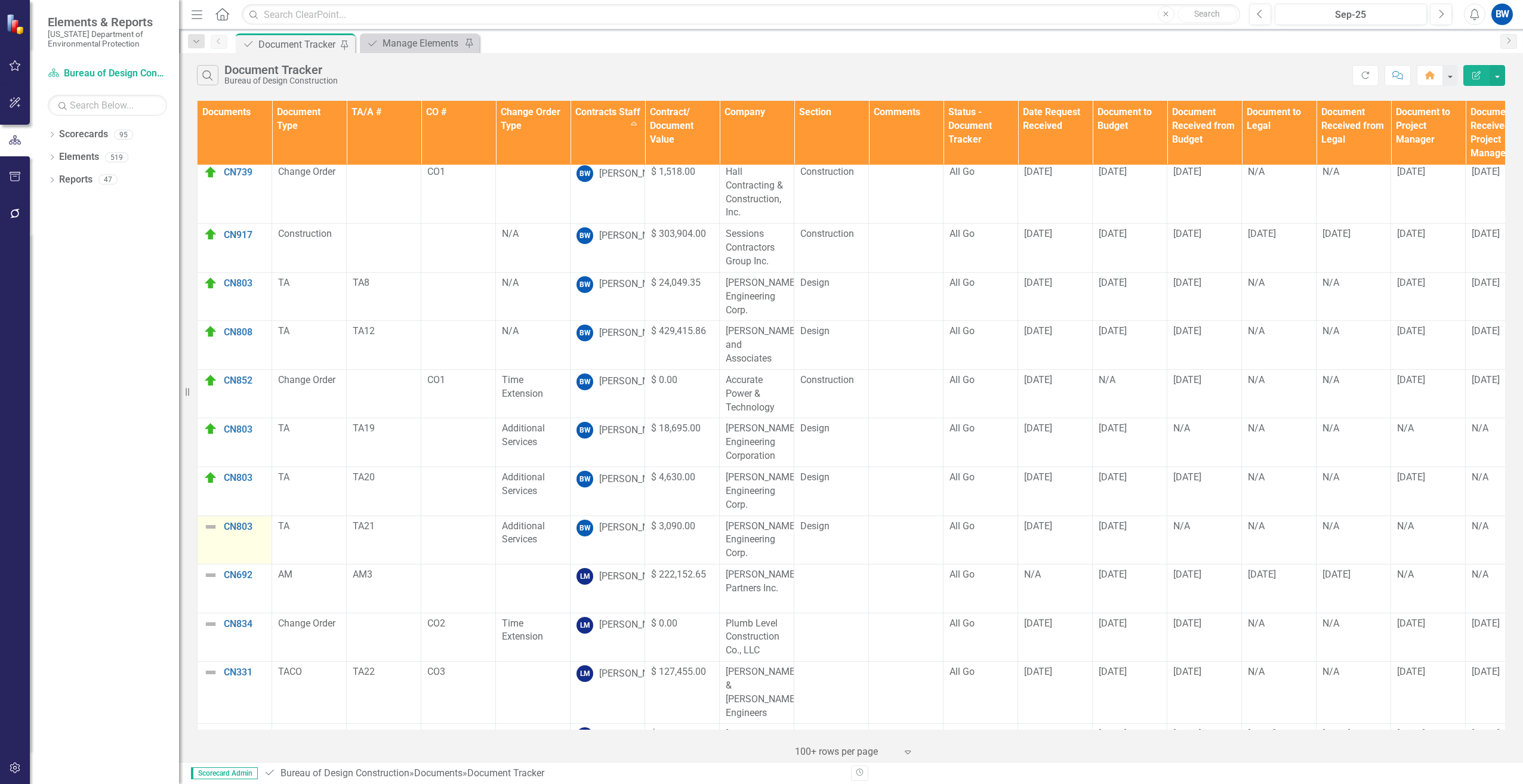
click at [208, 520] on img at bounding box center [211, 527] width 14 height 14
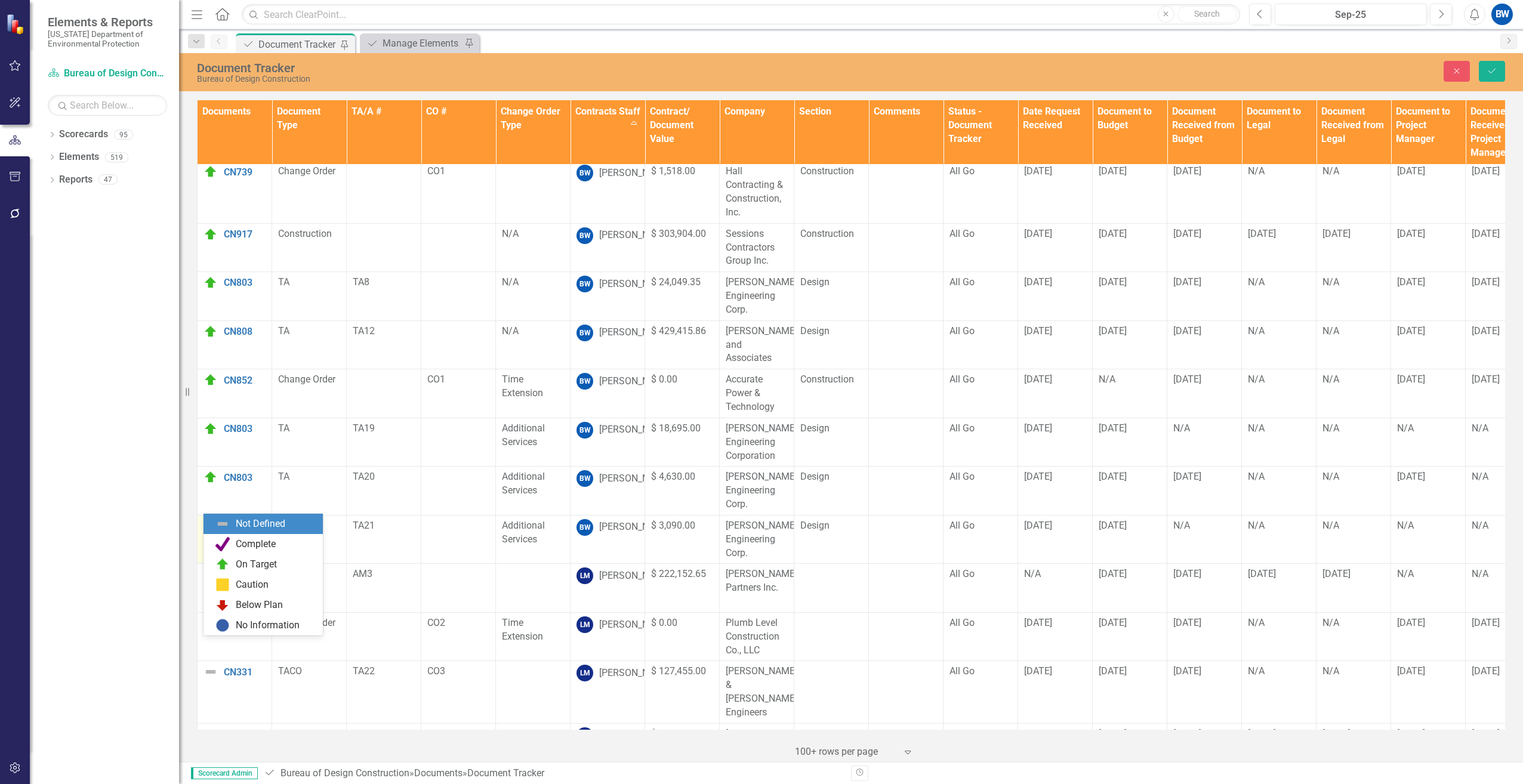
click at [208, 523] on img at bounding box center [214, 530] width 14 height 14
click at [247, 562] on div "On Target" at bounding box center [256, 565] width 41 height 14
click at [1478, 69] on div "Close Save" at bounding box center [1243, 71] width 542 height 21
click at [1484, 70] on button "Save" at bounding box center [1492, 71] width 27 height 21
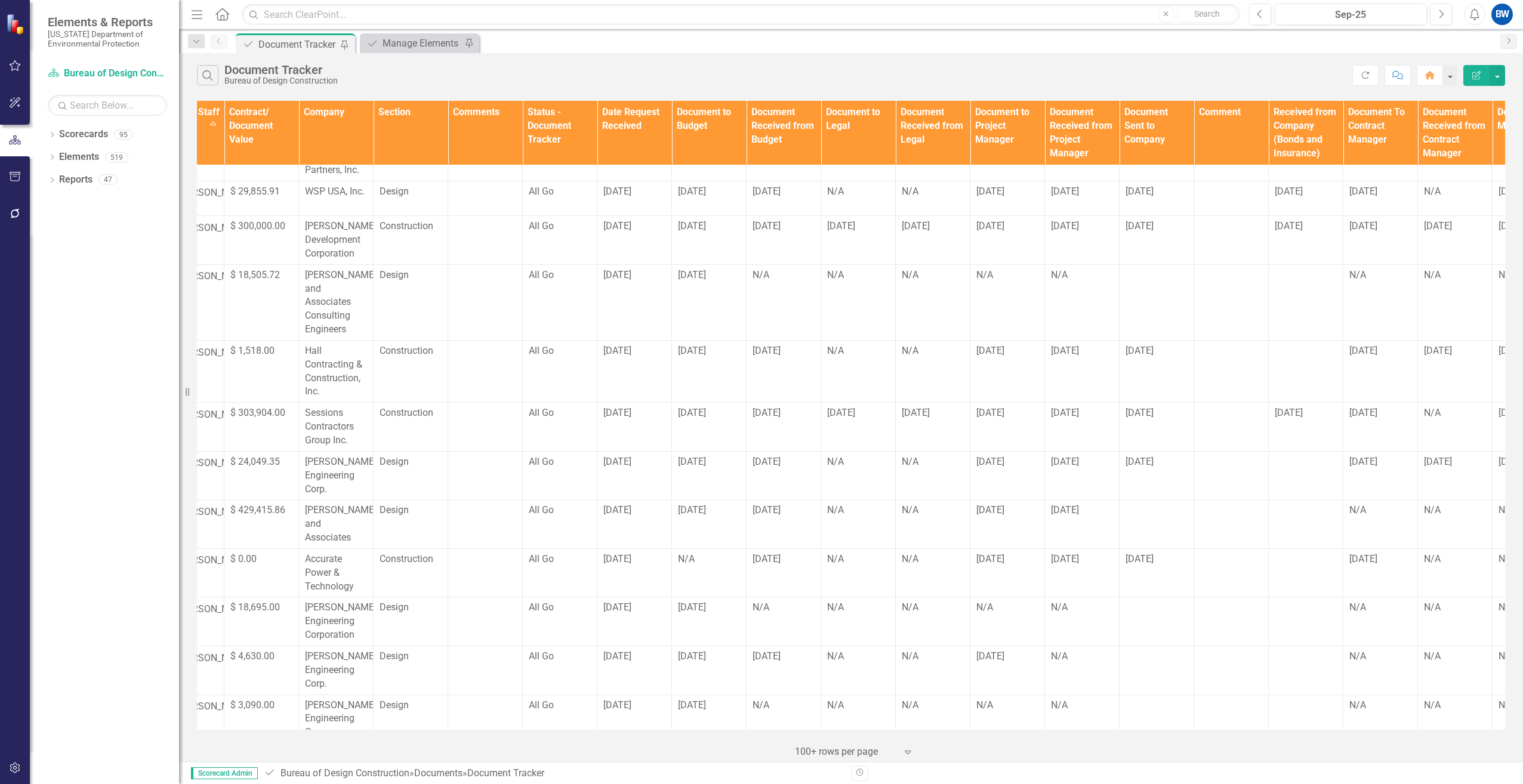
scroll to position [179, 496]
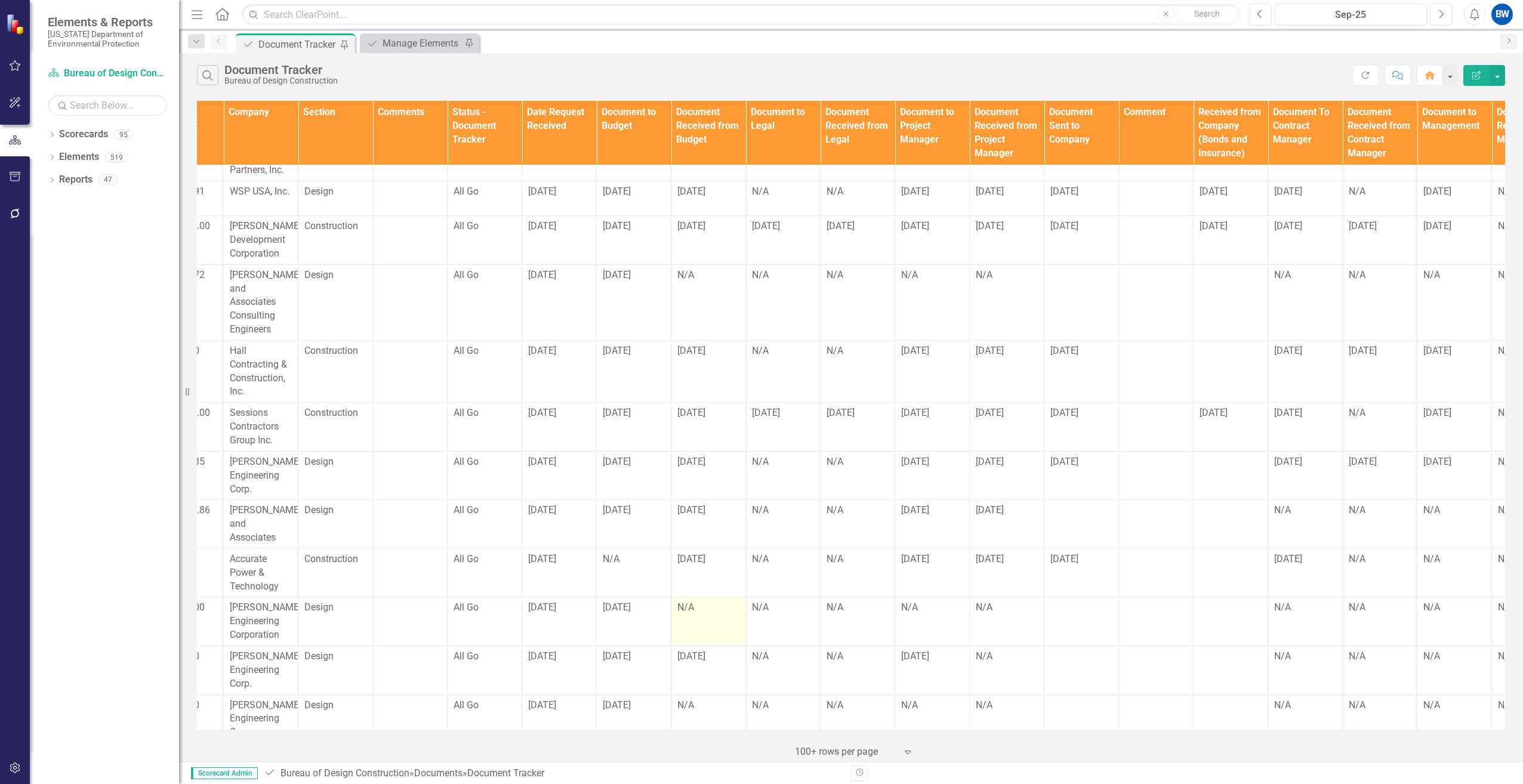
click at [697, 601] on div "N/A" at bounding box center [708, 608] width 62 height 14
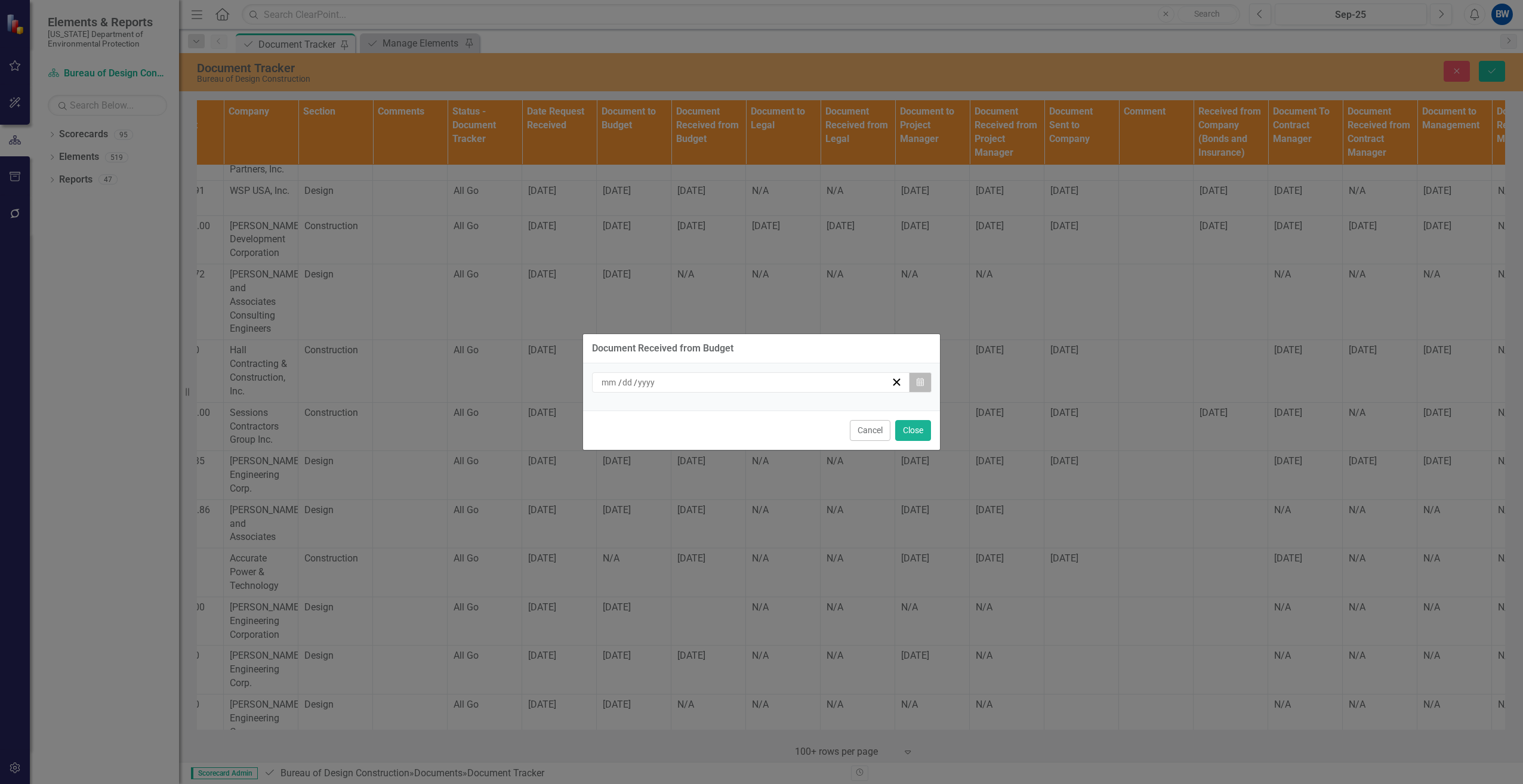
click at [920, 381] on icon "Calendar" at bounding box center [920, 383] width 7 height 9
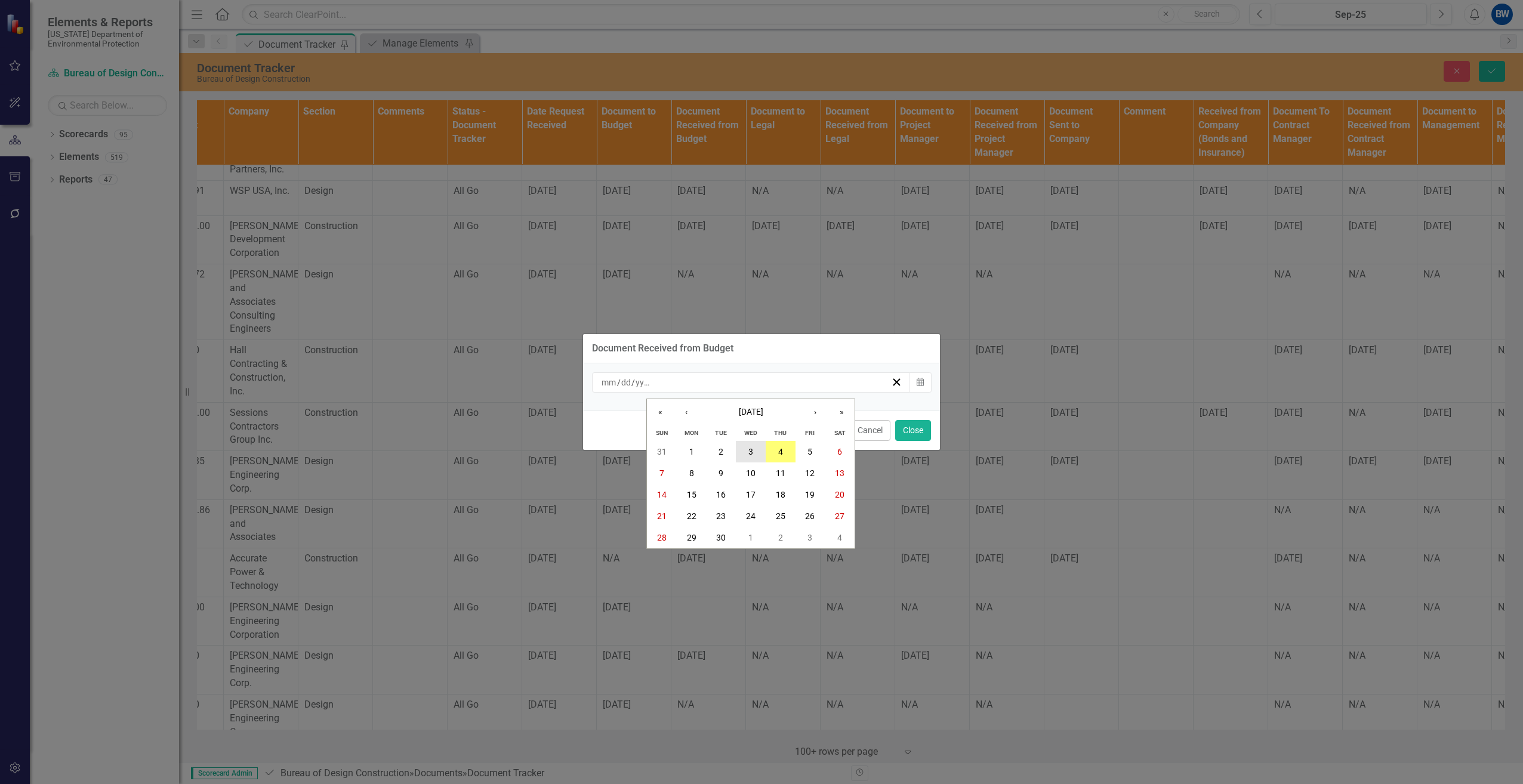
click at [746, 455] on button "3" at bounding box center [751, 451] width 30 height 21
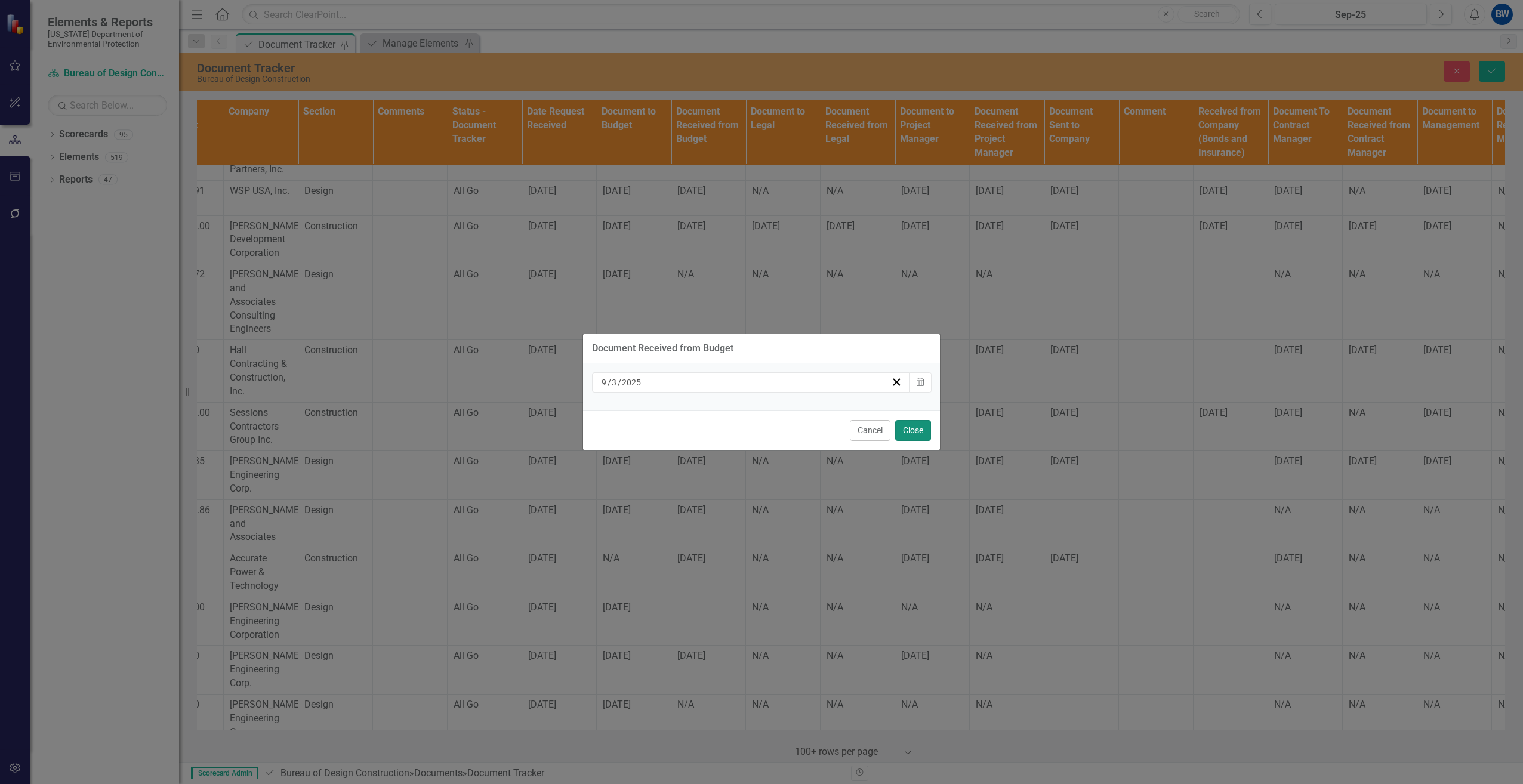
click at [910, 430] on button "Close" at bounding box center [913, 430] width 36 height 21
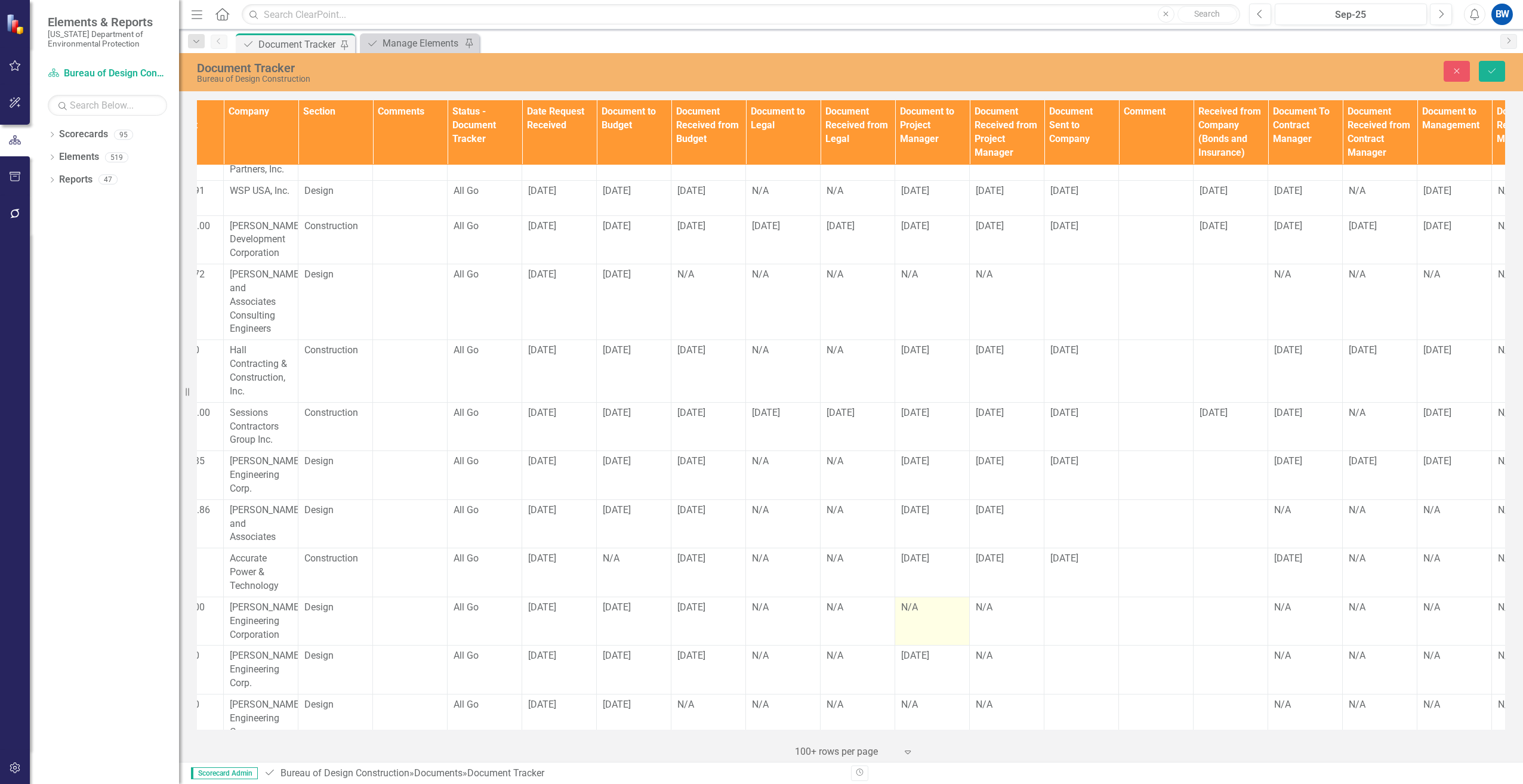
click at [920, 601] on div "N/A" at bounding box center [932, 608] width 62 height 14
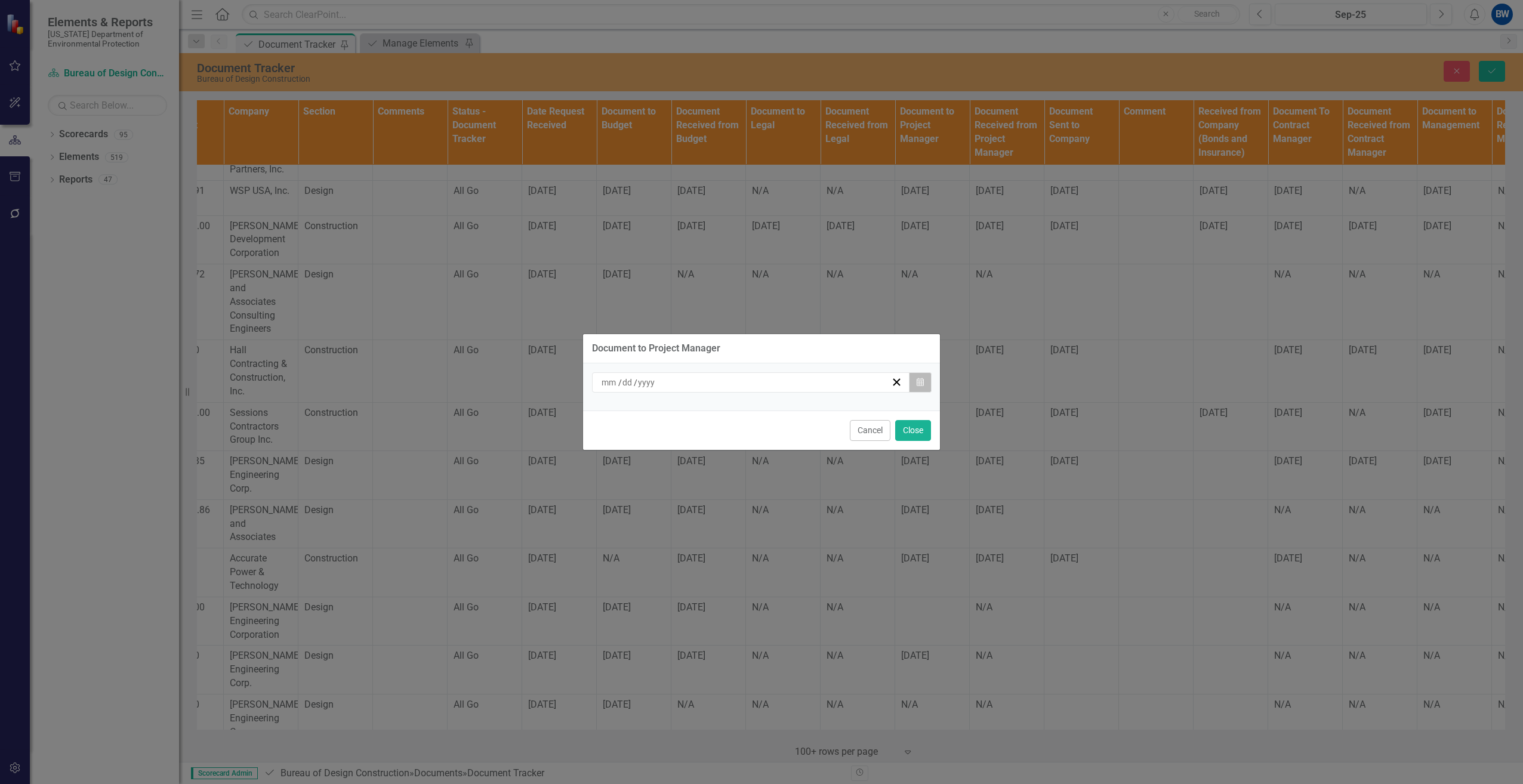
click at [927, 378] on button "Calendar" at bounding box center [920, 383] width 23 height 20
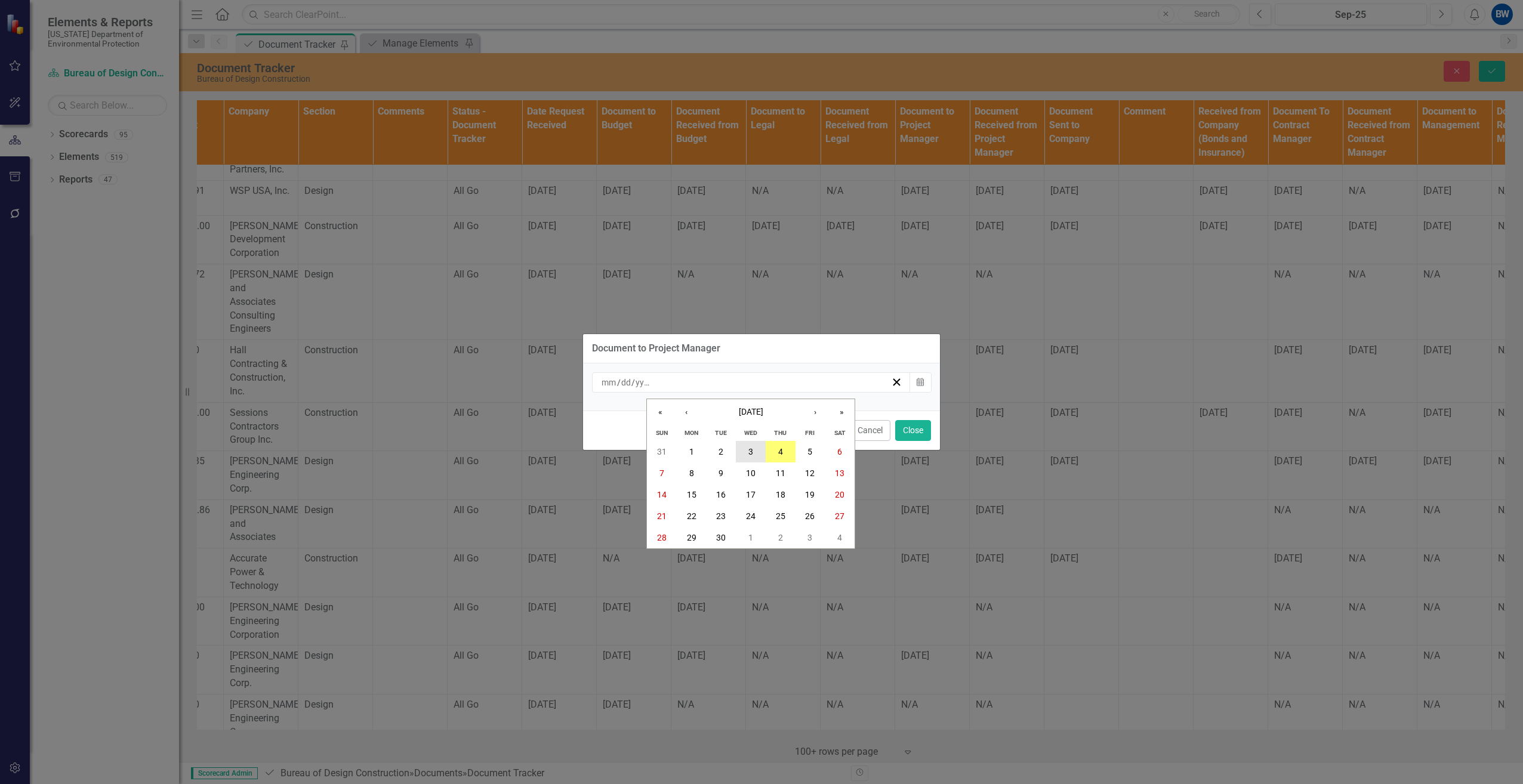
click at [752, 449] on abbr "3" at bounding box center [750, 451] width 5 height 9
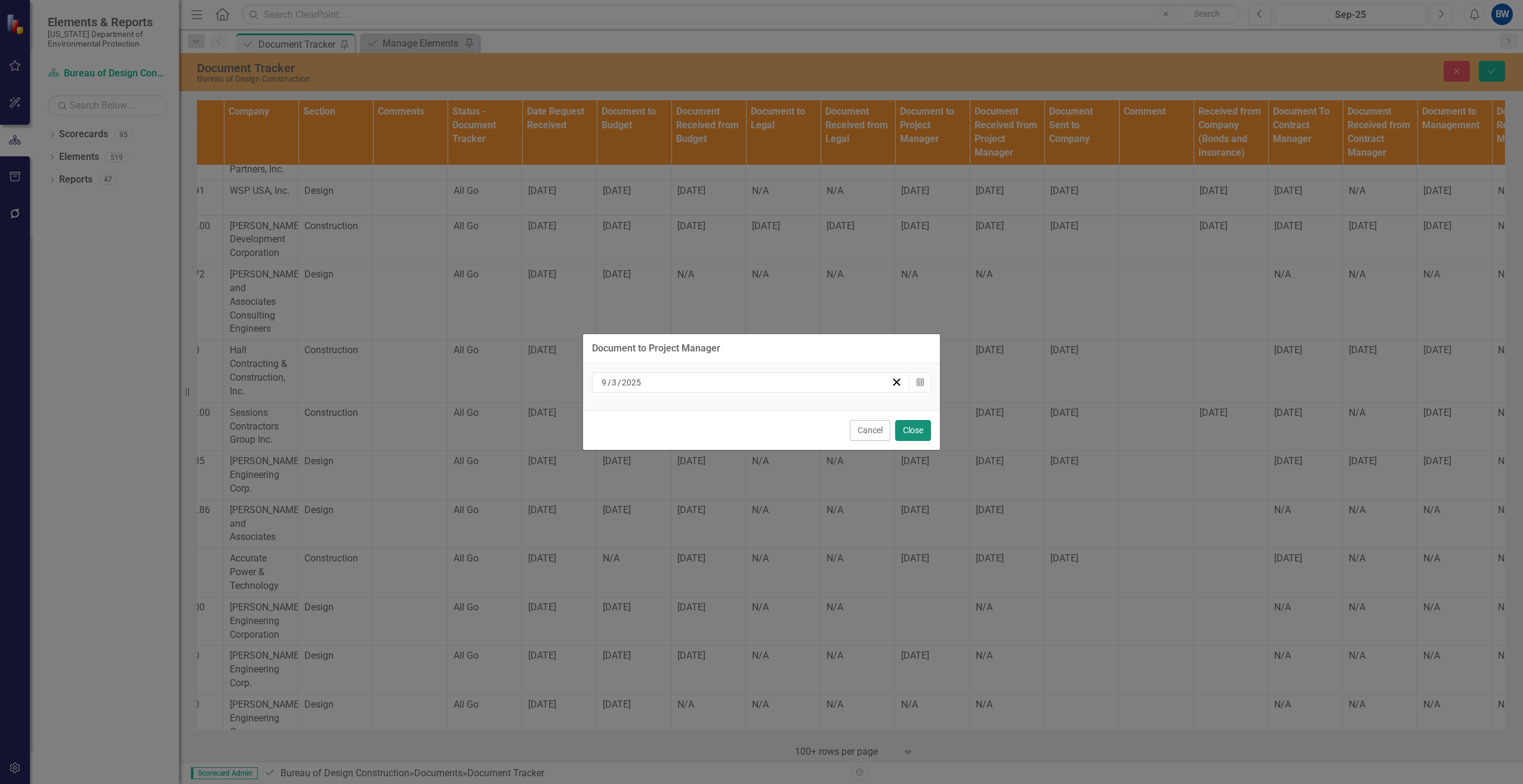
click at [915, 423] on button "Close" at bounding box center [913, 430] width 36 height 21
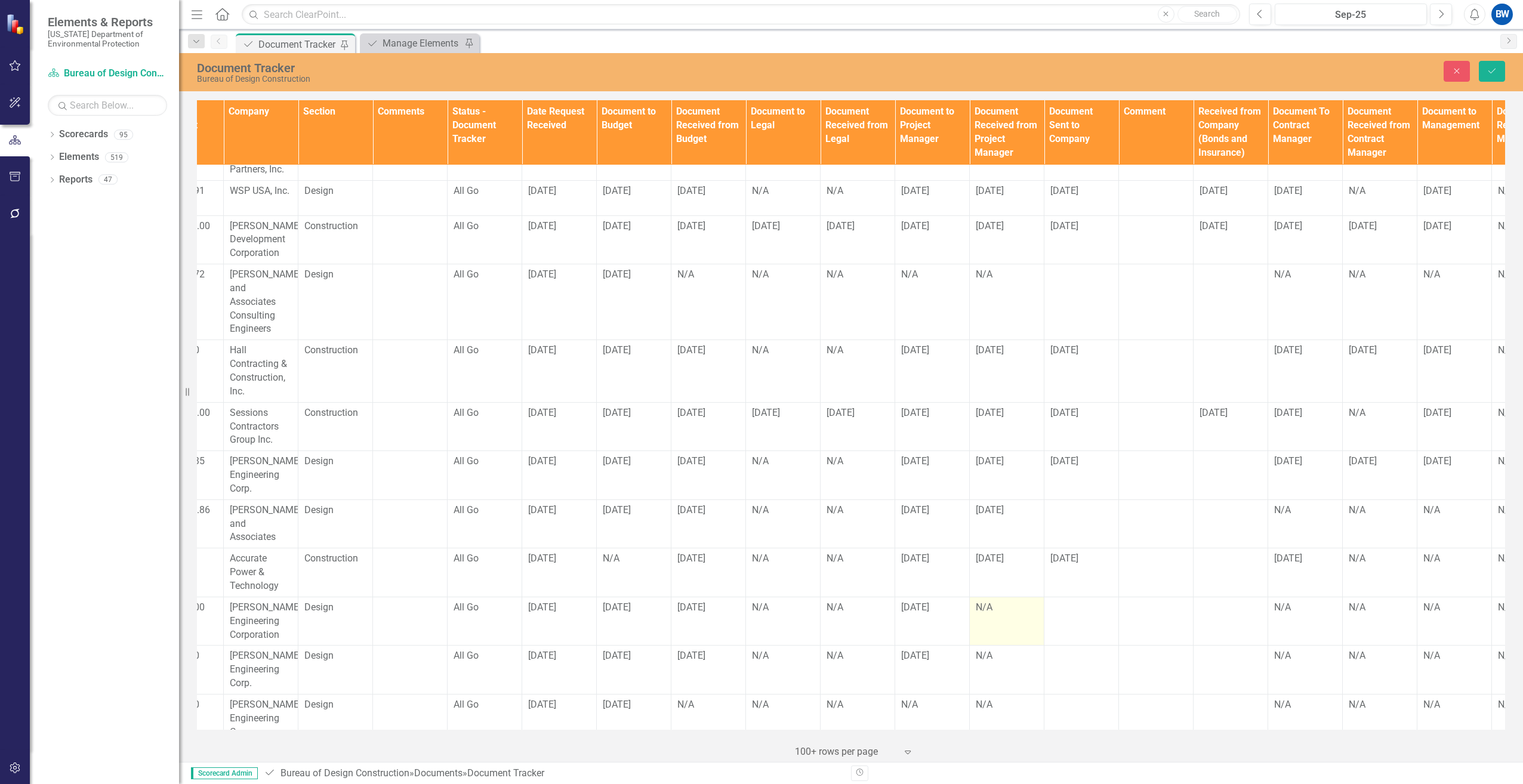
click at [980, 601] on div "N/A" at bounding box center [1007, 608] width 62 height 14
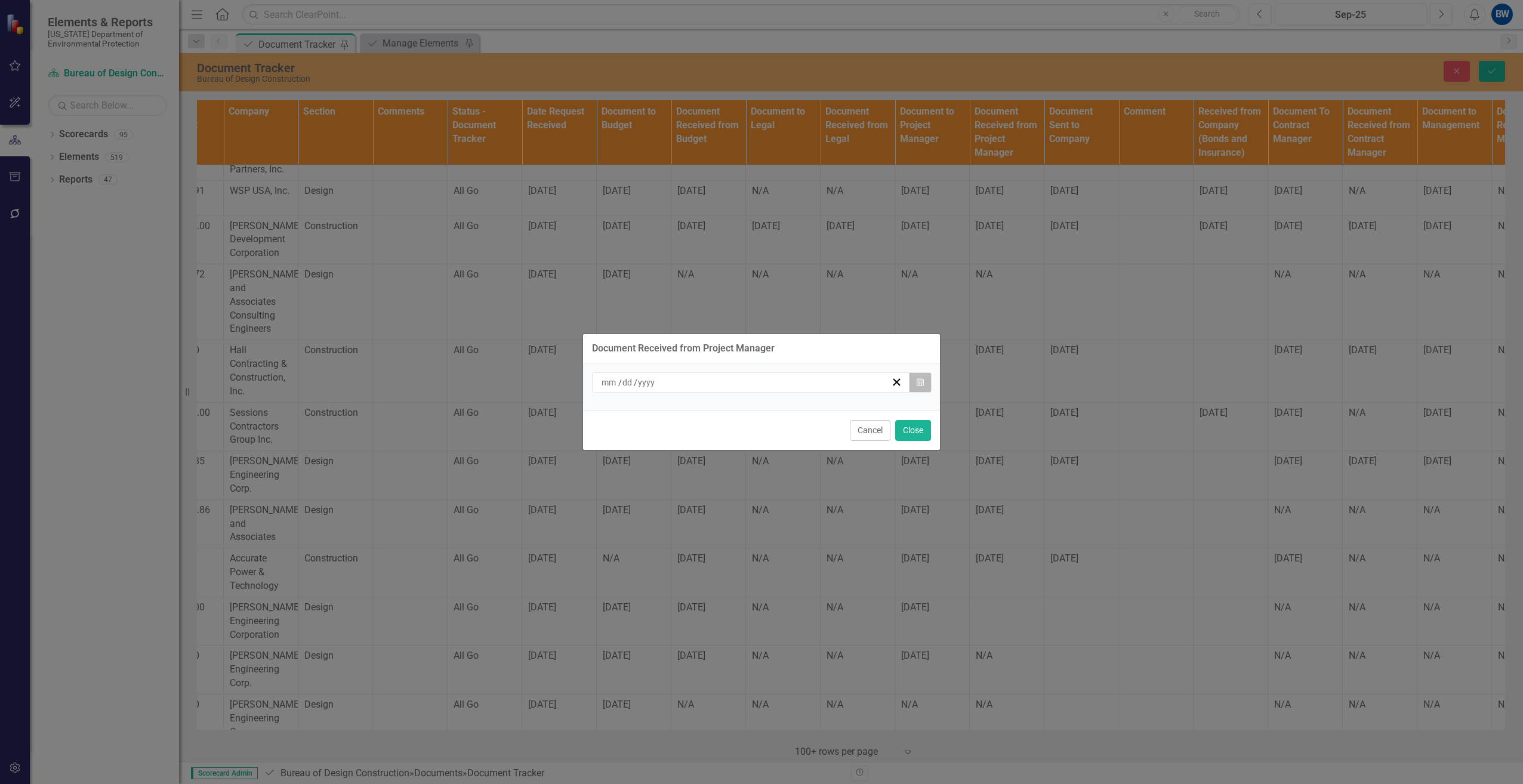
click at [921, 375] on button "Calendar" at bounding box center [920, 383] width 23 height 20
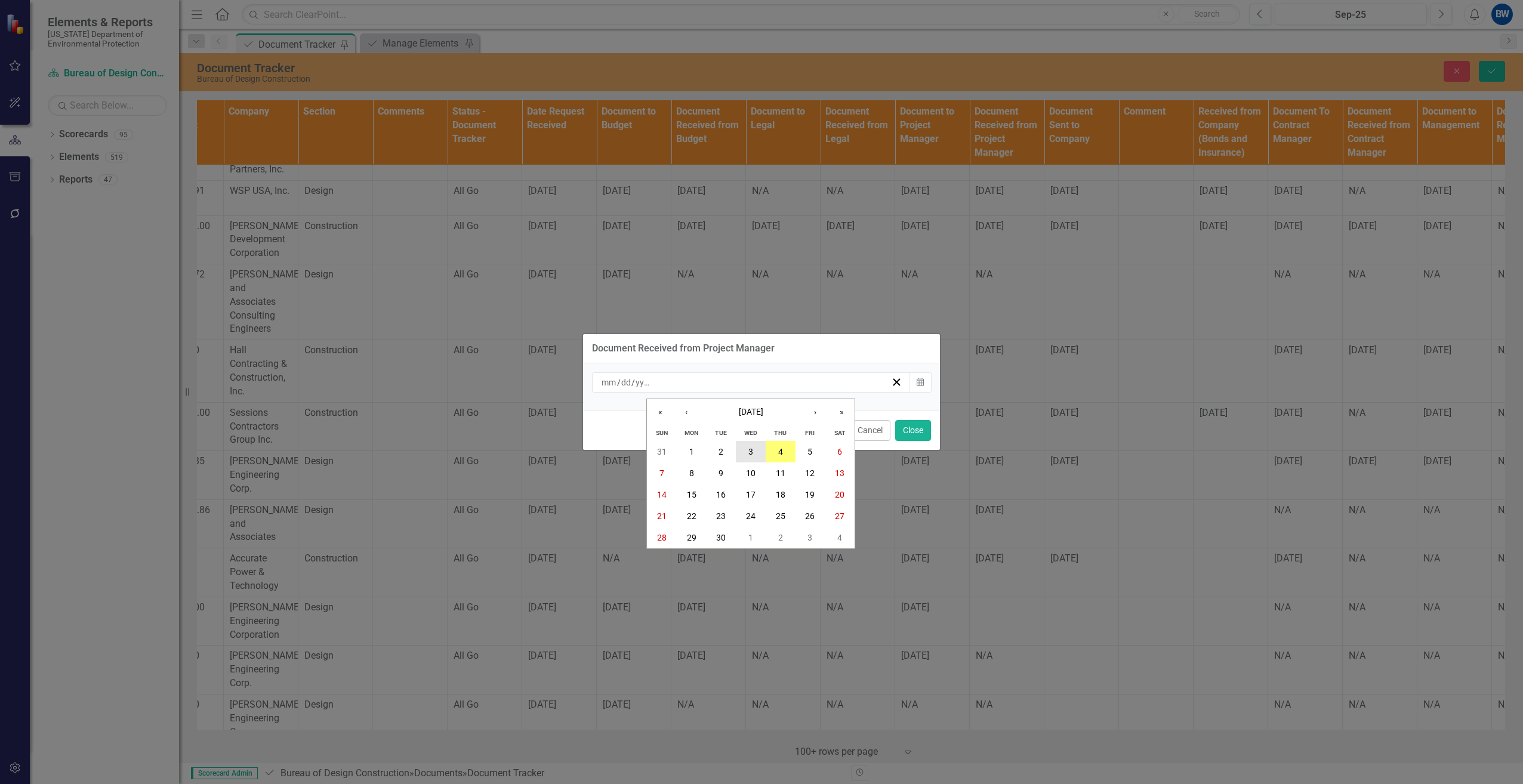
click at [748, 451] on button "3" at bounding box center [751, 451] width 30 height 21
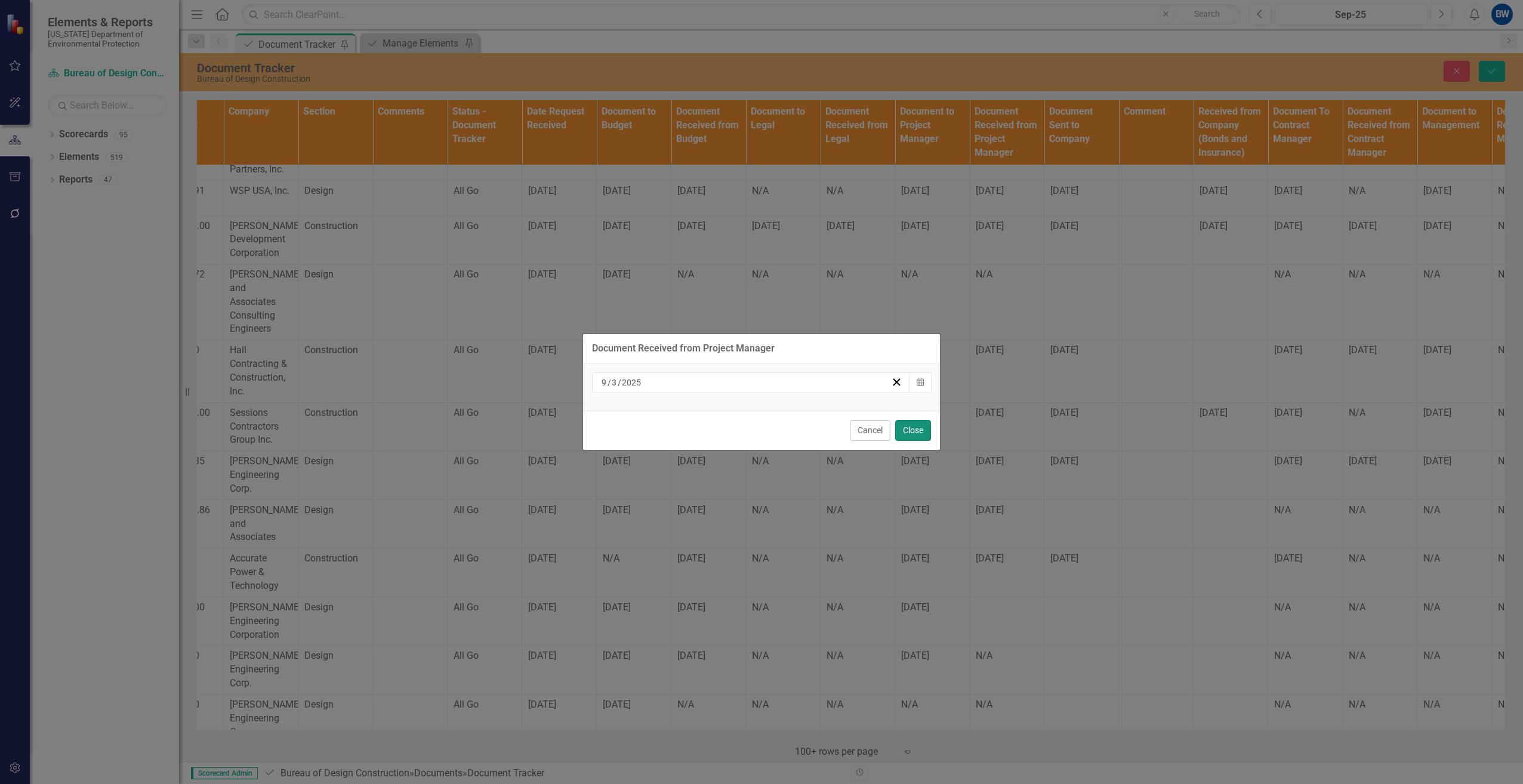
click at [919, 426] on button "Close" at bounding box center [913, 430] width 36 height 21
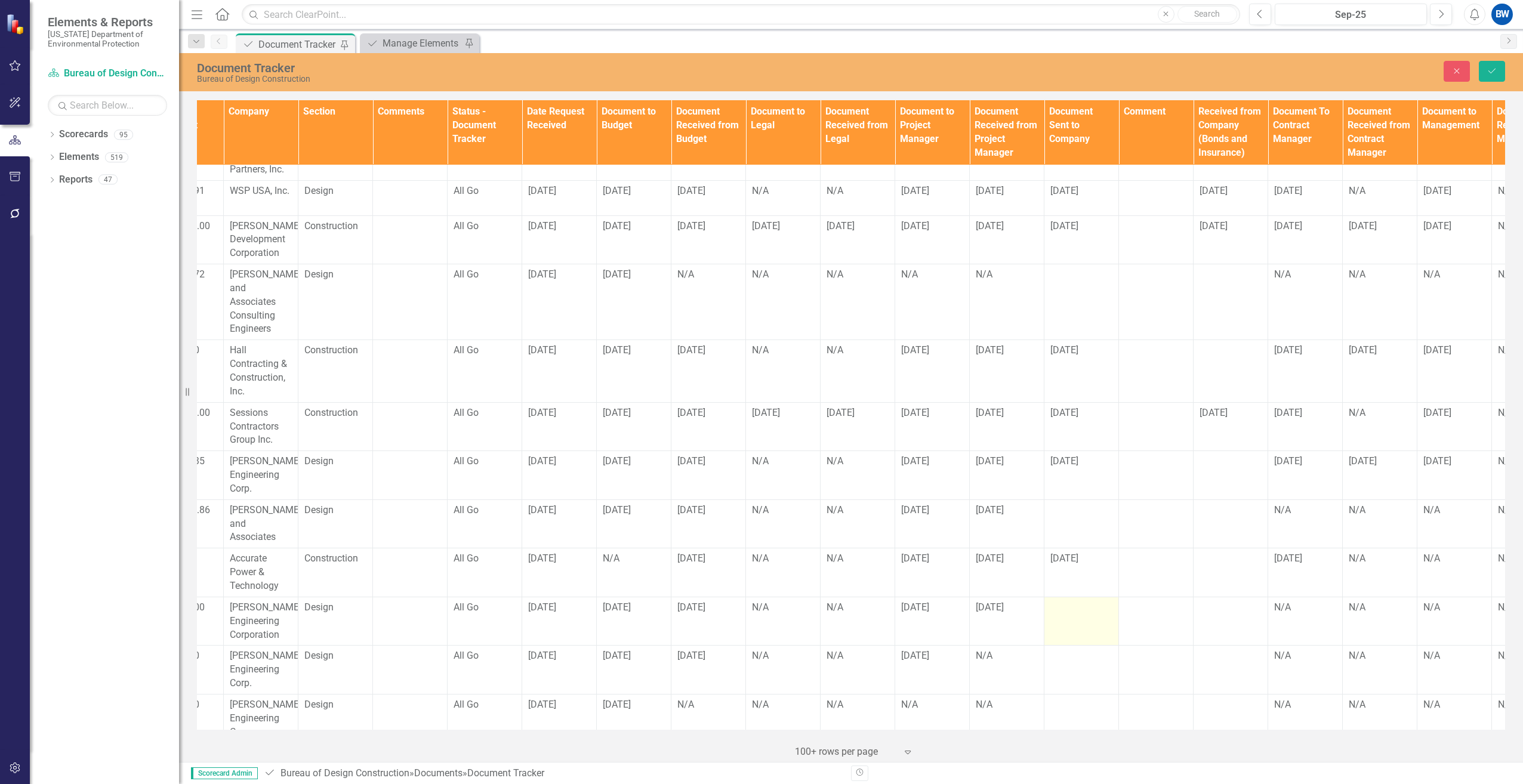
click at [1083, 597] on td at bounding box center [1082, 621] width 75 height 49
click at [1087, 601] on input "text" at bounding box center [1082, 612] width 62 height 22
type input "[DATE]"
click at [1119, 597] on td at bounding box center [1157, 621] width 75 height 49
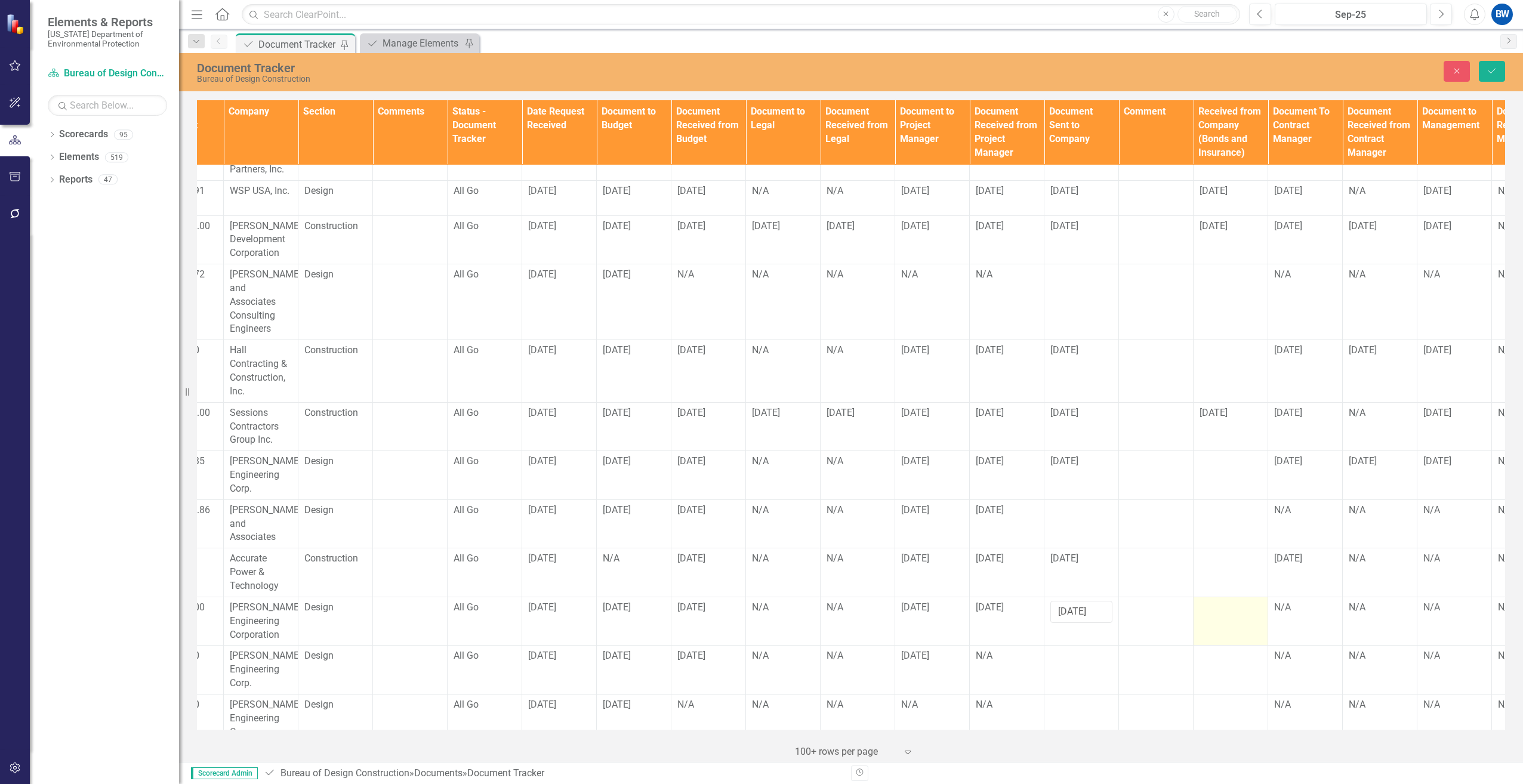
click at [1221, 601] on div at bounding box center [1231, 608] width 62 height 14
click at [1221, 601] on div at bounding box center [1231, 608] width 62 height 14
drag, startPoint x: 1221, startPoint y: 578, endPoint x: 1220, endPoint y: 588, distance: 10.0
click at [1220, 601] on input "text" at bounding box center [1231, 612] width 62 height 22
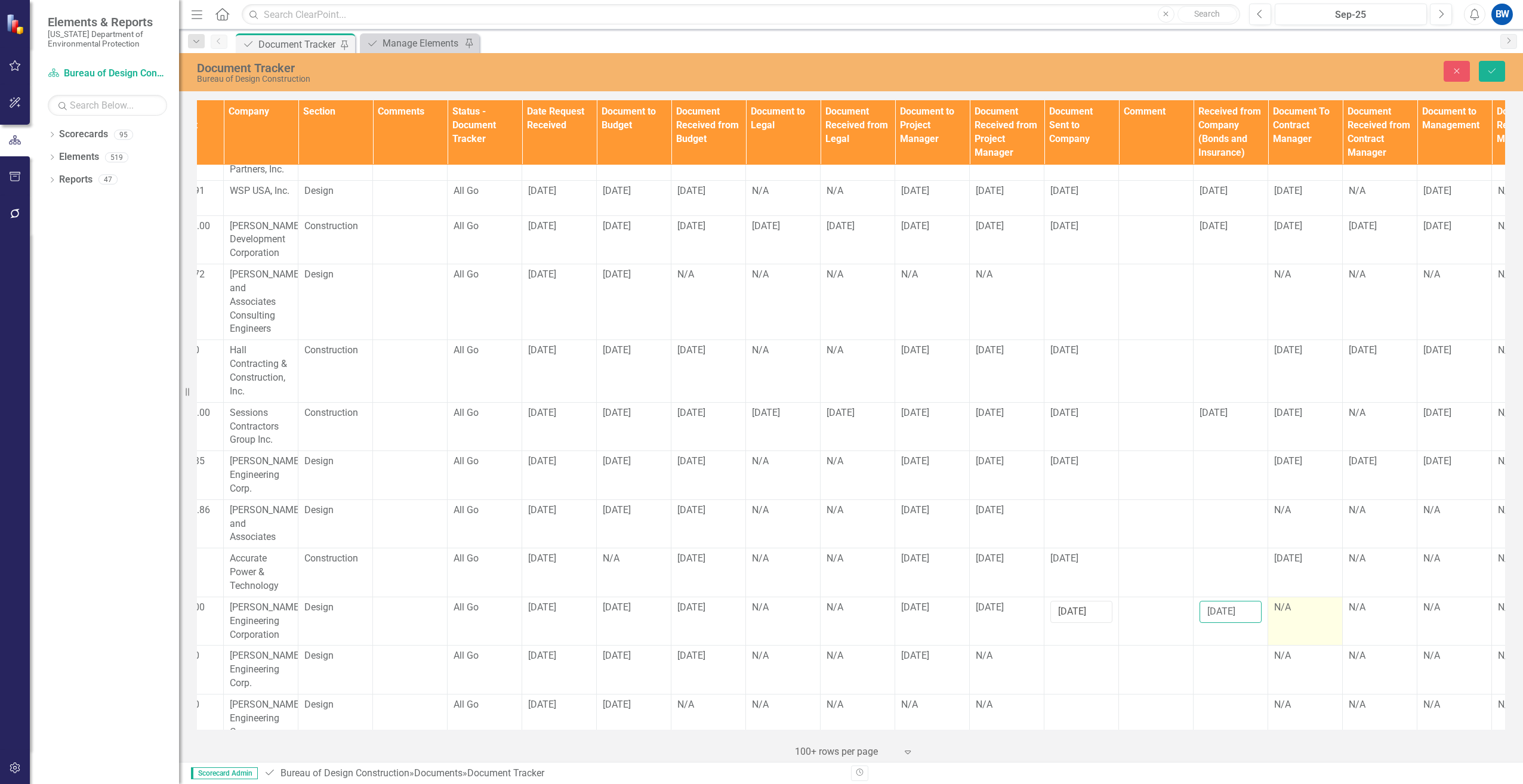
type input "[DATE]"
click at [1302, 601] on div "N/A" at bounding box center [1305, 608] width 62 height 14
click at [1303, 601] on div "N/A" at bounding box center [1305, 608] width 62 height 14
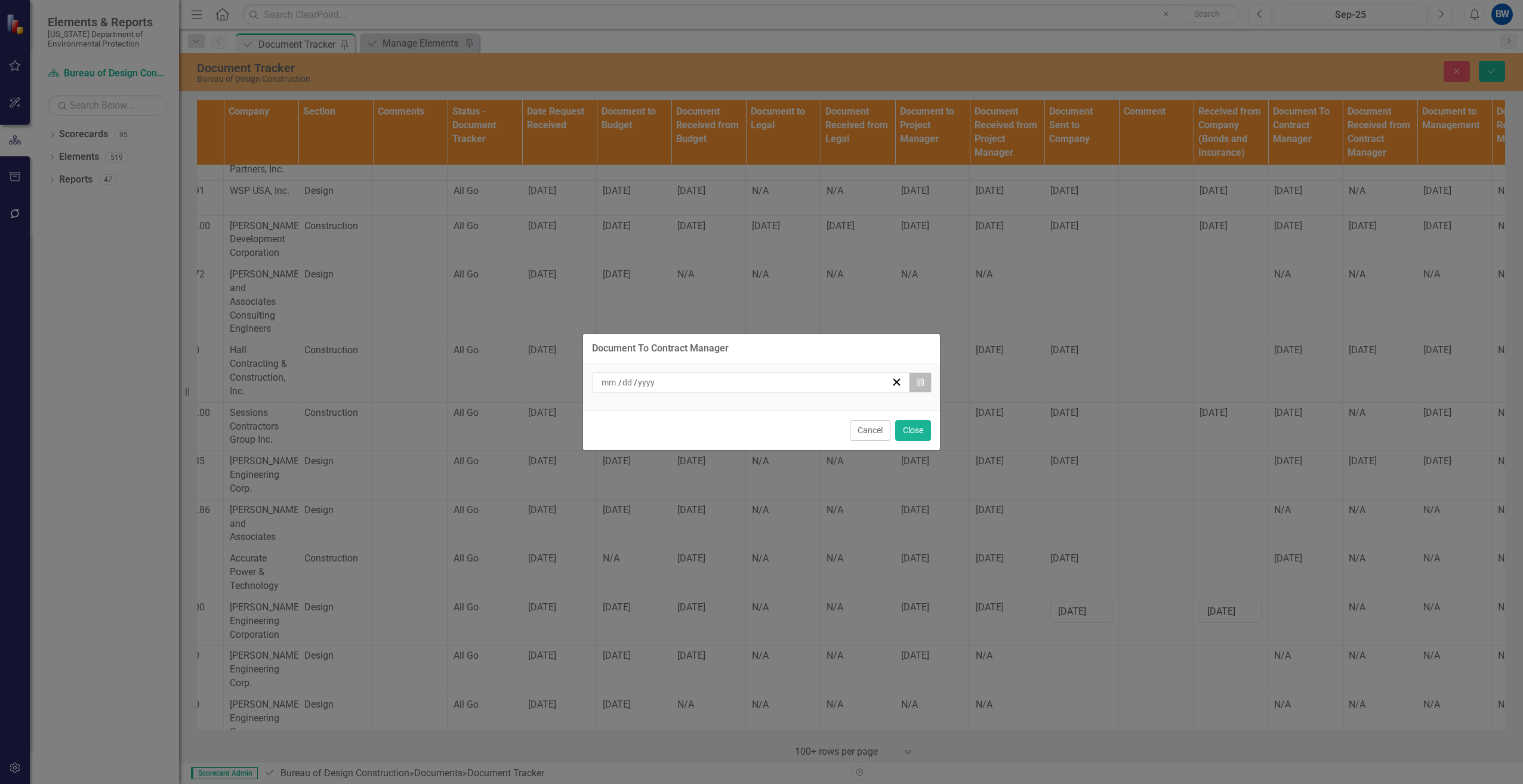
click at [927, 383] on button "Calendar" at bounding box center [920, 383] width 23 height 20
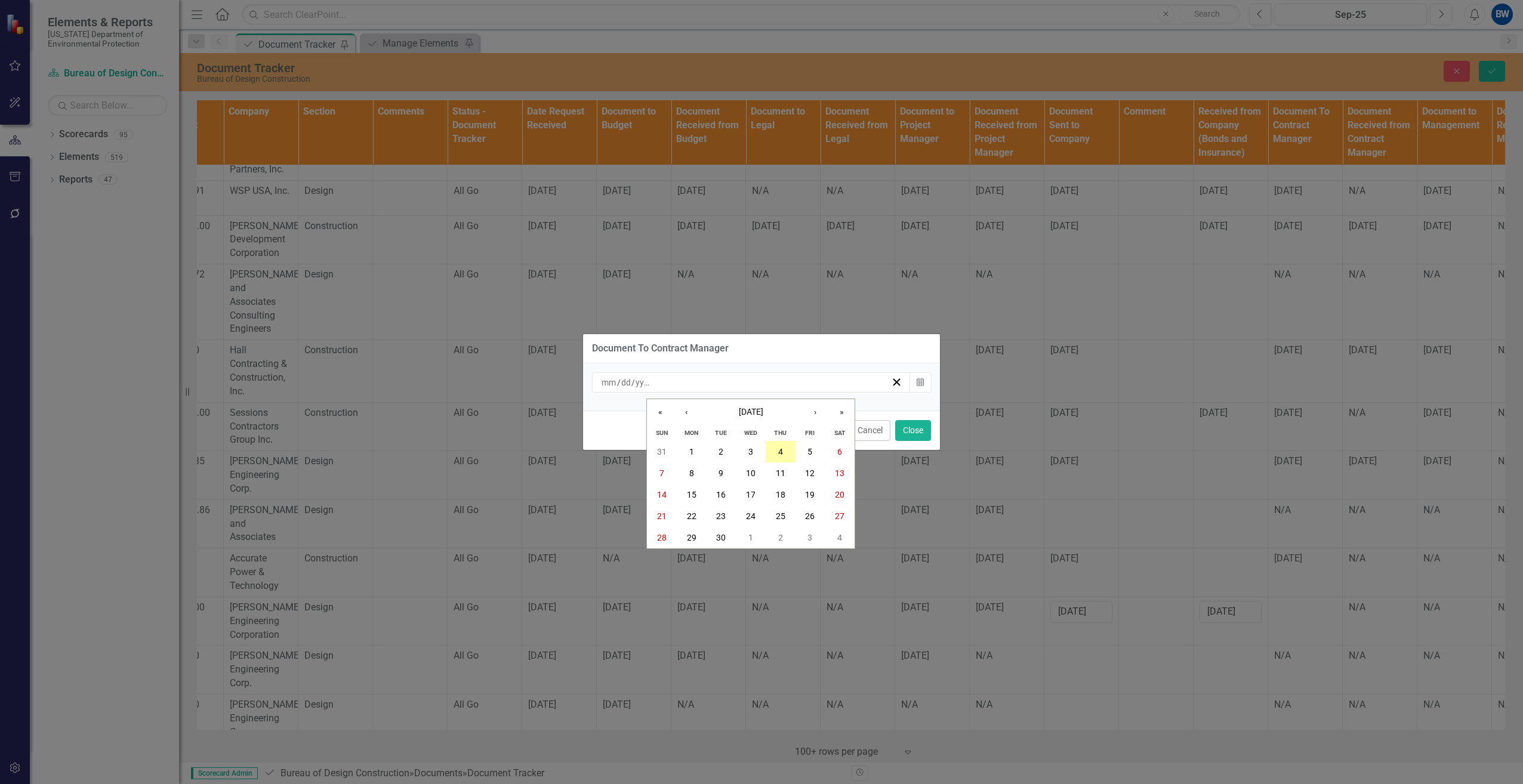
click at [779, 454] on abbr "4" at bounding box center [780, 451] width 5 height 9
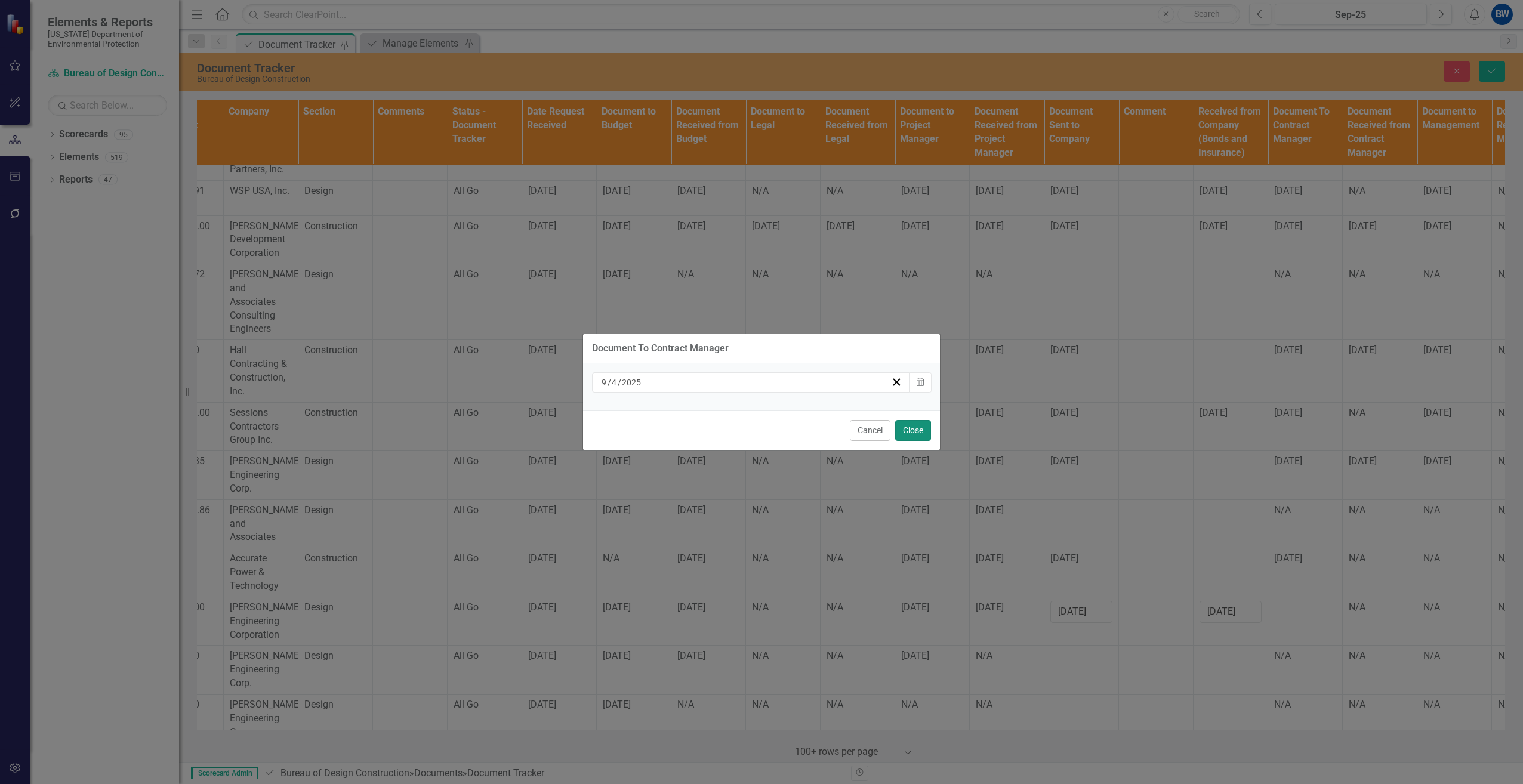
click at [902, 430] on button "Close" at bounding box center [913, 430] width 36 height 21
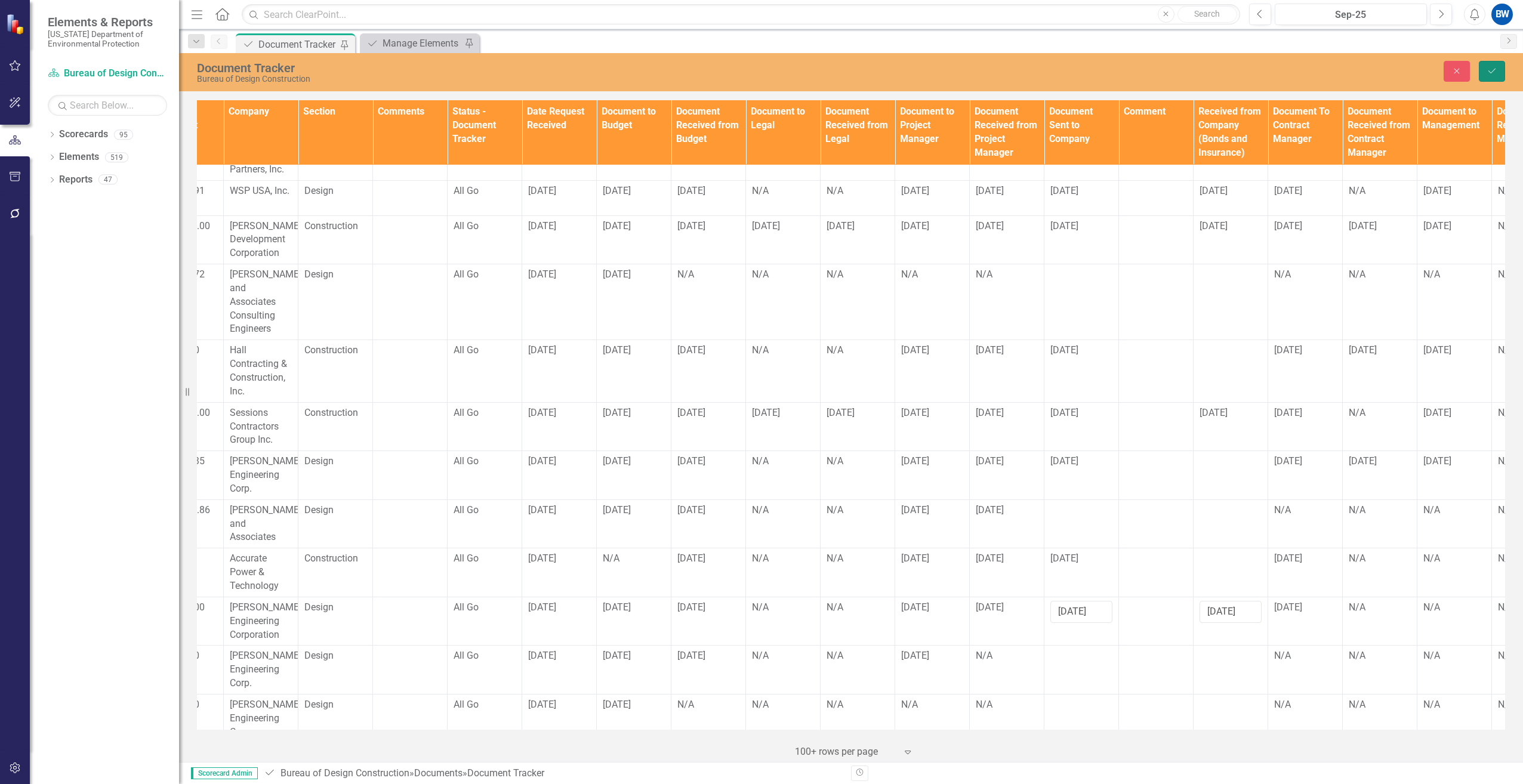
drag, startPoint x: 1494, startPoint y: 66, endPoint x: 1408, endPoint y: 138, distance: 112.2
click at [1494, 67] on icon "Save" at bounding box center [1492, 71] width 11 height 9
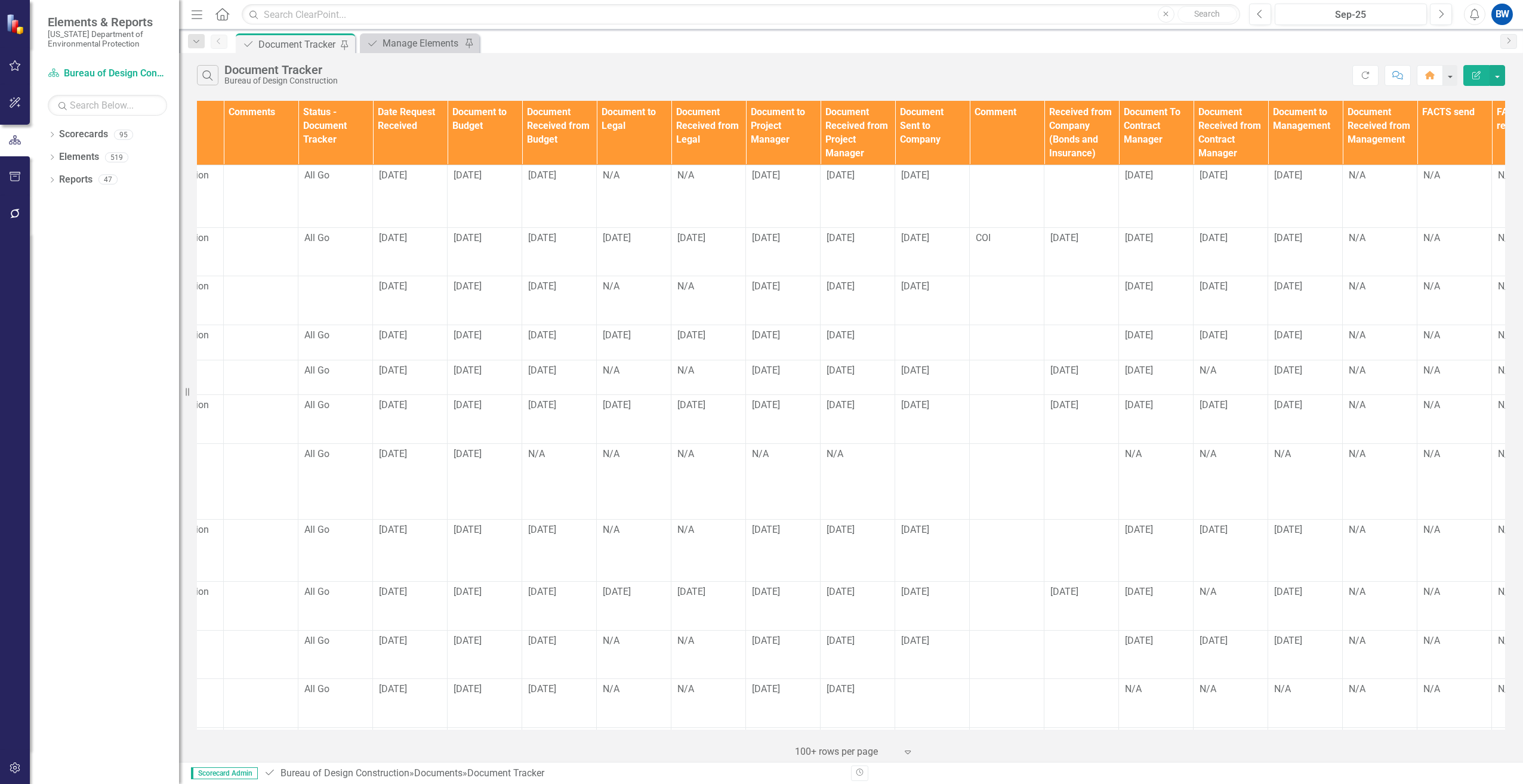
scroll to position [0, 651]
click at [1076, 292] on div at bounding box center [1075, 287] width 62 height 14
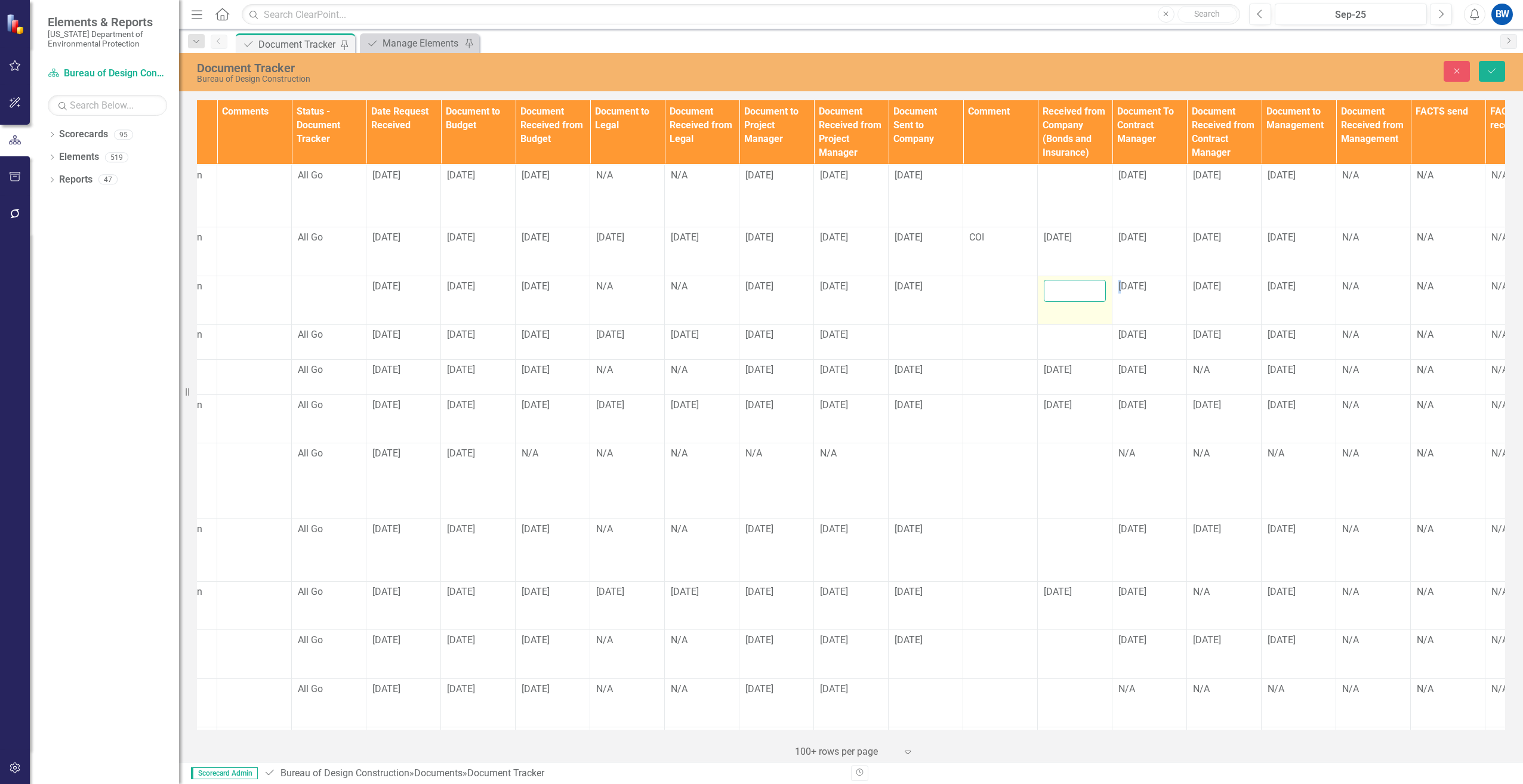
click at [1076, 292] on input "text" at bounding box center [1075, 291] width 62 height 22
type input "[DATE]"
click at [1074, 335] on div at bounding box center [1075, 335] width 62 height 14
drag, startPoint x: 1074, startPoint y: 335, endPoint x: 1070, endPoint y: 343, distance: 8.9
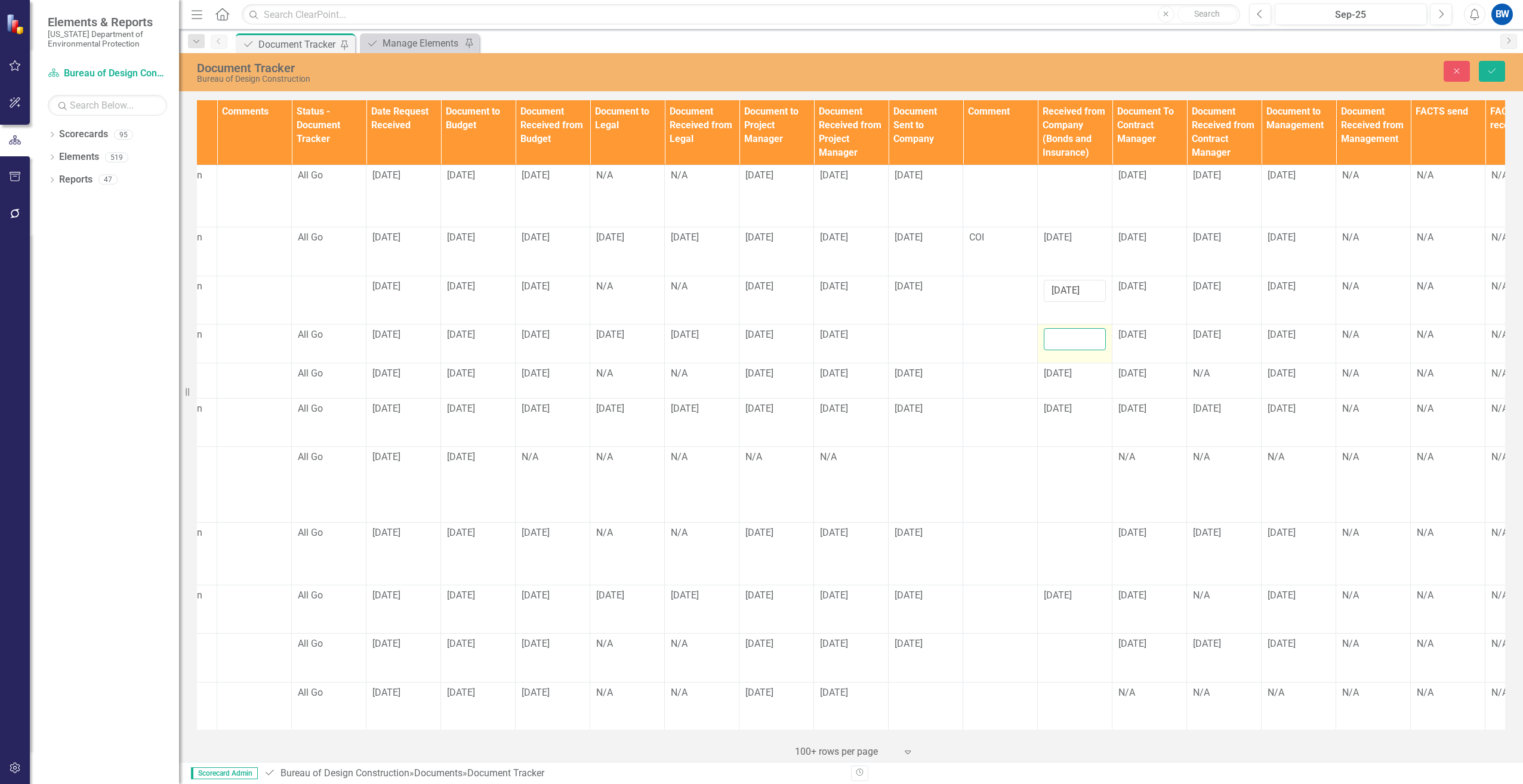
click at [1070, 343] on input "text" at bounding box center [1075, 339] width 62 height 22
type input "[DATE]"
click at [1070, 536] on td at bounding box center [1075, 554] width 75 height 62
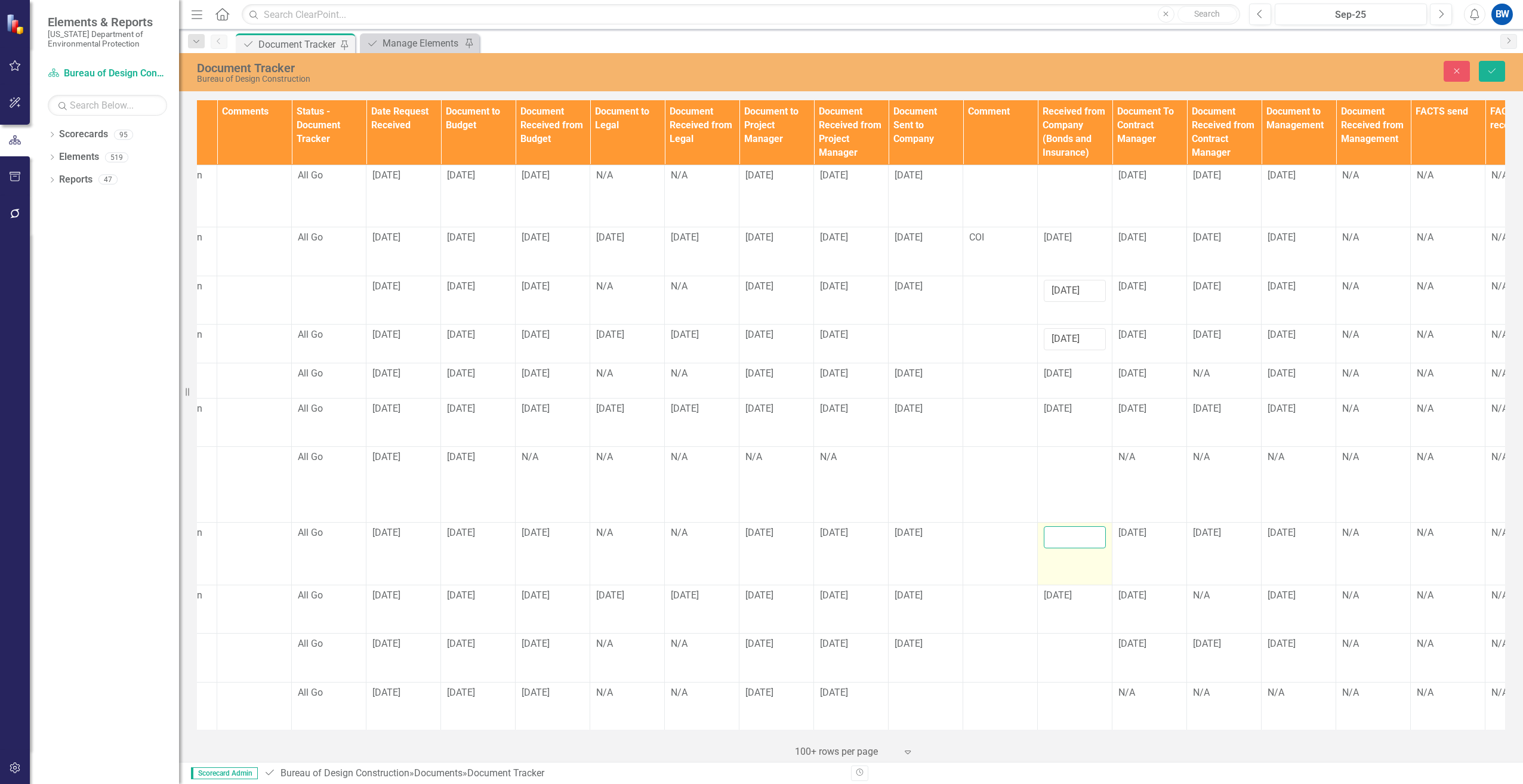
click at [1070, 527] on input "text" at bounding box center [1075, 537] width 62 height 22
type input "[DATE]"
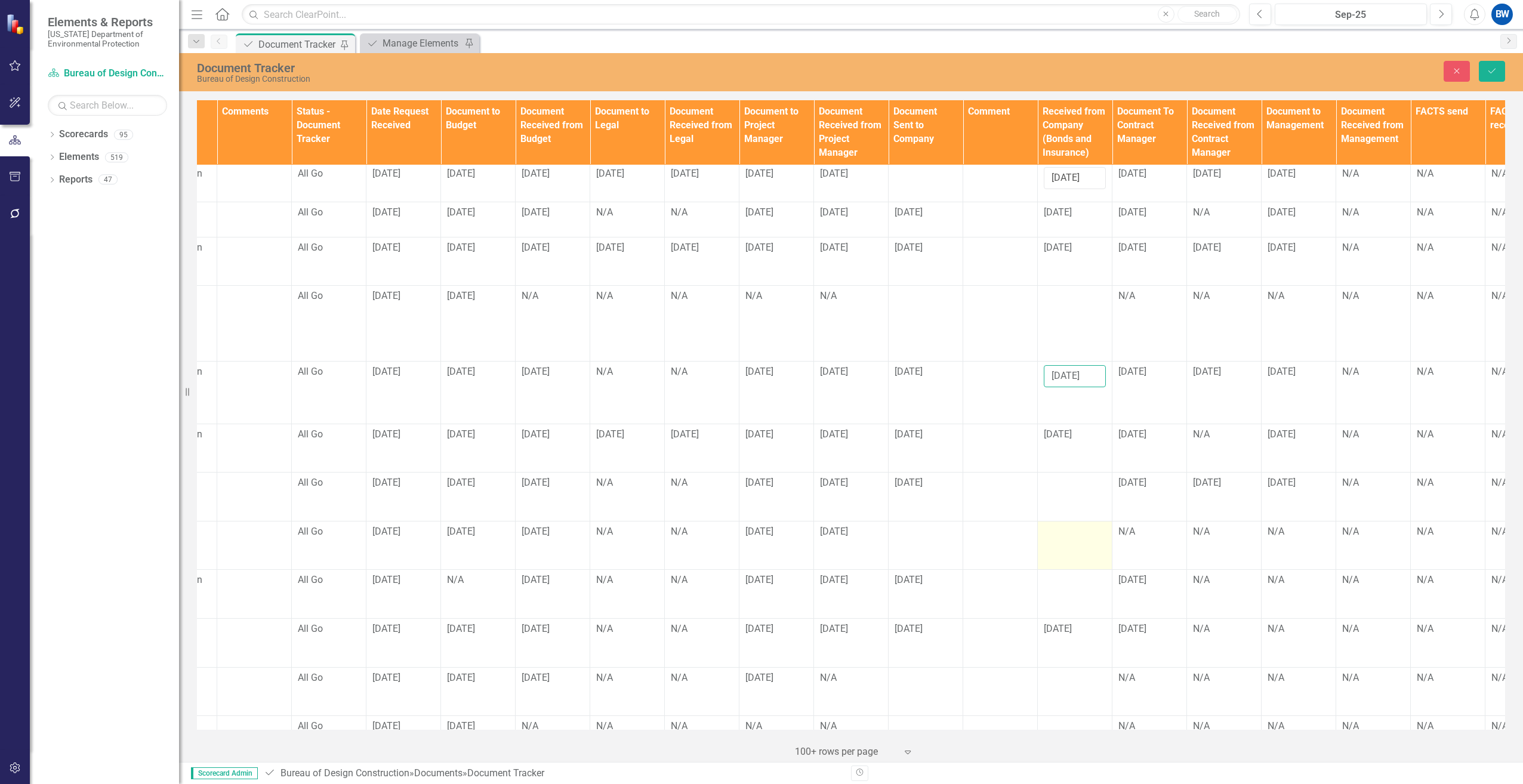
scroll to position [179, 651]
